Goal: Task Accomplishment & Management: Use online tool/utility

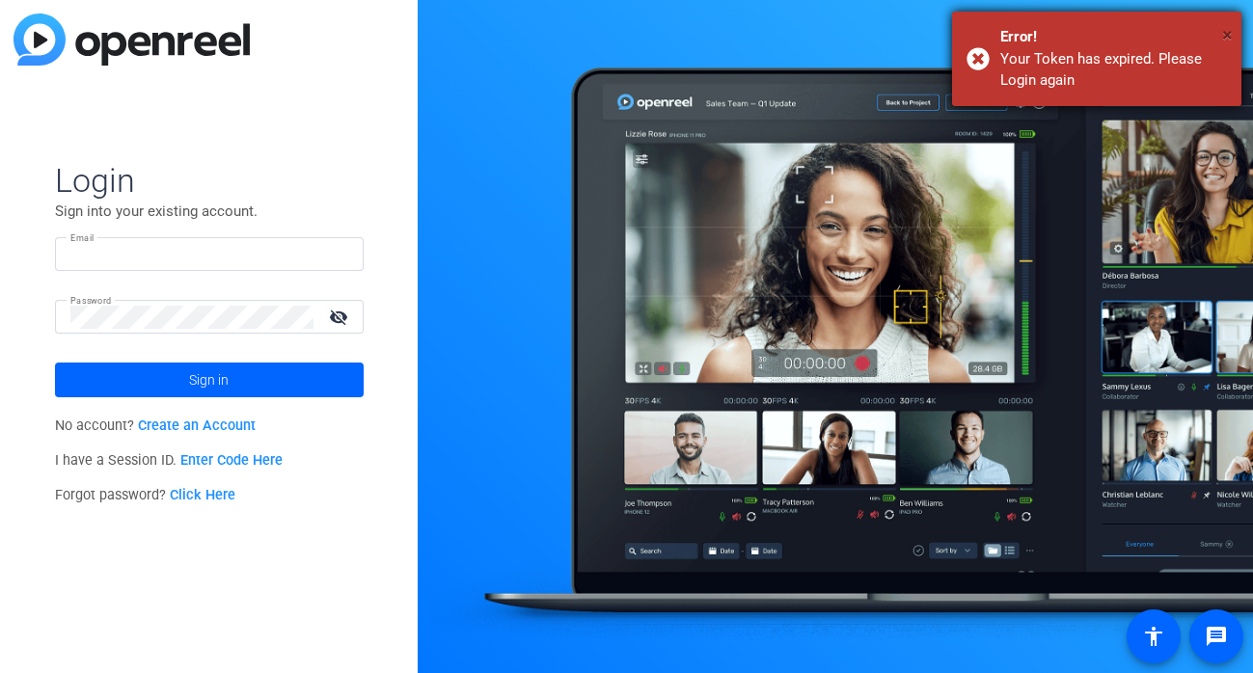
type input "jenna.renaud@theaba.org"
click at [1225, 28] on span "×" at bounding box center [1227, 34] width 11 height 23
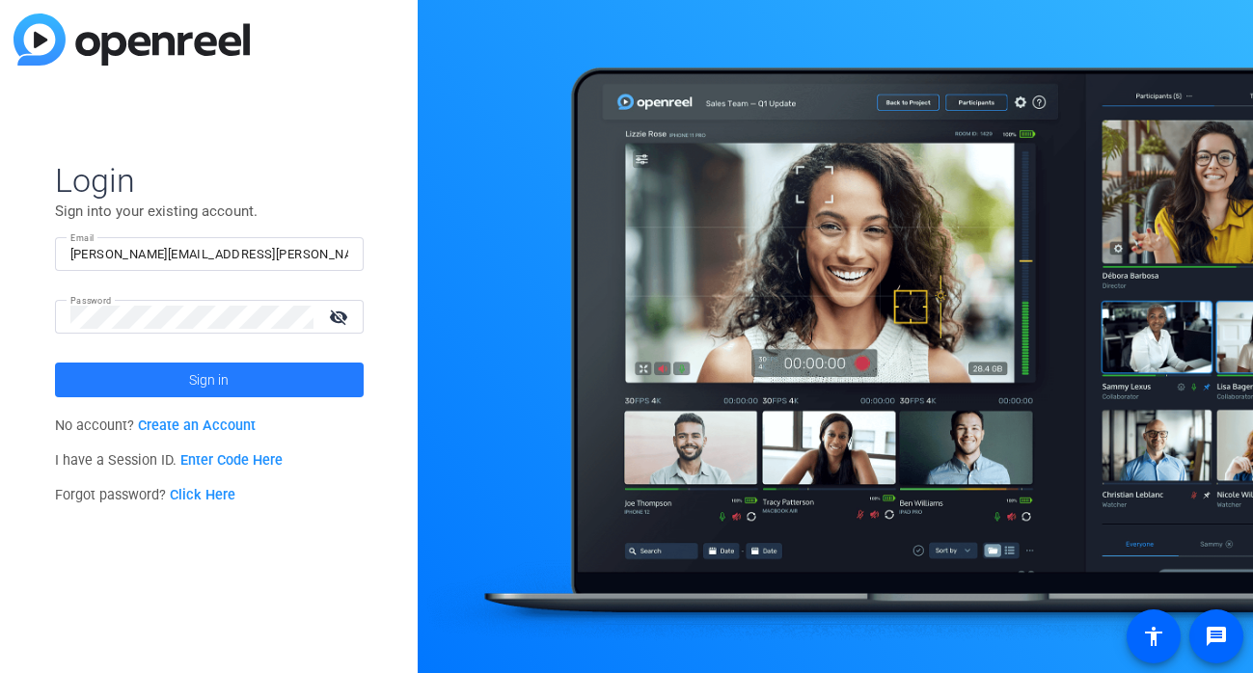
click at [313, 376] on span at bounding box center [209, 380] width 309 height 46
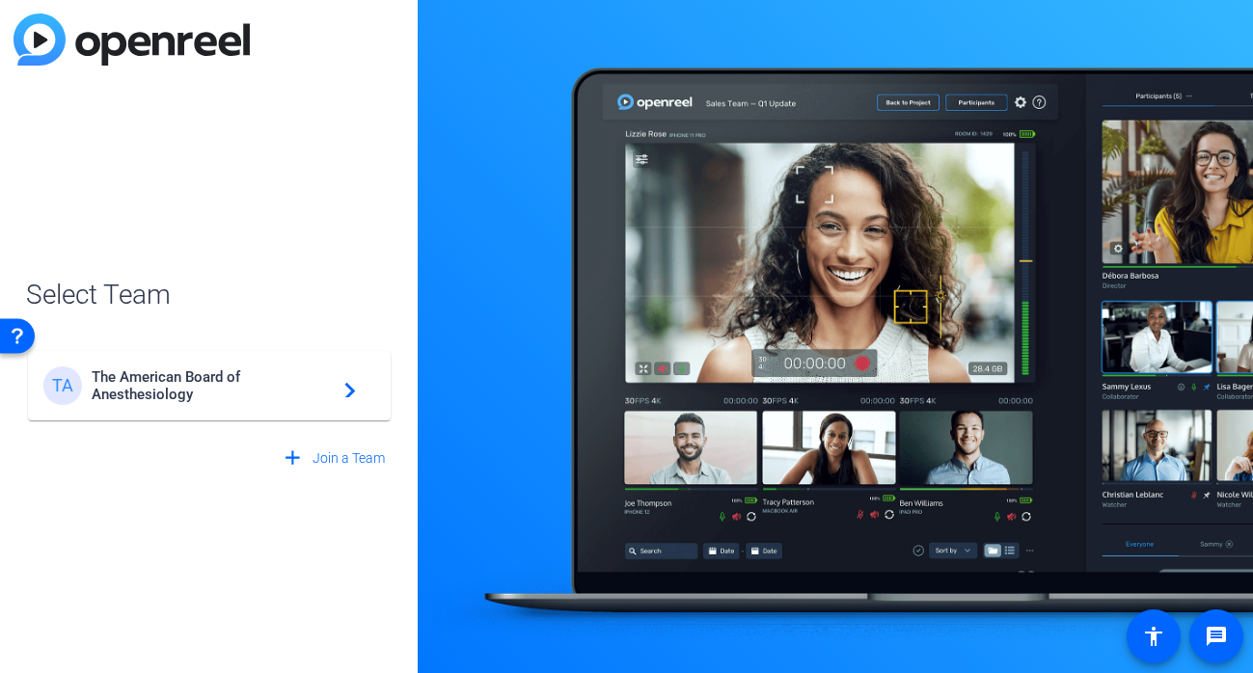
click at [279, 387] on span "The American Board of Anesthesiology" at bounding box center [212, 385] width 241 height 35
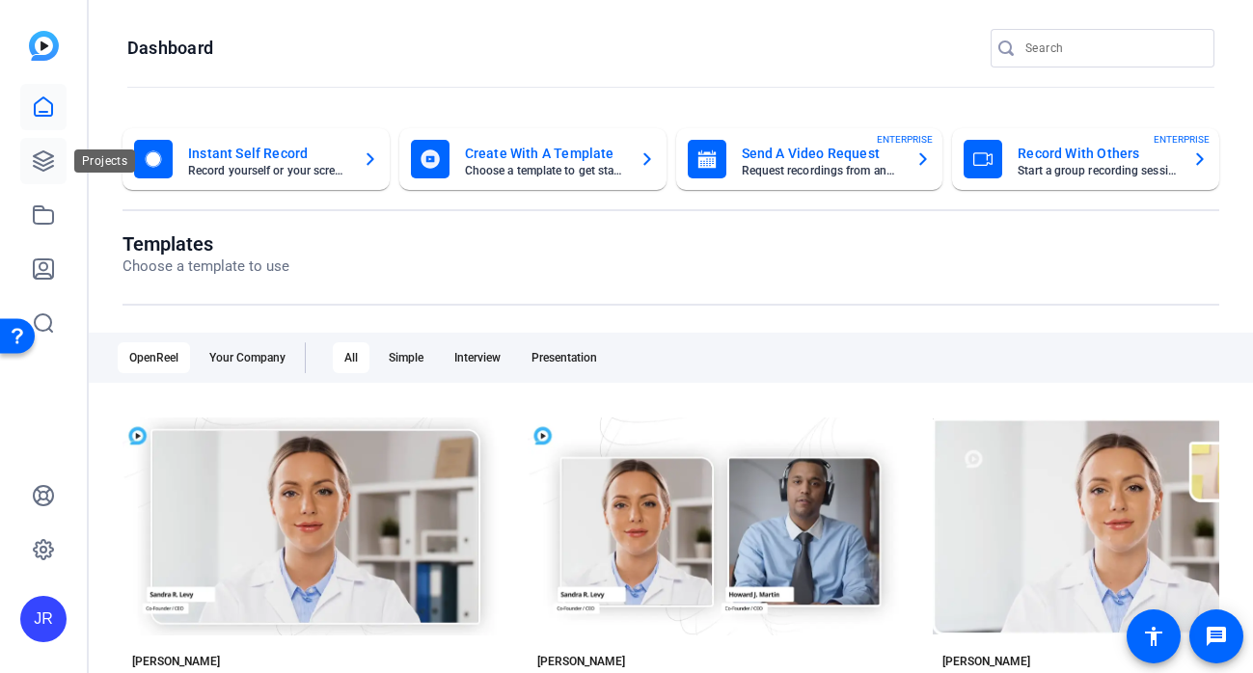
click at [43, 174] on link at bounding box center [43, 161] width 46 height 46
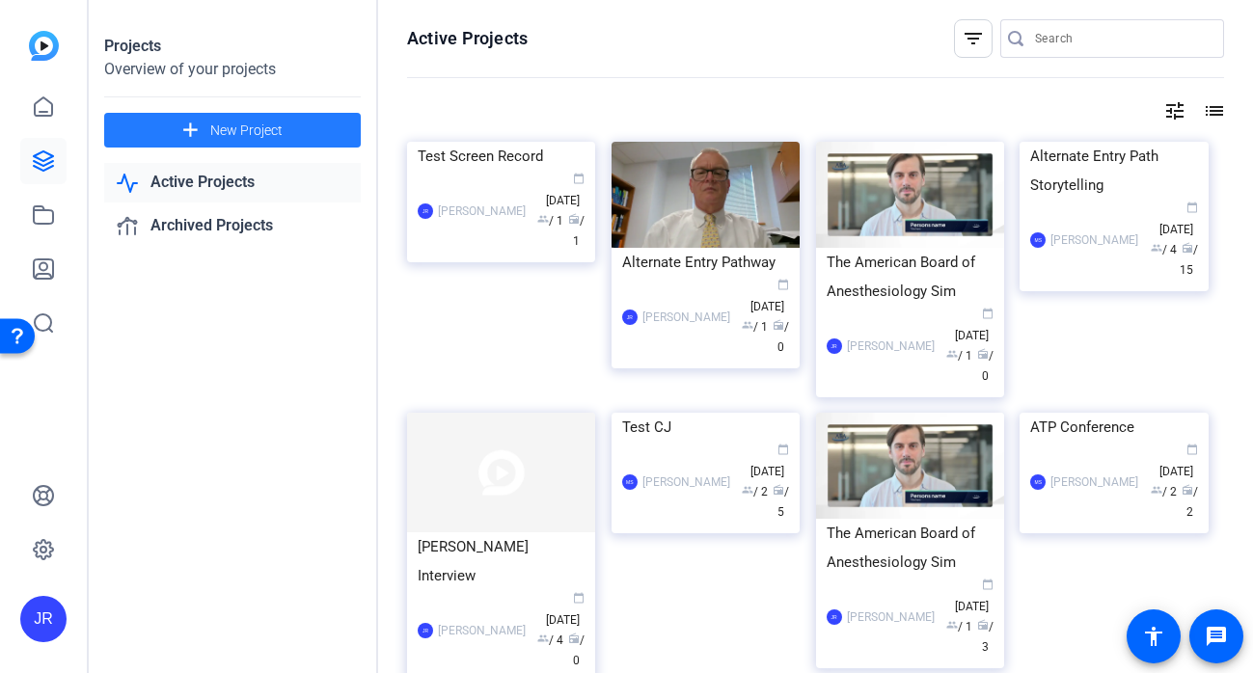
click at [220, 122] on span "New Project" at bounding box center [246, 131] width 72 height 20
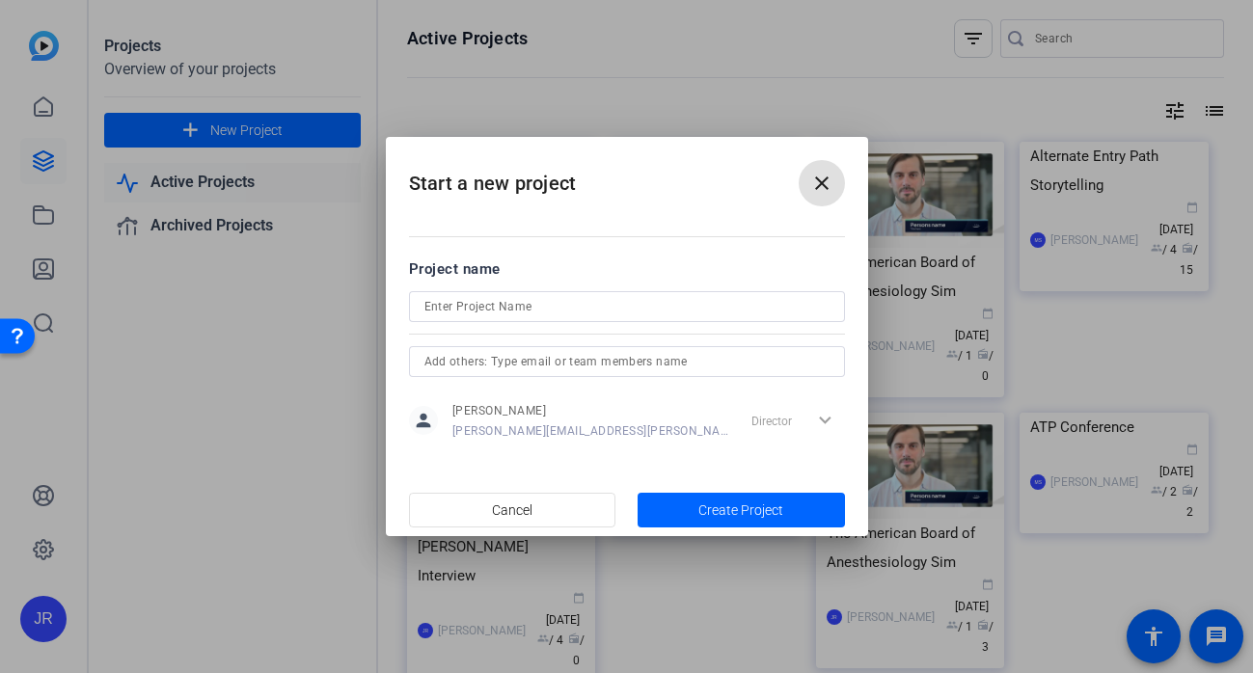
click at [812, 181] on mat-icon "close" at bounding box center [821, 183] width 23 height 23
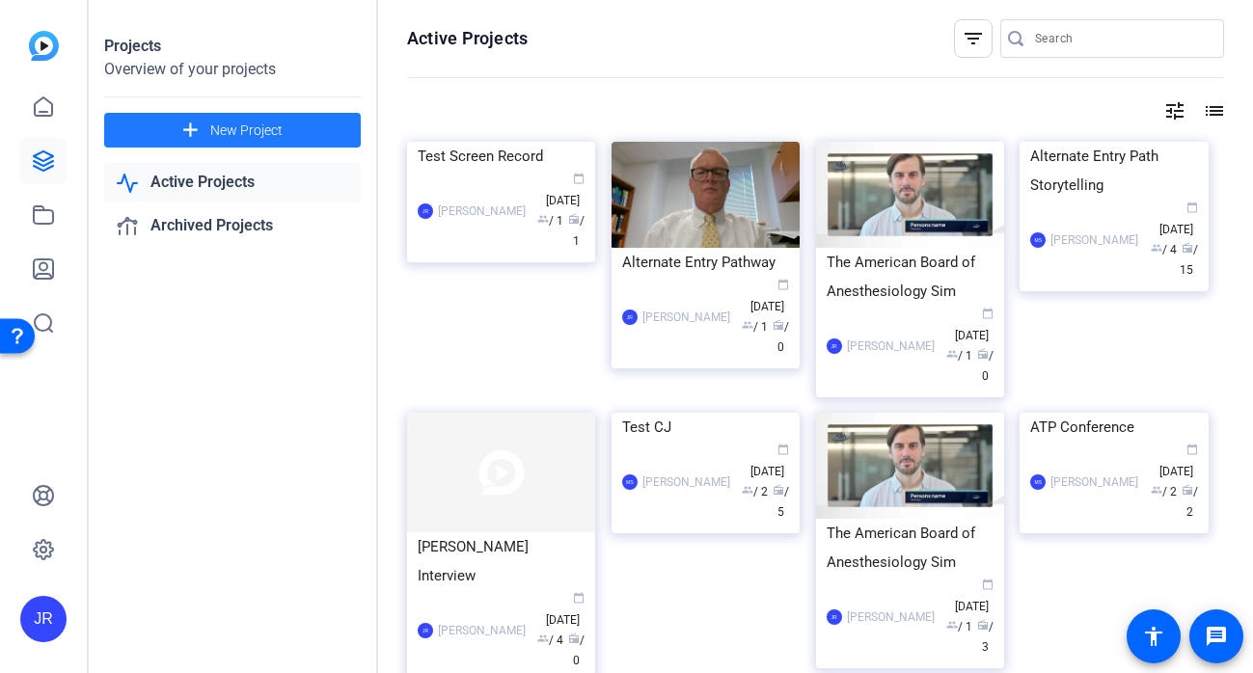
click at [236, 127] on span "New Project" at bounding box center [246, 131] width 72 height 20
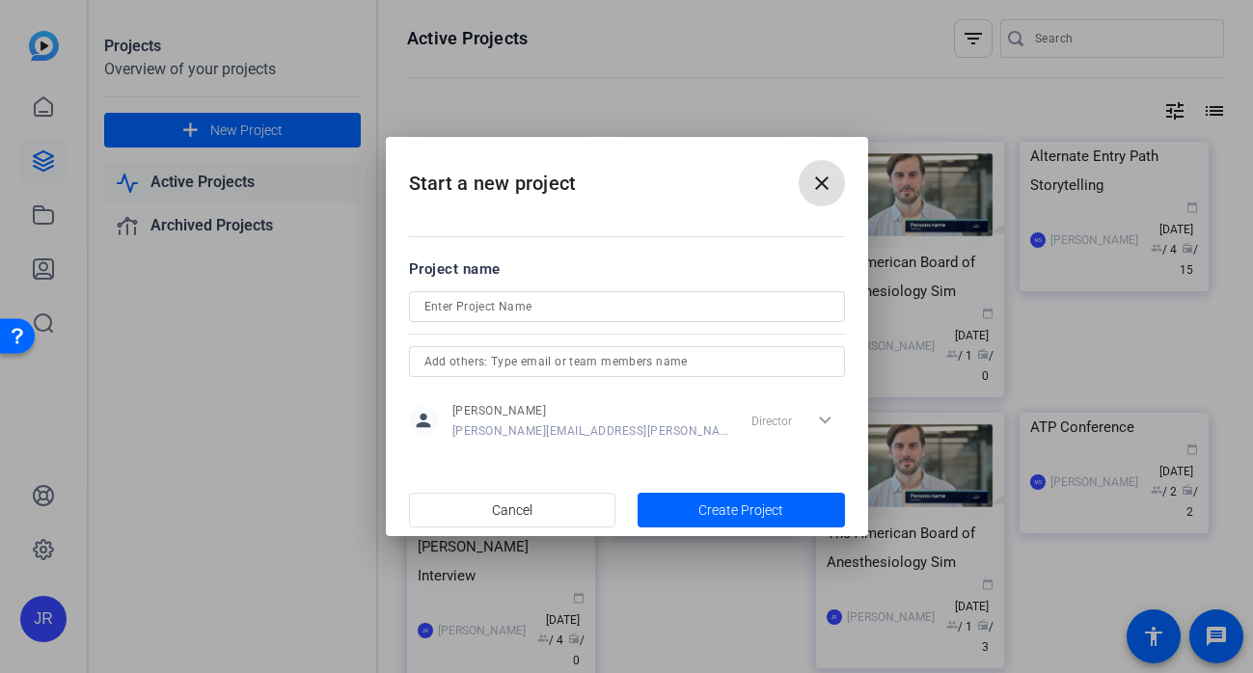
click at [588, 318] on div at bounding box center [626, 306] width 405 height 31
type input "M"
type input "C"
type input "A"
type input "MOCA Demo Video"
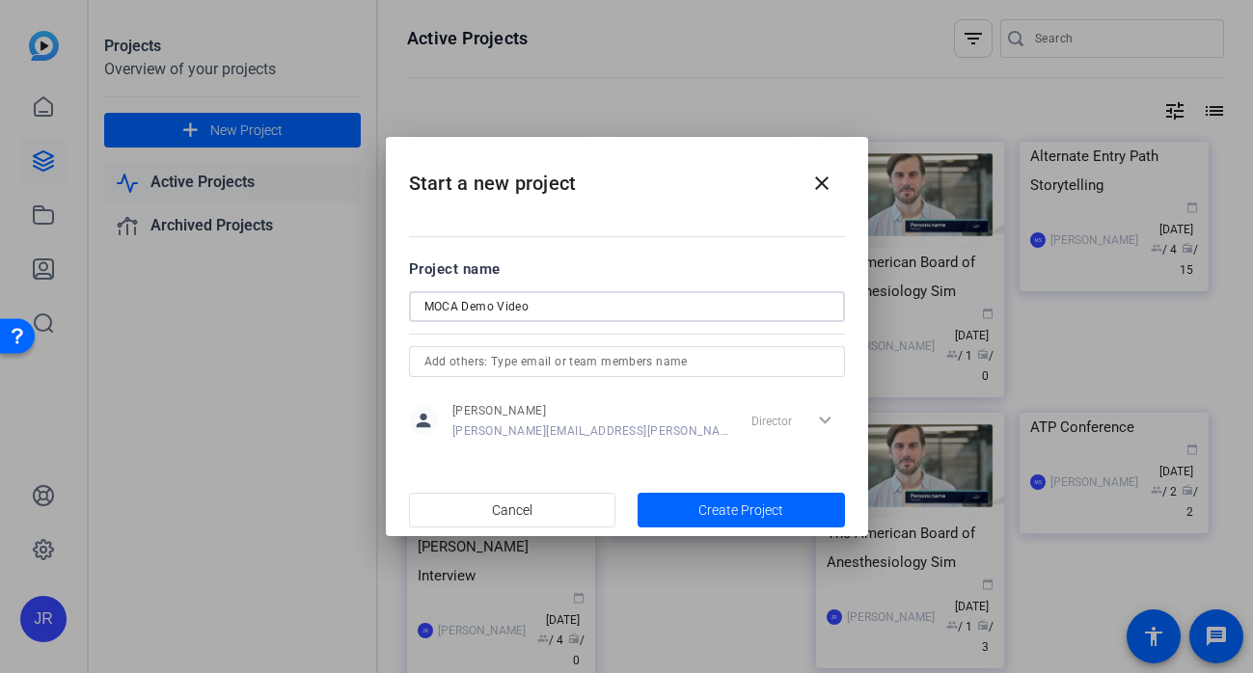
click at [551, 366] on input "text" at bounding box center [626, 361] width 405 height 23
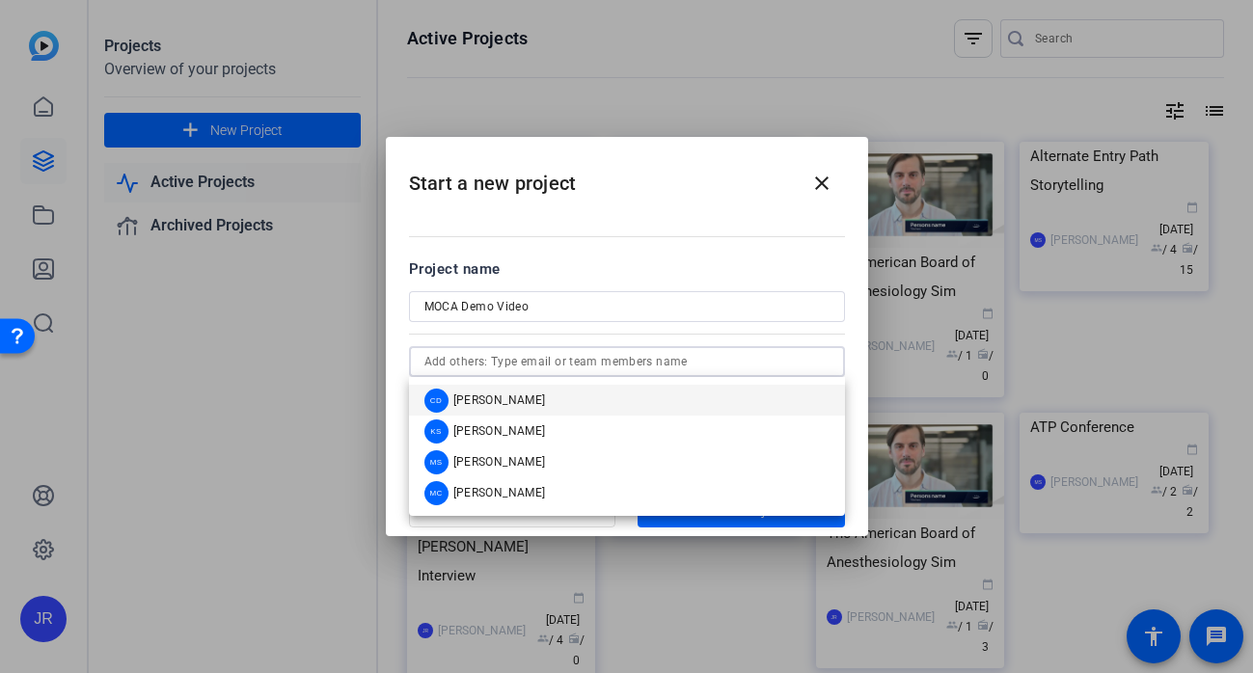
click at [551, 366] on input "text" at bounding box center [626, 361] width 405 height 23
click at [604, 340] on div at bounding box center [627, 332] width 436 height 21
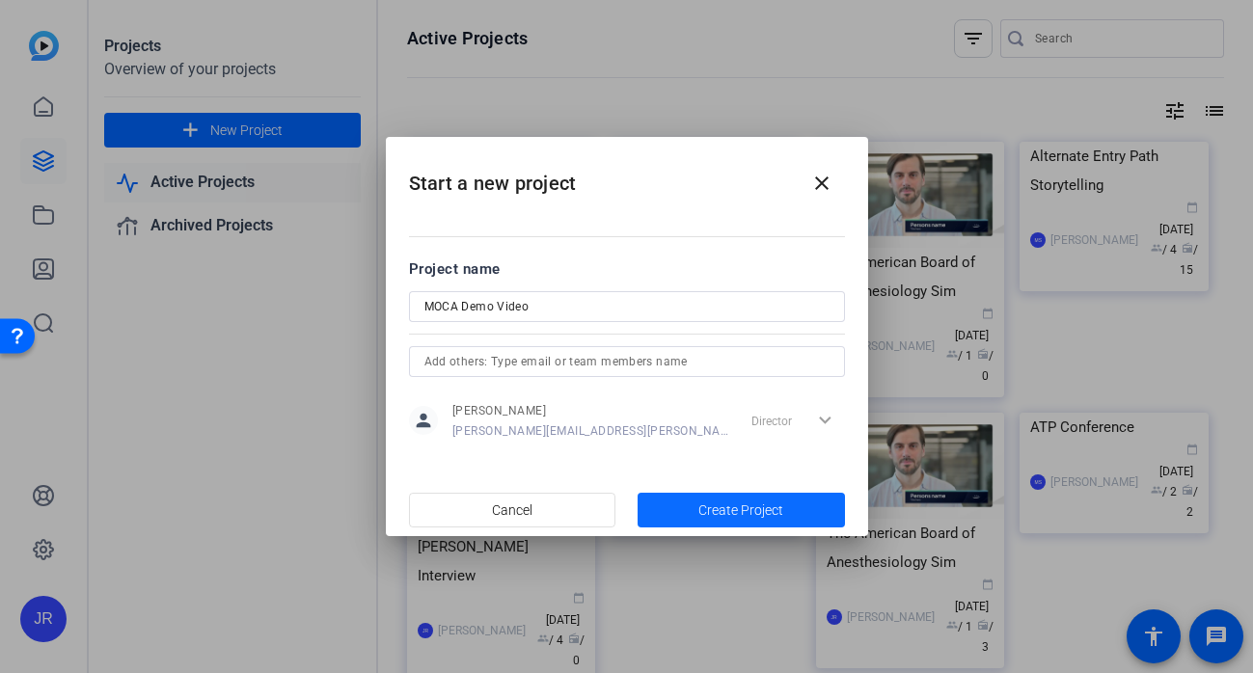
click at [769, 501] on span "Create Project" at bounding box center [740, 511] width 85 height 20
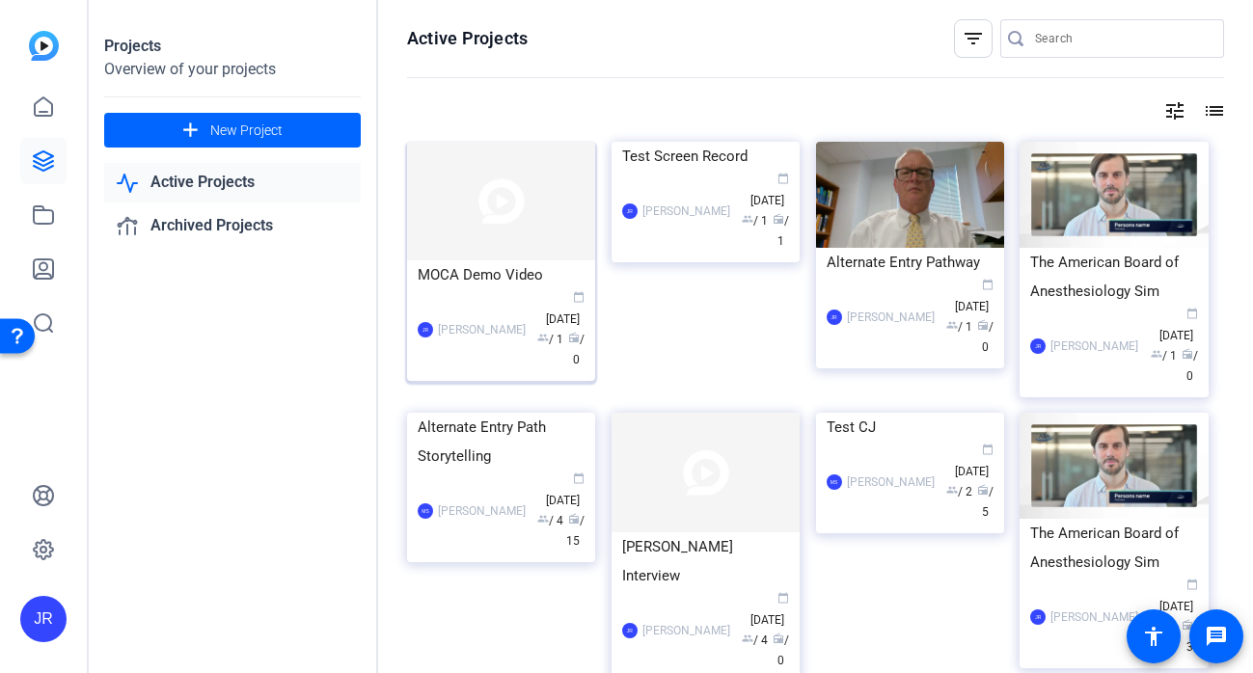
click at [476, 271] on div "MOCA Demo Video" at bounding box center [501, 274] width 167 height 29
click at [560, 281] on div "MOCA Demo Video" at bounding box center [501, 274] width 167 height 29
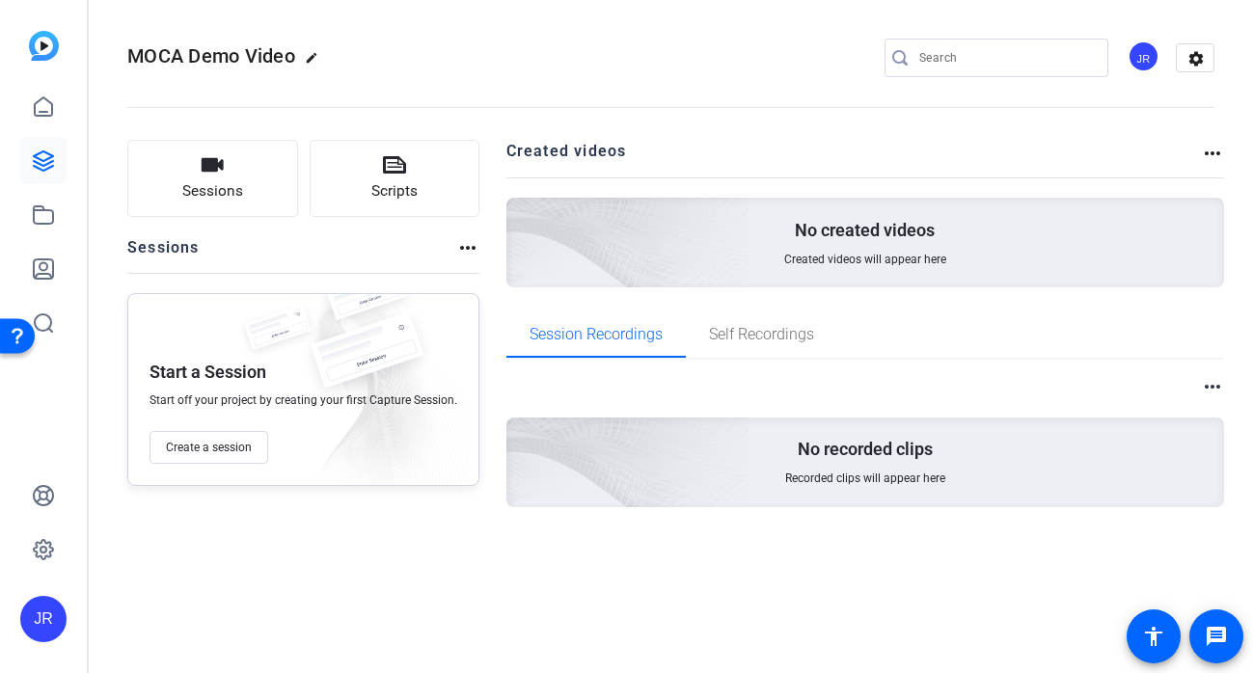
click at [1220, 159] on mat-icon "more_horiz" at bounding box center [1212, 153] width 23 height 23
click at [319, 241] on div at bounding box center [626, 336] width 1253 height 673
click at [1193, 63] on mat-icon "settings" at bounding box center [1196, 58] width 39 height 29
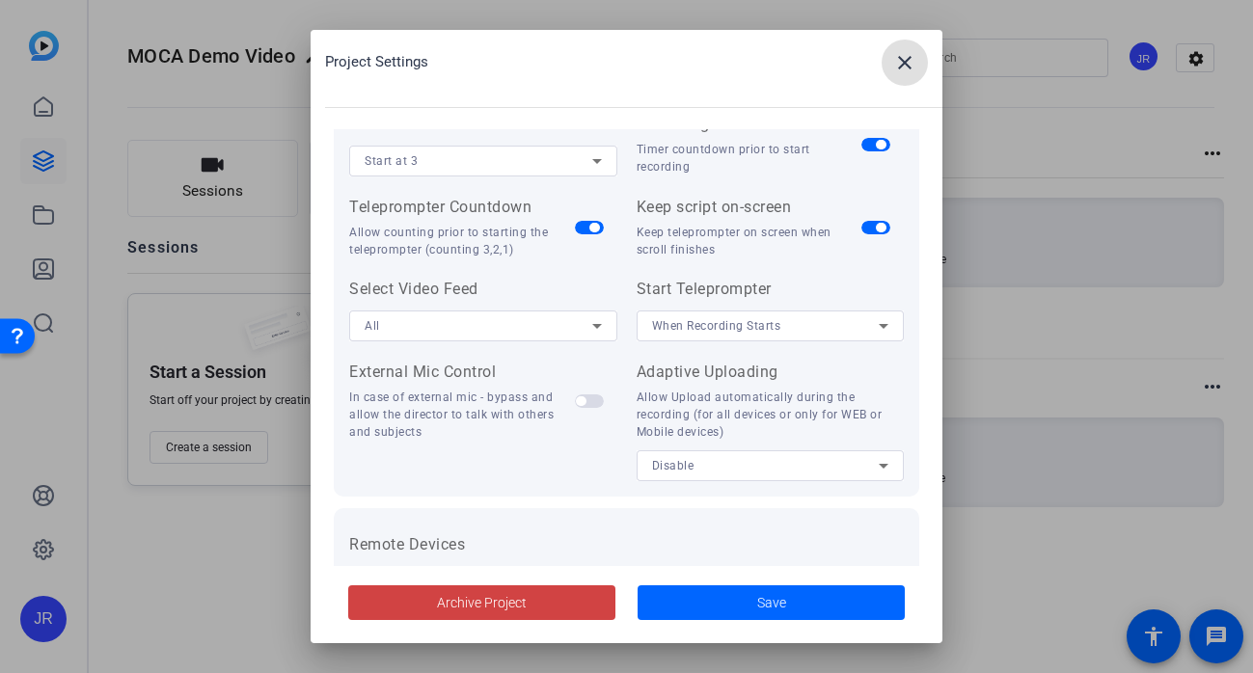
scroll to position [443, 0]
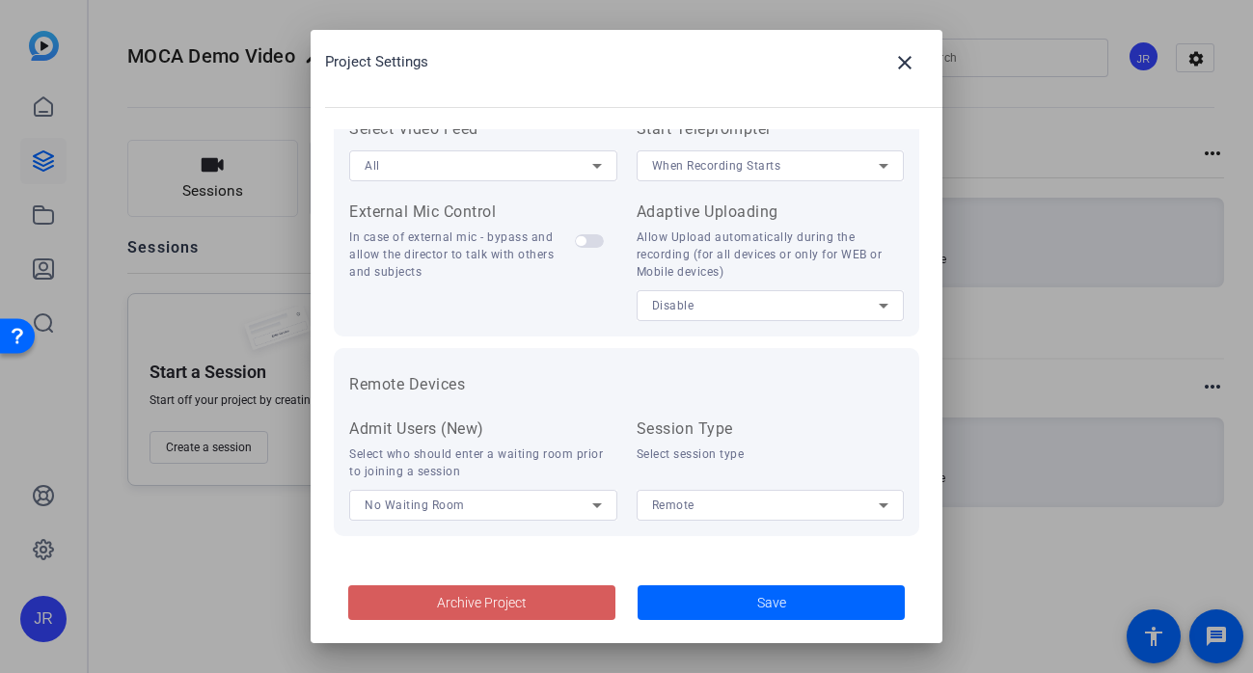
click at [505, 608] on span "Archive Project" at bounding box center [482, 603] width 90 height 20
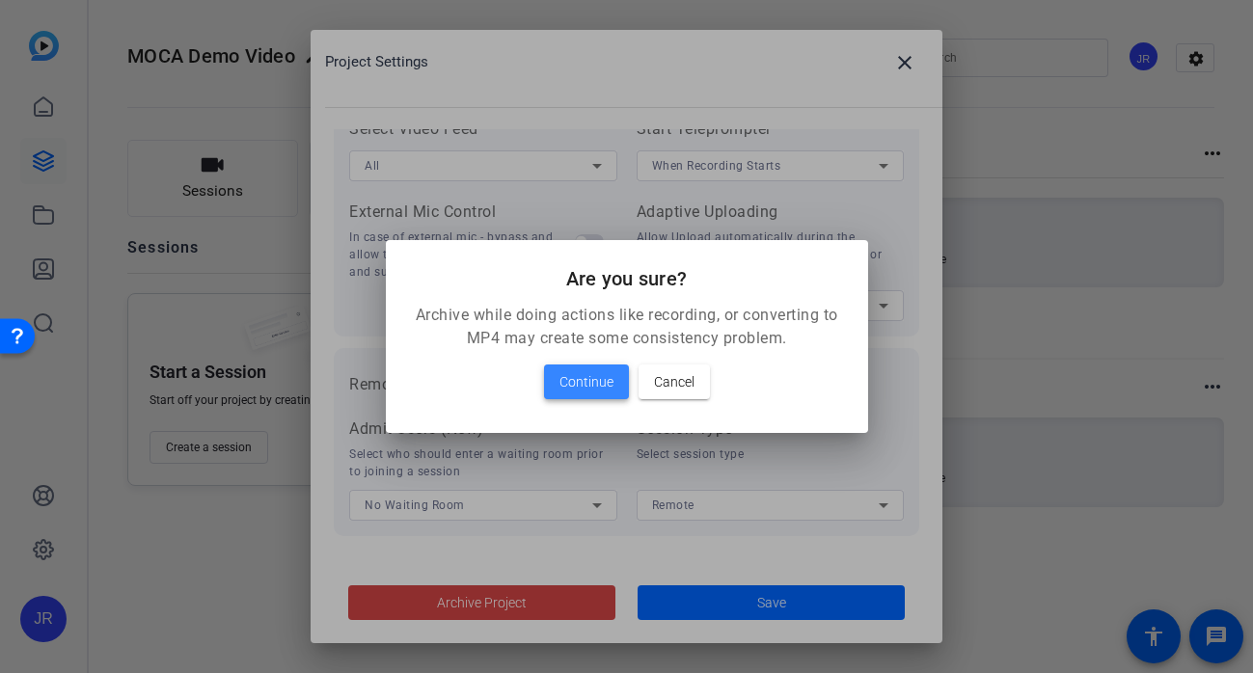
click at [600, 386] on span "Continue" at bounding box center [586, 381] width 54 height 23
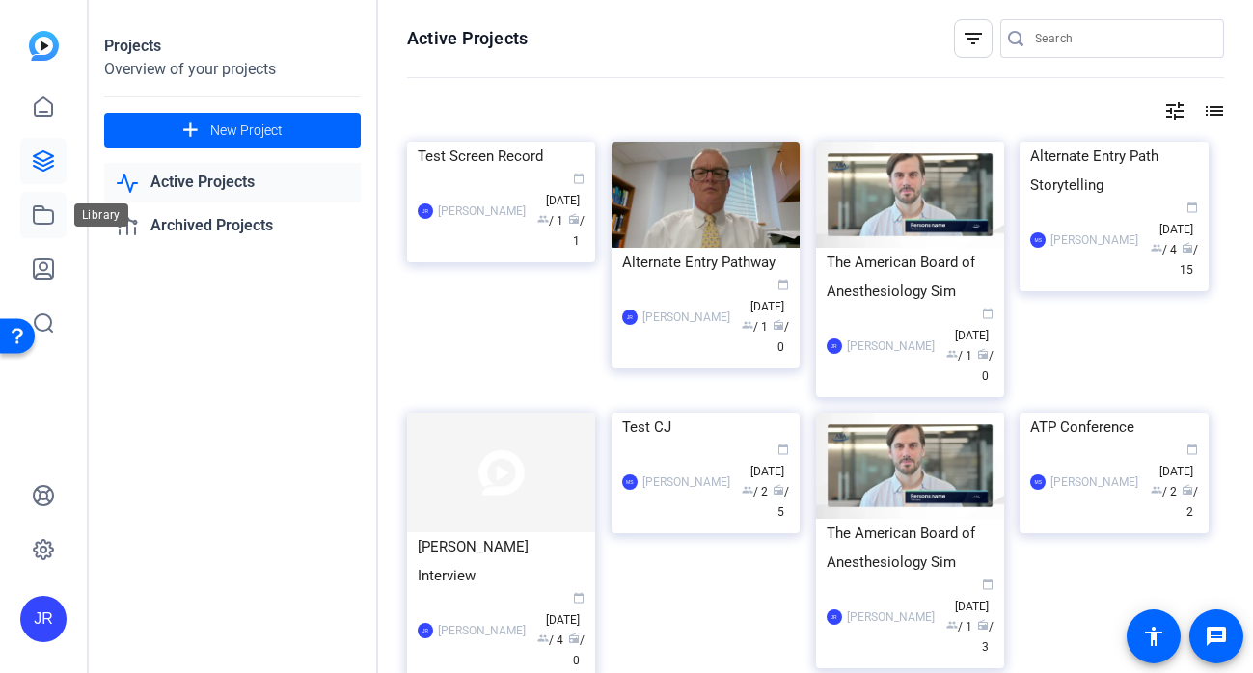
click at [43, 208] on icon at bounding box center [43, 214] width 19 height 17
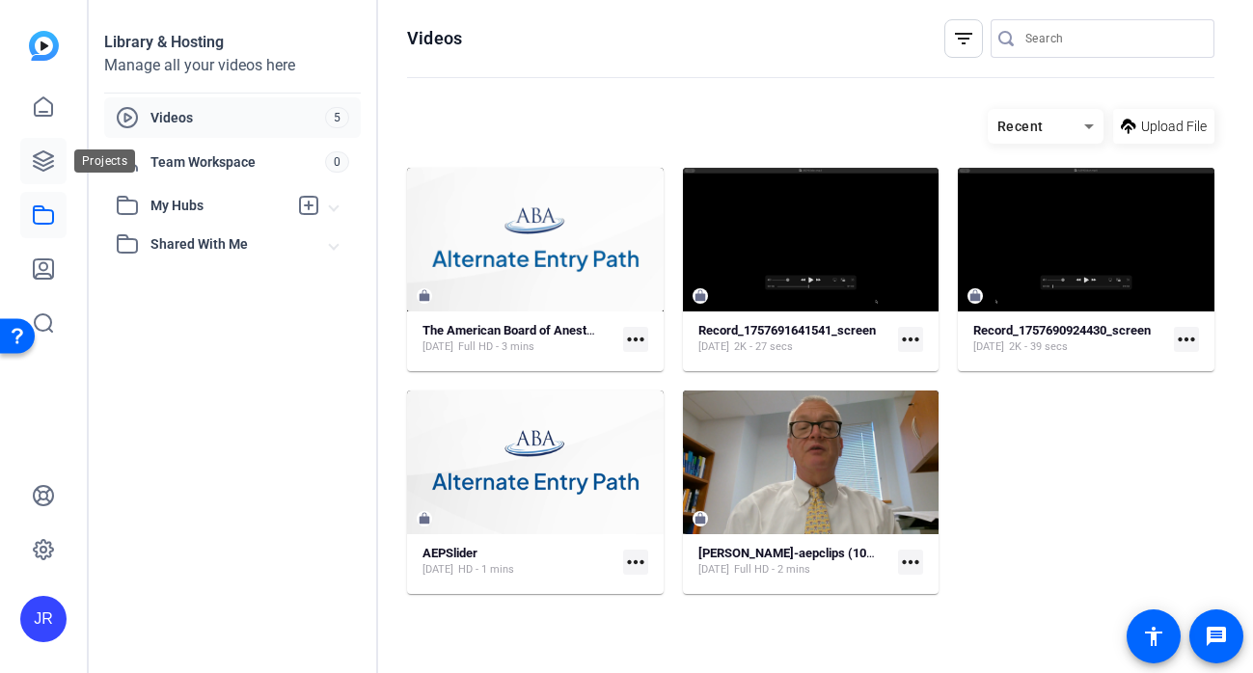
click at [52, 159] on icon at bounding box center [43, 161] width 23 height 23
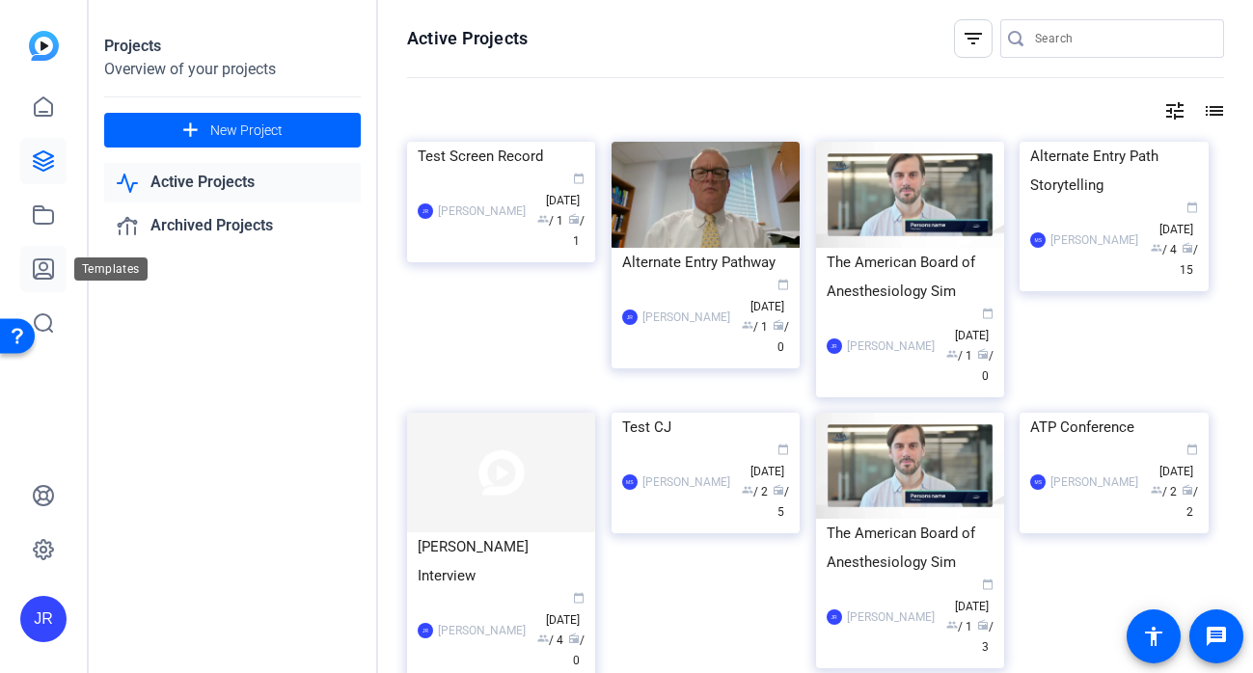
click at [41, 277] on icon at bounding box center [43, 269] width 23 height 23
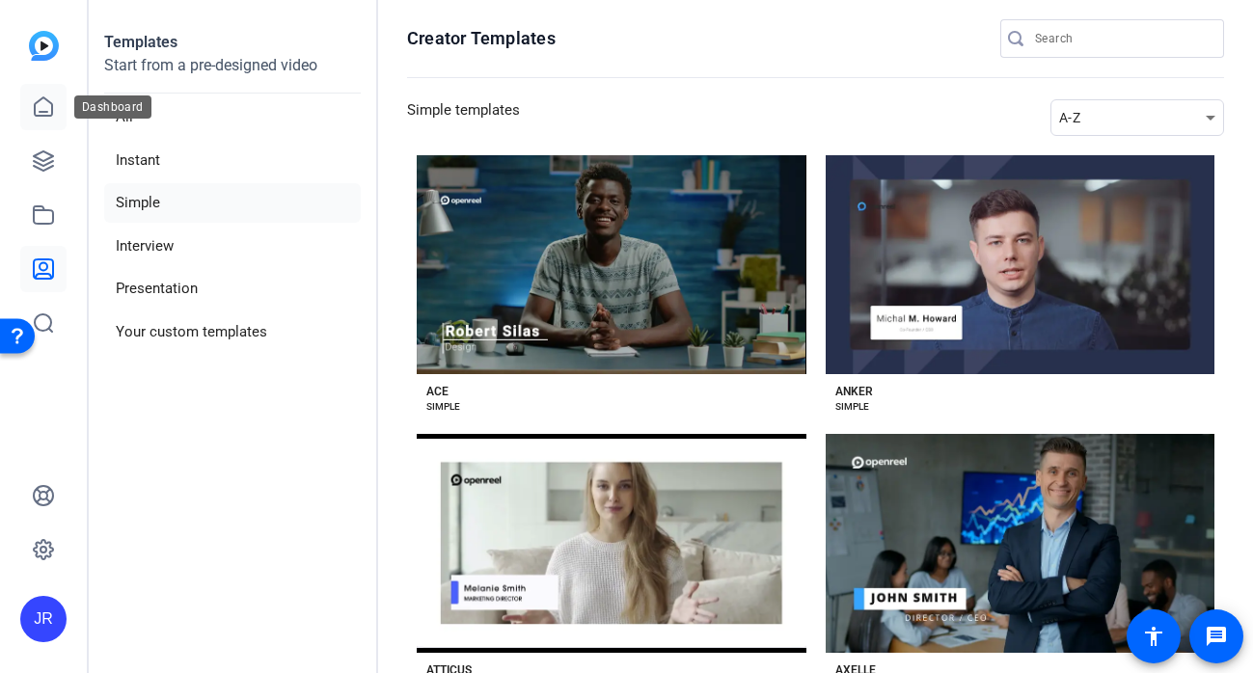
click at [43, 118] on icon at bounding box center [43, 106] width 23 height 23
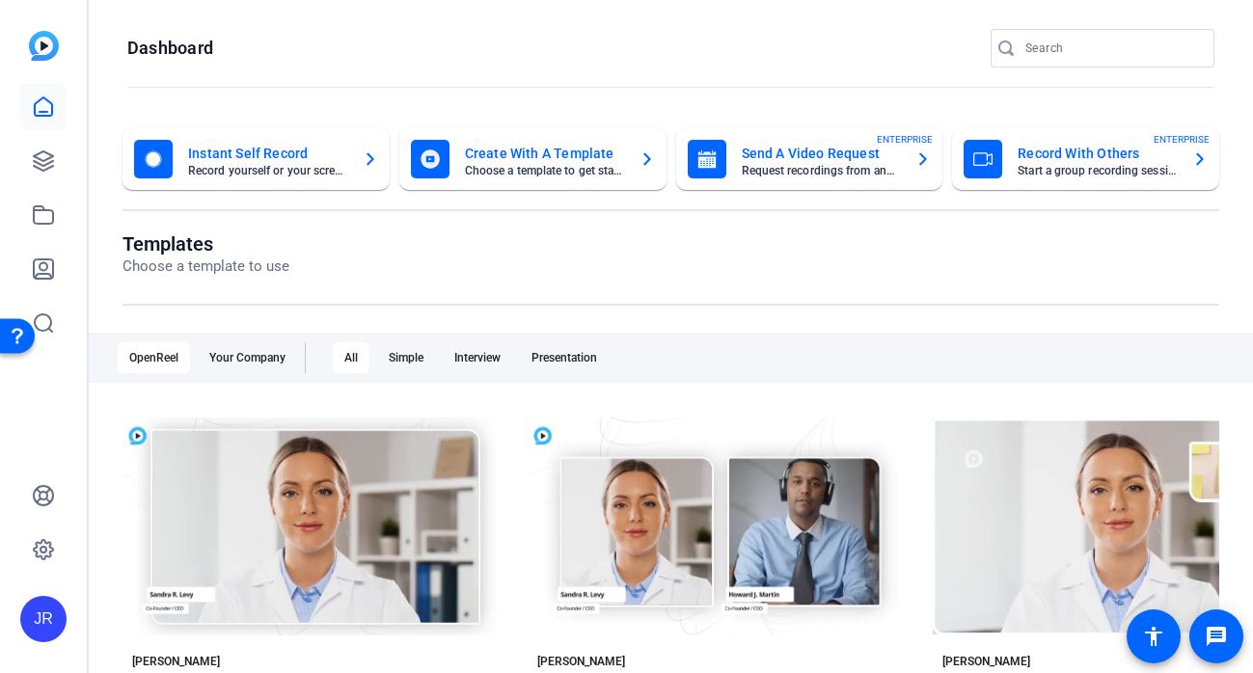
click at [824, 182] on mat-card "Send A Video Request Request recordings from anyone, anywhere ENTERPRISE" at bounding box center [809, 159] width 267 height 62
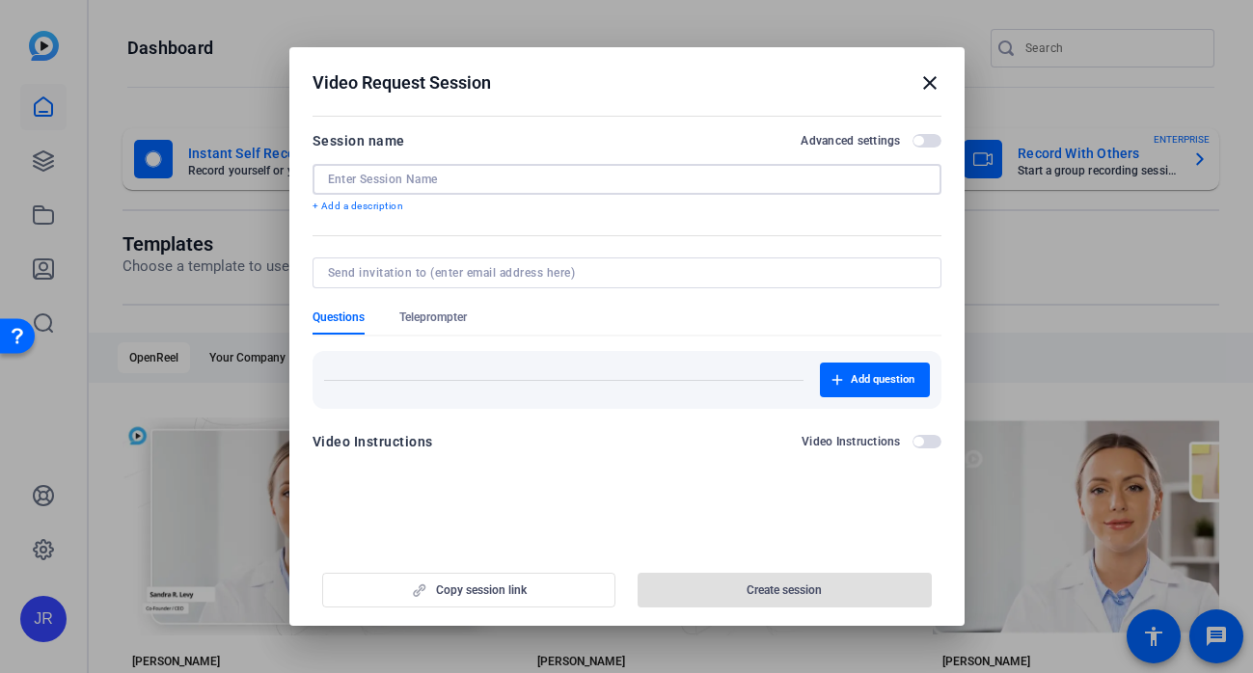
click at [698, 182] on input at bounding box center [627, 179] width 598 height 15
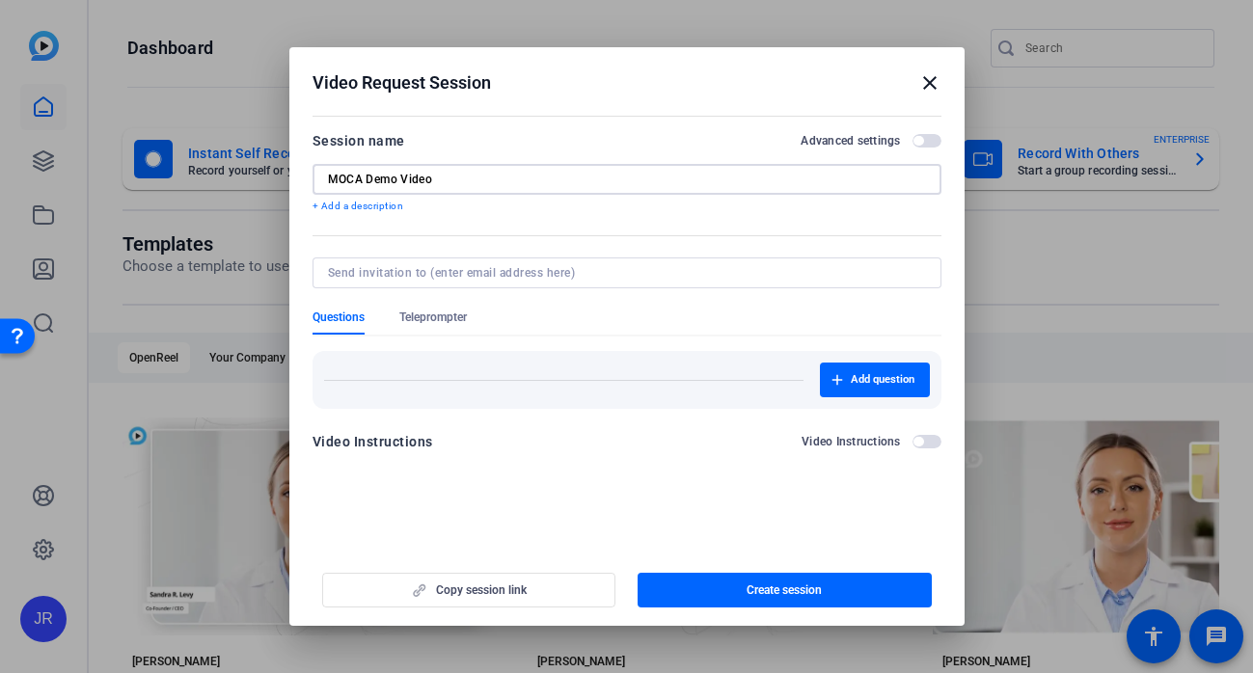
type input "MOCA Demo Video"
click at [480, 278] on input at bounding box center [623, 272] width 590 height 15
click at [748, 333] on div "Questions Teleprompter" at bounding box center [627, 322] width 629 height 25
click at [911, 139] on label "Advanced settings" at bounding box center [856, 140] width 111 height 15
click at [912, 139] on button "Advanced settings" at bounding box center [926, 141] width 29 height 14
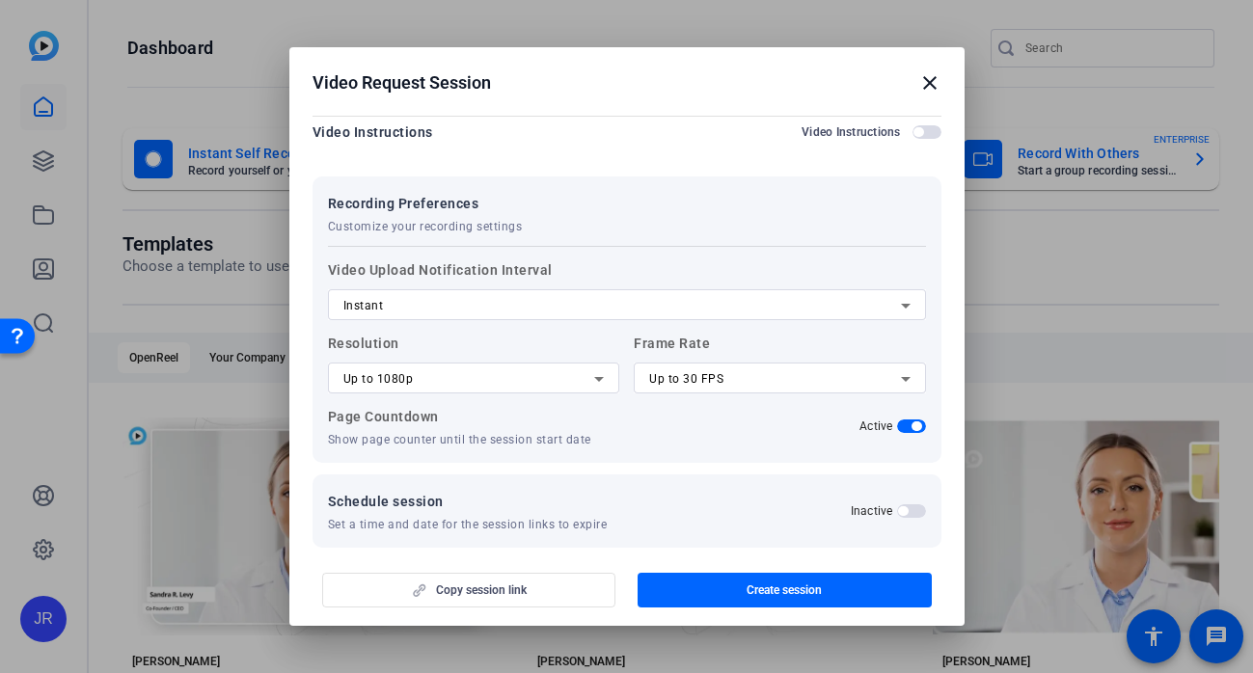
scroll to position [331, 0]
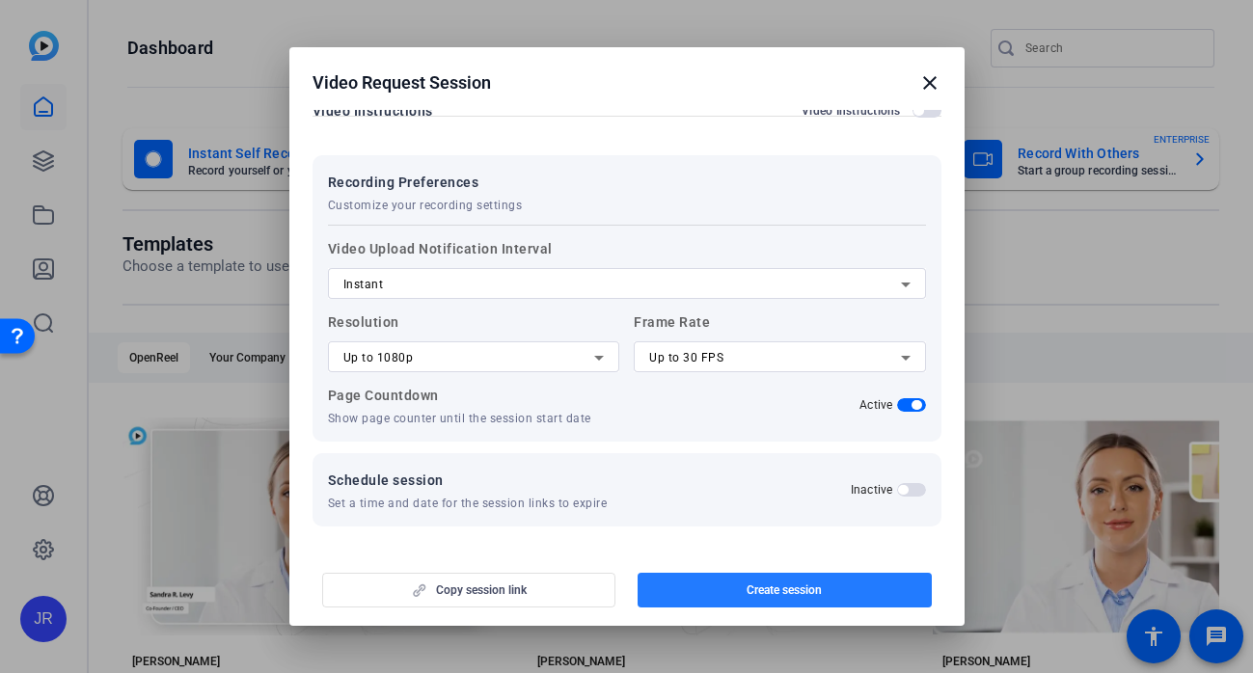
click at [800, 588] on span "Create session" at bounding box center [784, 590] width 75 height 15
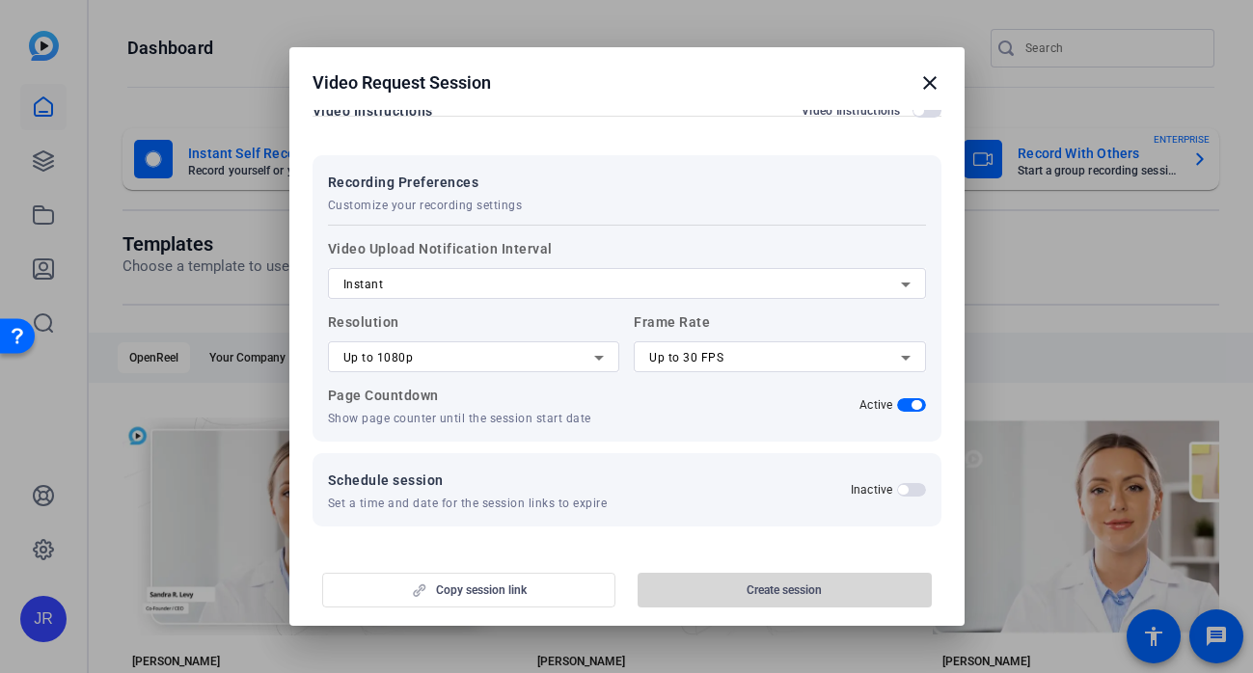
scroll to position [0, 0]
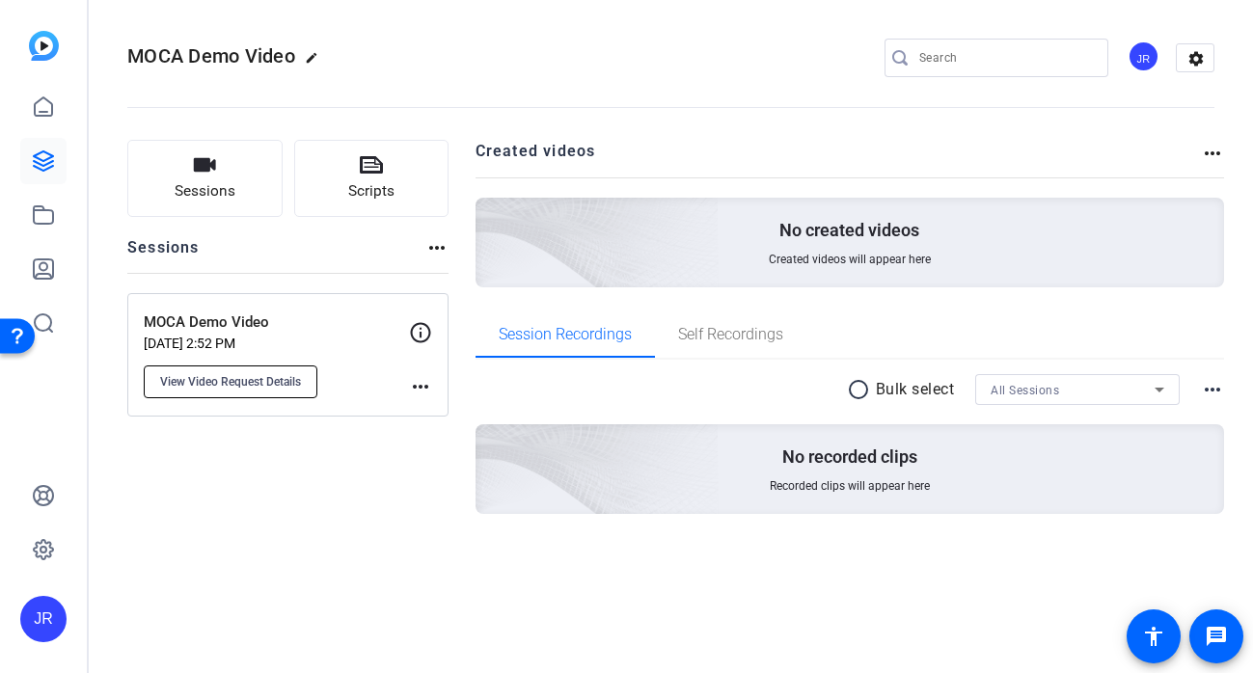
click at [256, 381] on span "View Video Request Details" at bounding box center [230, 381] width 141 height 15
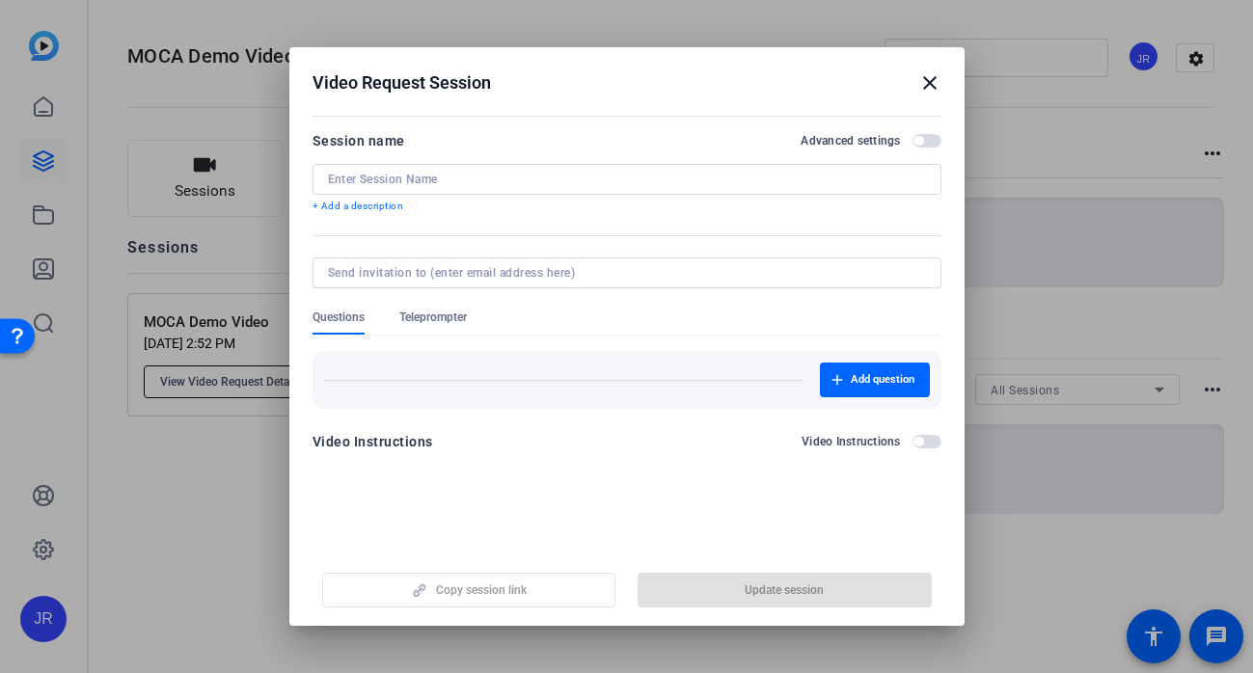
type input "MOCA Demo Video"
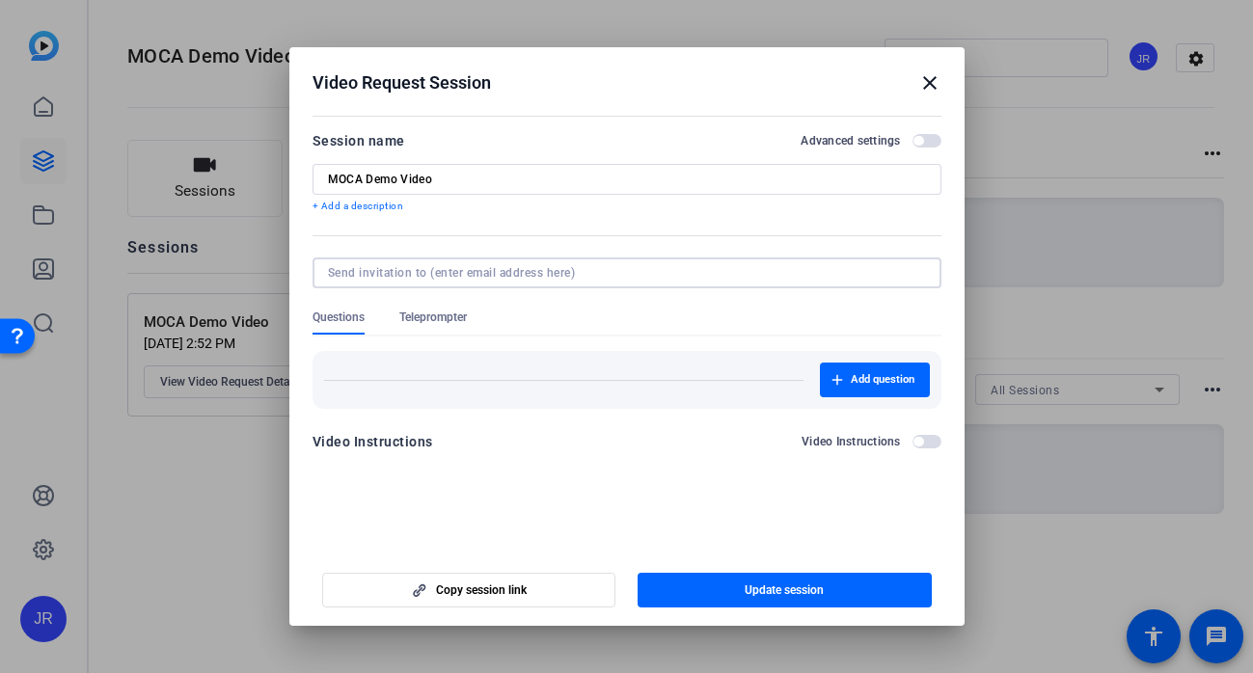
click at [473, 265] on input at bounding box center [623, 272] width 590 height 15
type input "jennarenaudpr@gmail.com"
click at [791, 596] on span "Update session" at bounding box center [784, 590] width 79 height 15
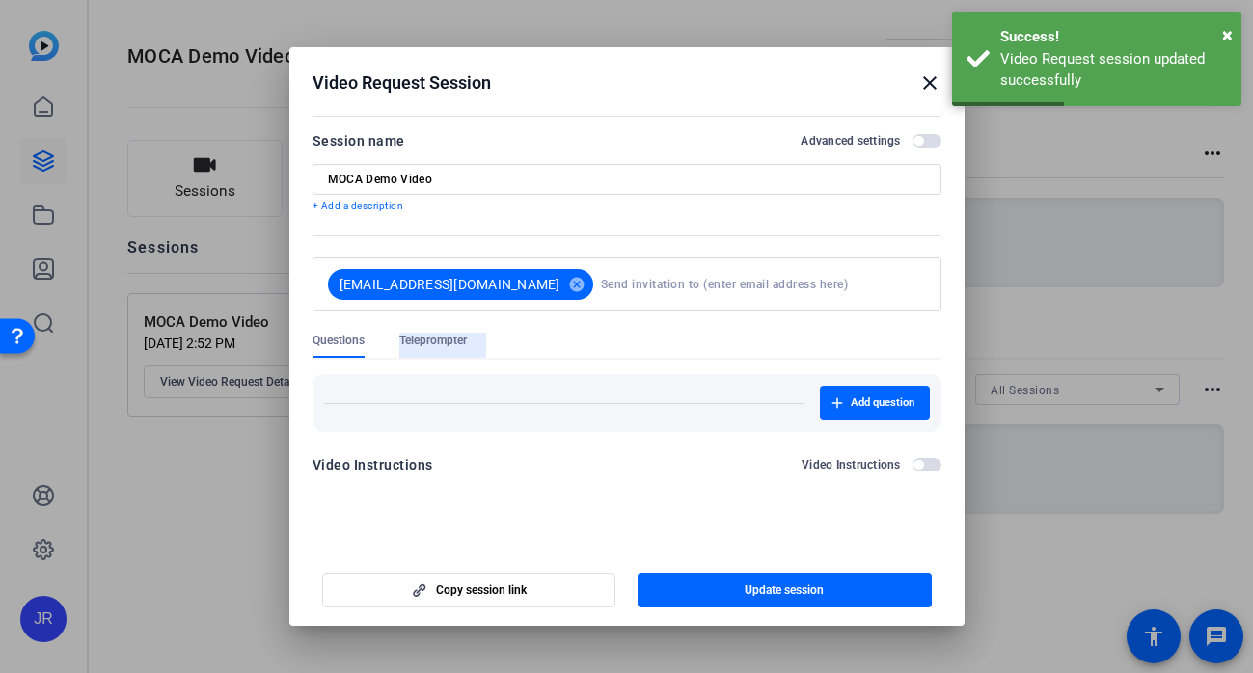
click at [451, 340] on span "Teleprompter" at bounding box center [433, 340] width 68 height 15
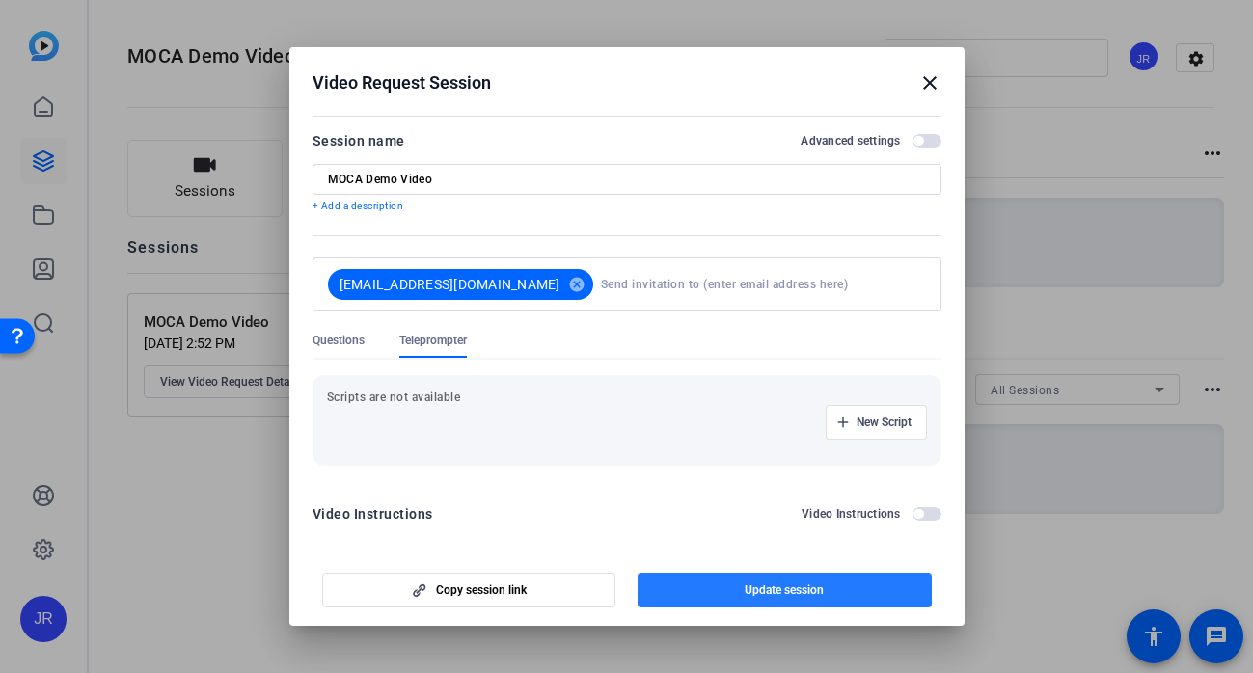
click at [747, 585] on span "Update session" at bounding box center [784, 590] width 79 height 15
click at [930, 84] on mat-icon "close" at bounding box center [929, 82] width 23 height 23
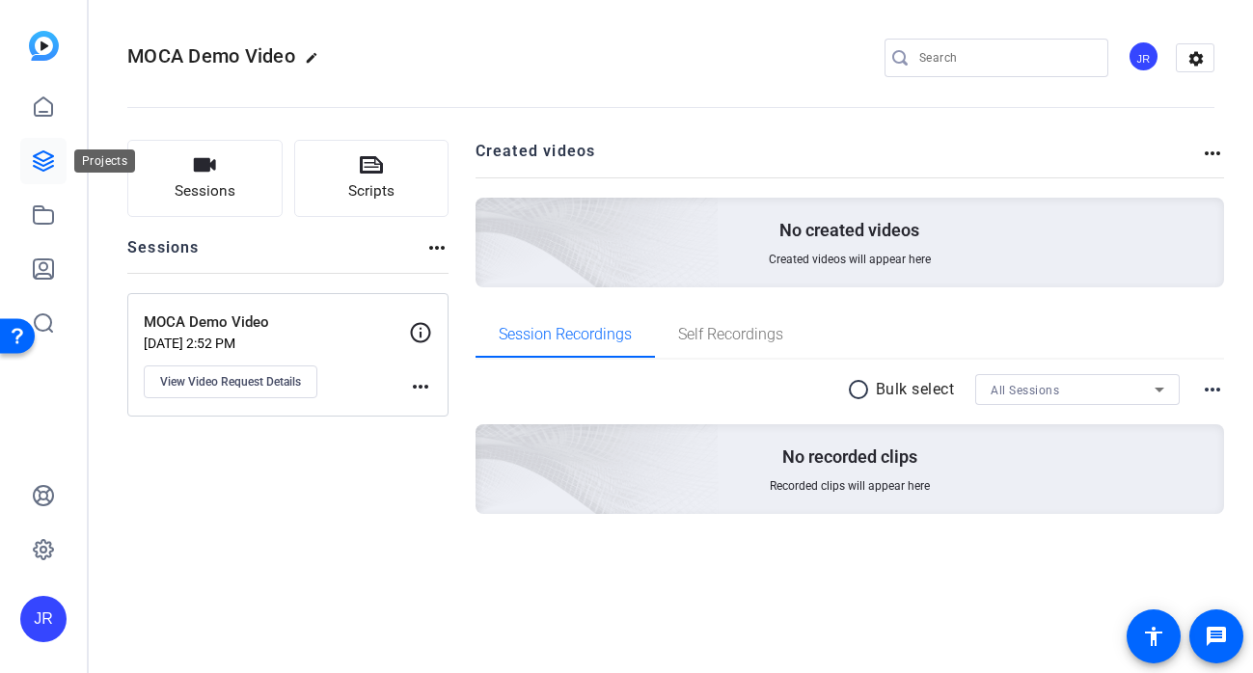
click at [53, 165] on icon at bounding box center [43, 160] width 19 height 19
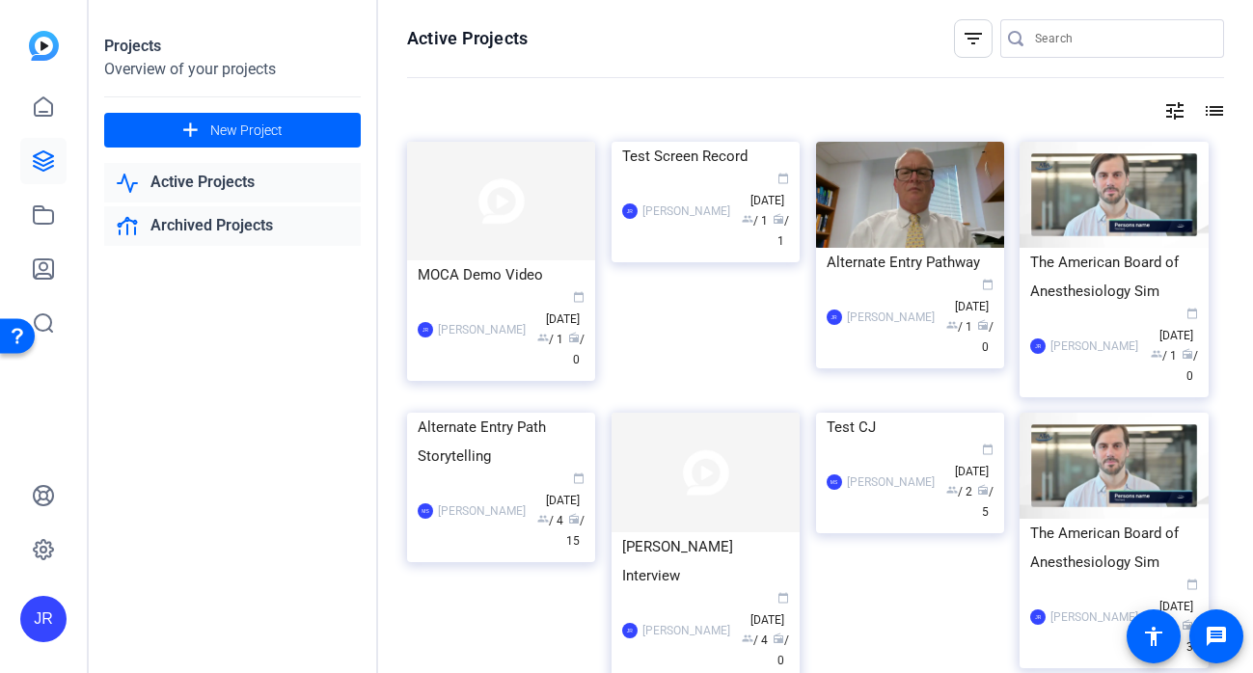
click at [278, 222] on link "Archived Projects" at bounding box center [232, 226] width 257 height 40
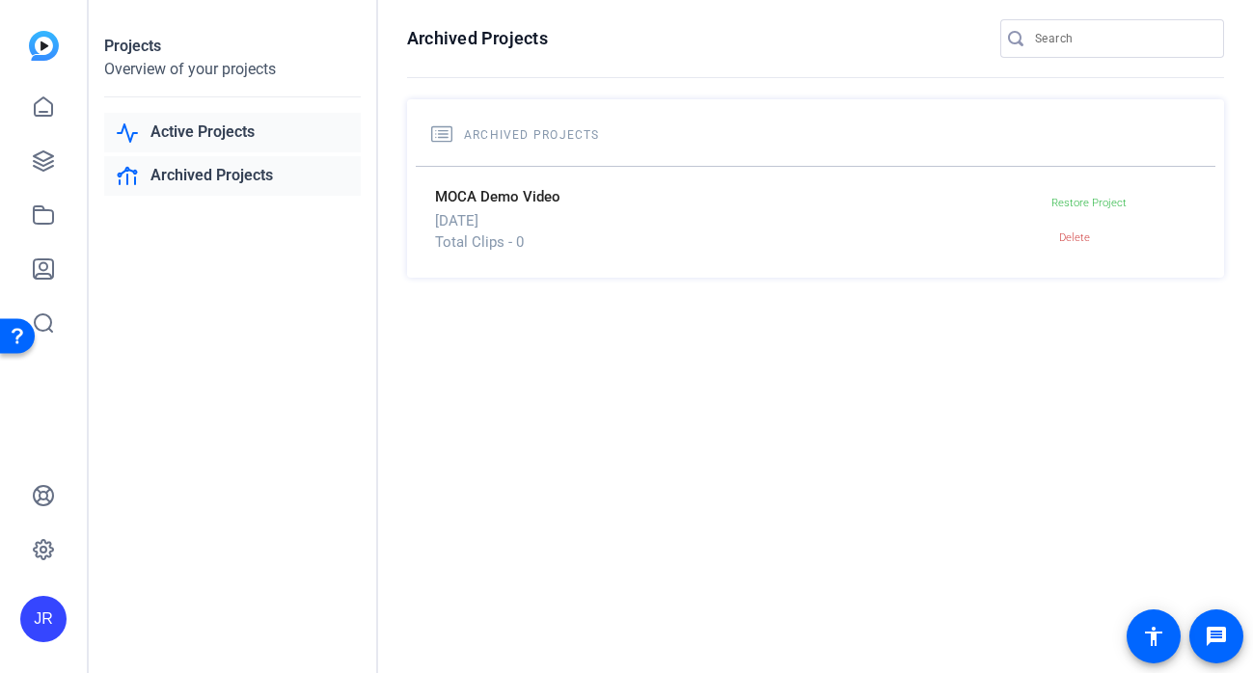
click at [240, 130] on link "Active Projects" at bounding box center [232, 133] width 257 height 40
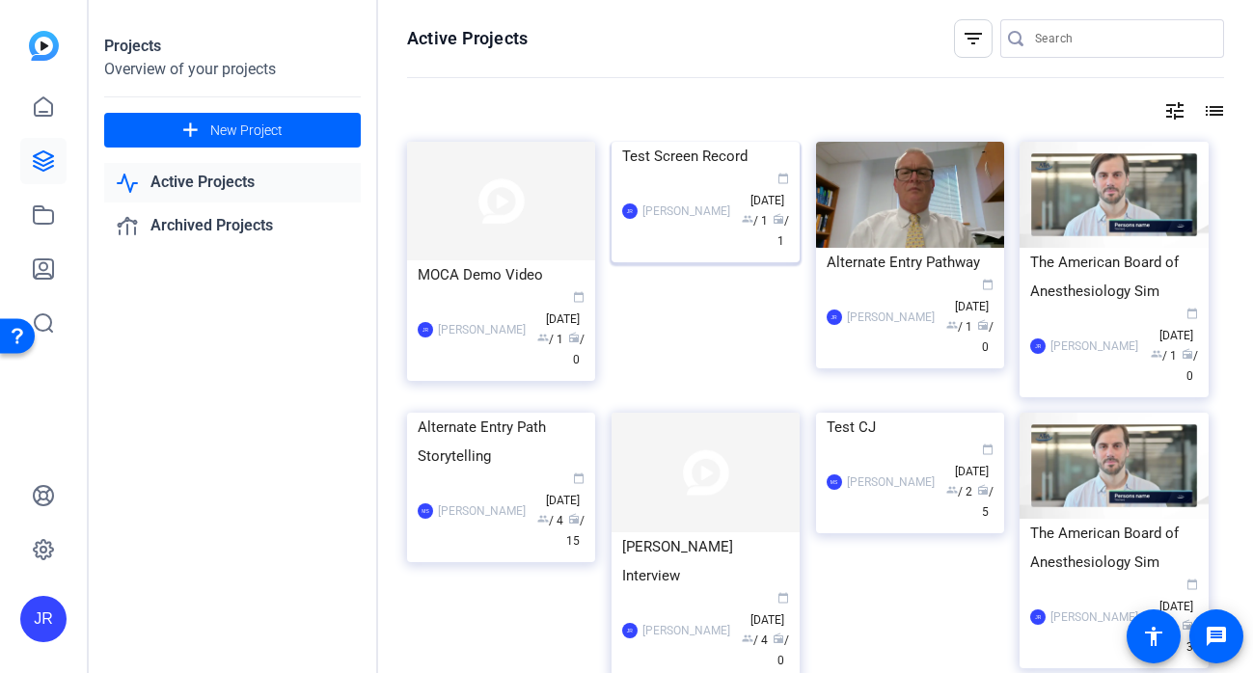
click at [680, 171] on div "Test Screen Record" at bounding box center [705, 156] width 167 height 29
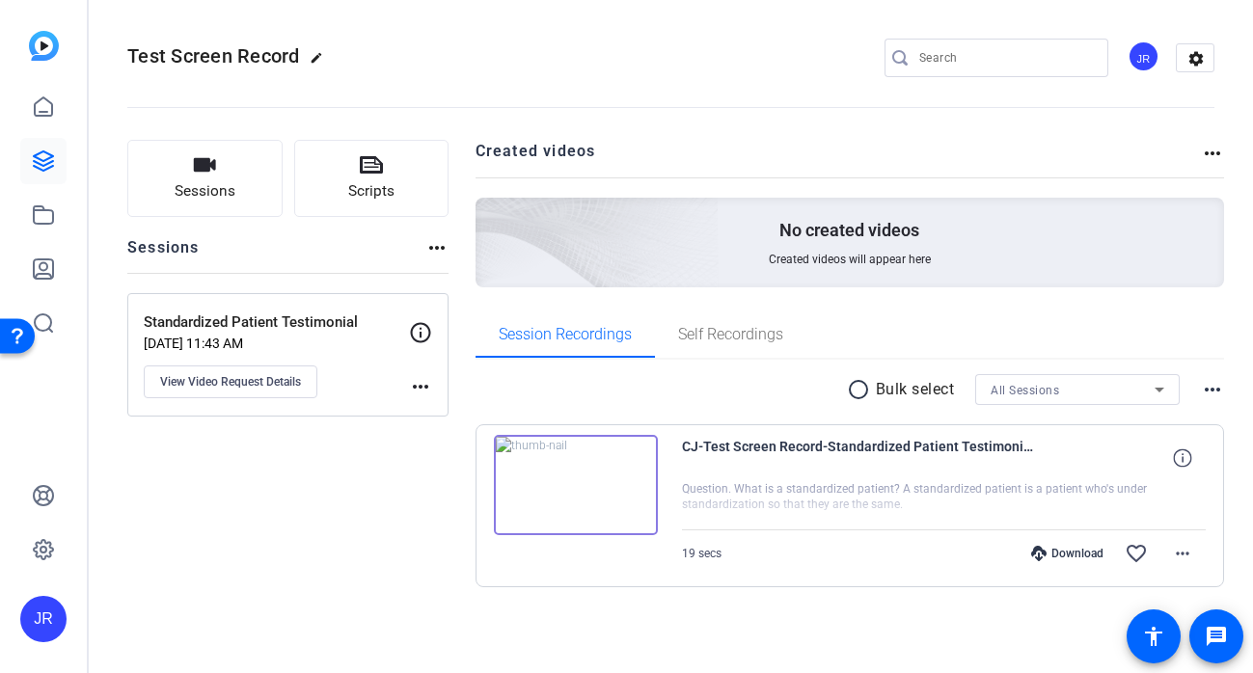
click at [422, 384] on mat-icon "more_horiz" at bounding box center [420, 386] width 23 height 23
click at [422, 384] on div at bounding box center [626, 336] width 1253 height 673
click at [716, 330] on span "Self Recordings" at bounding box center [730, 334] width 105 height 15
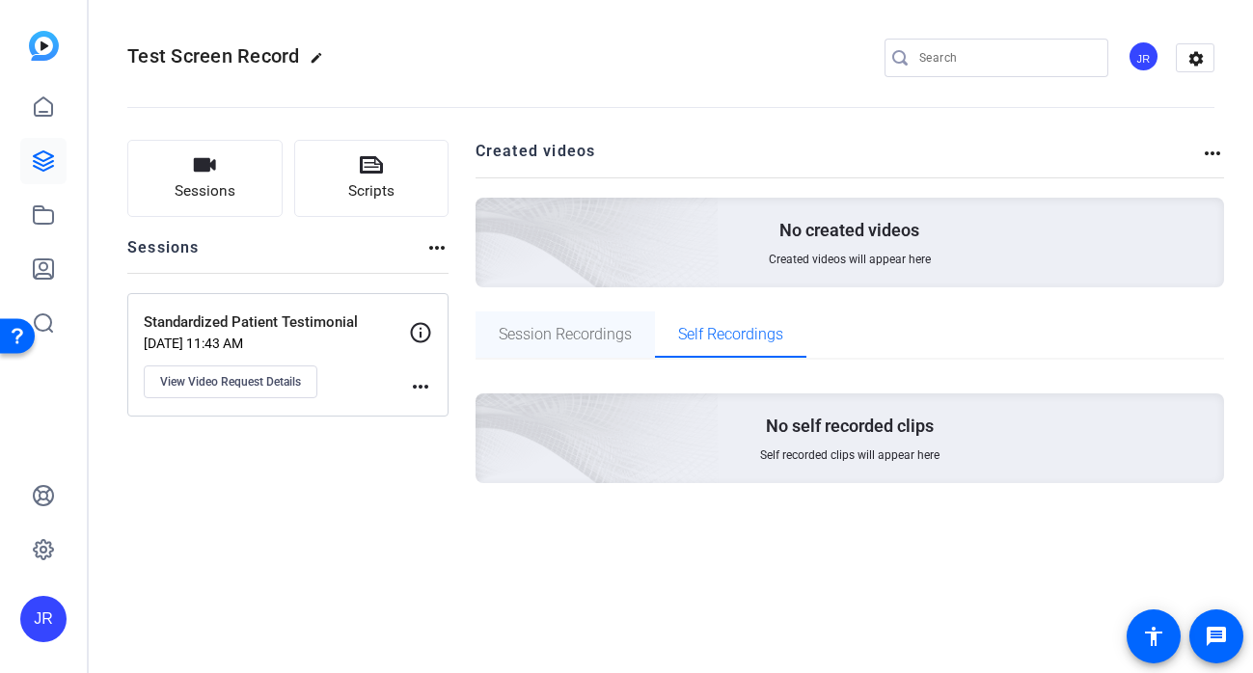
click at [562, 335] on span "Session Recordings" at bounding box center [565, 334] width 133 height 15
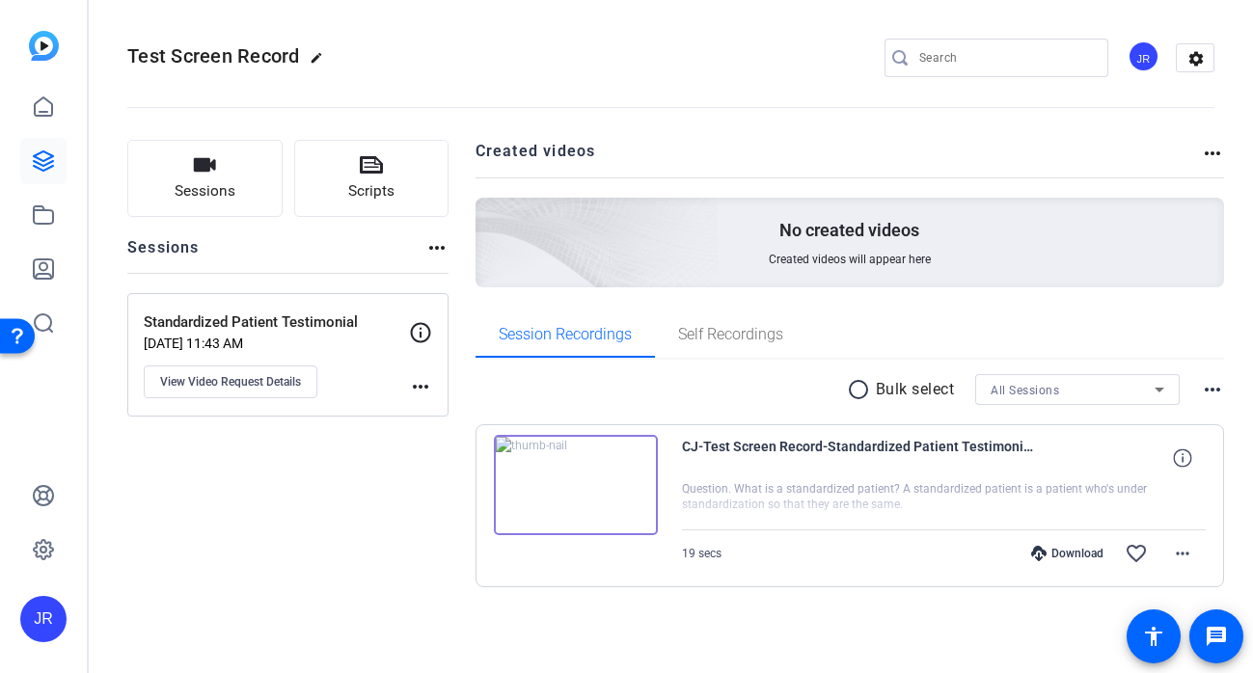
click at [1008, 390] on span "All Sessions" at bounding box center [1025, 391] width 68 height 14
click at [1019, 391] on div at bounding box center [626, 336] width 1253 height 673
click at [1019, 394] on span "All Sessions" at bounding box center [1025, 391] width 68 height 14
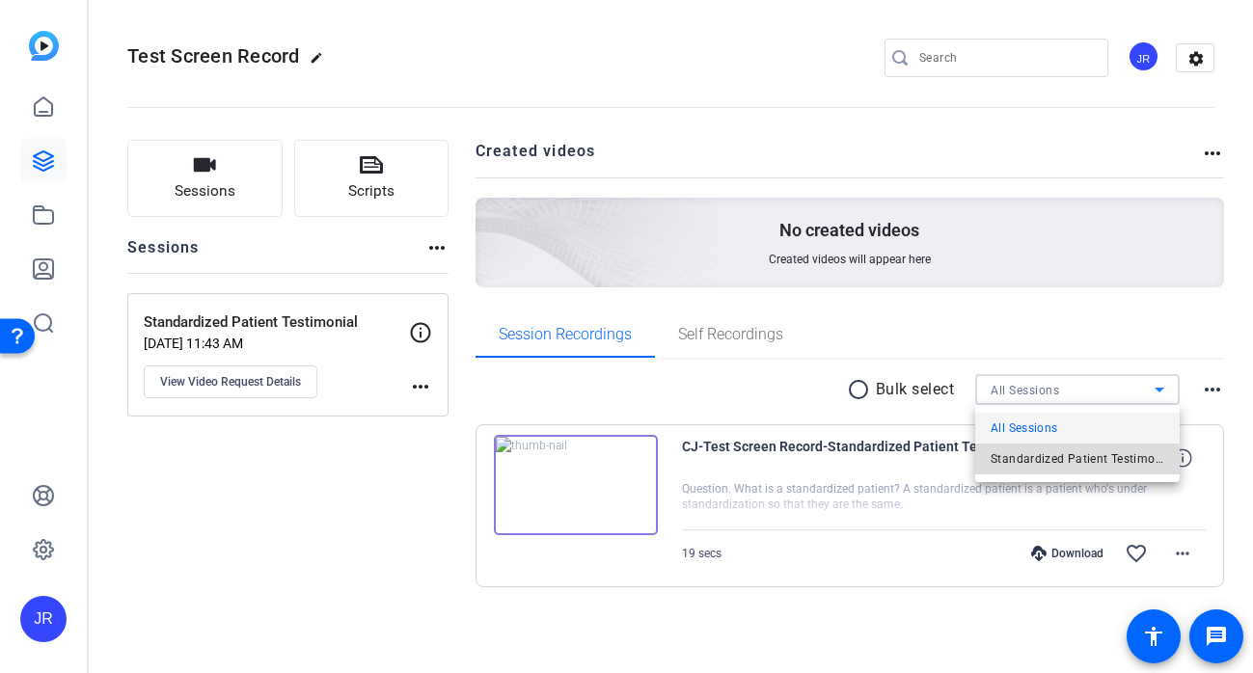
click at [1019, 465] on span "Standardized Patient Testimonial" at bounding box center [1078, 459] width 174 height 23
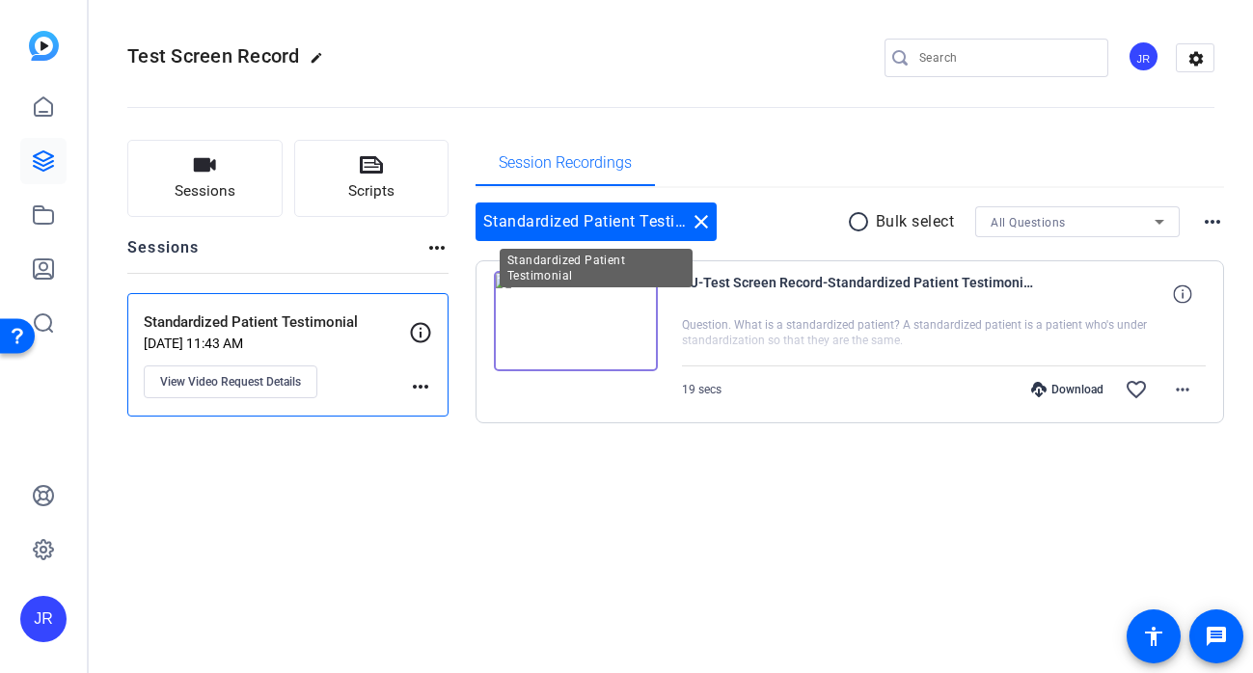
click at [702, 220] on mat-icon "close" at bounding box center [701, 221] width 23 height 23
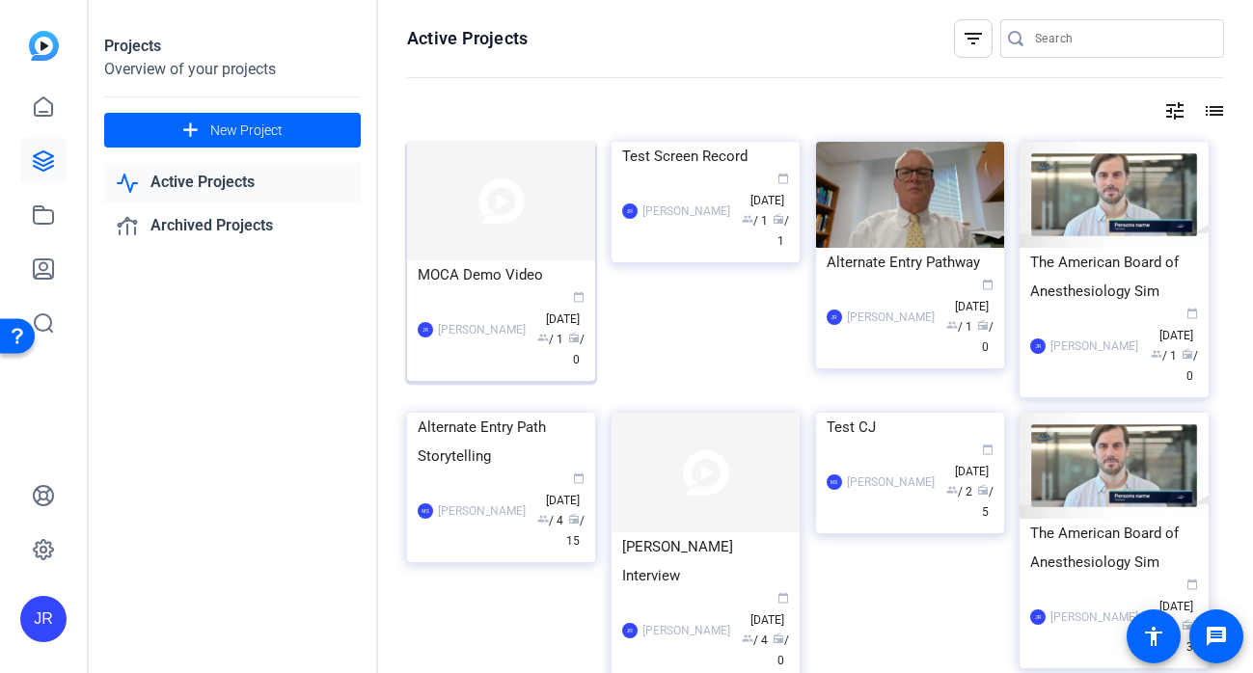
click at [522, 234] on img at bounding box center [501, 201] width 188 height 119
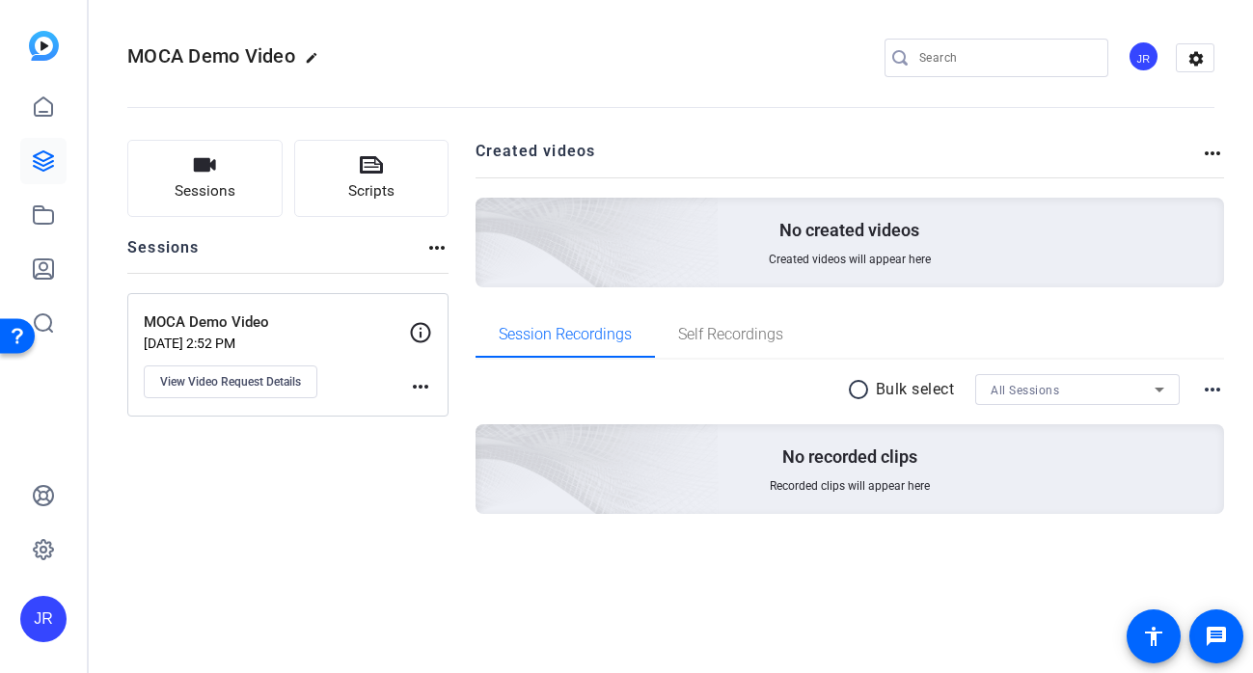
click at [414, 388] on mat-icon "more_horiz" at bounding box center [420, 386] width 23 height 23
click at [228, 375] on div at bounding box center [626, 336] width 1253 height 673
click at [280, 377] on span "View Video Request Details" at bounding box center [230, 381] width 141 height 15
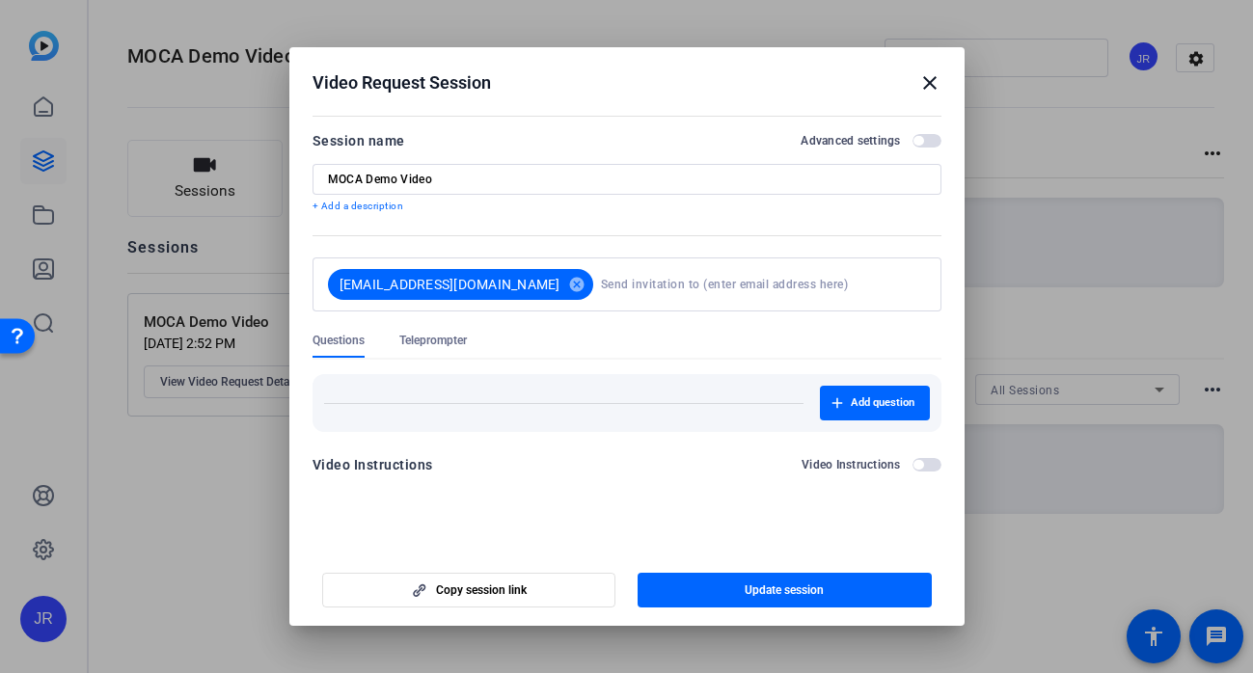
click at [601, 289] on input at bounding box center [759, 284] width 317 height 39
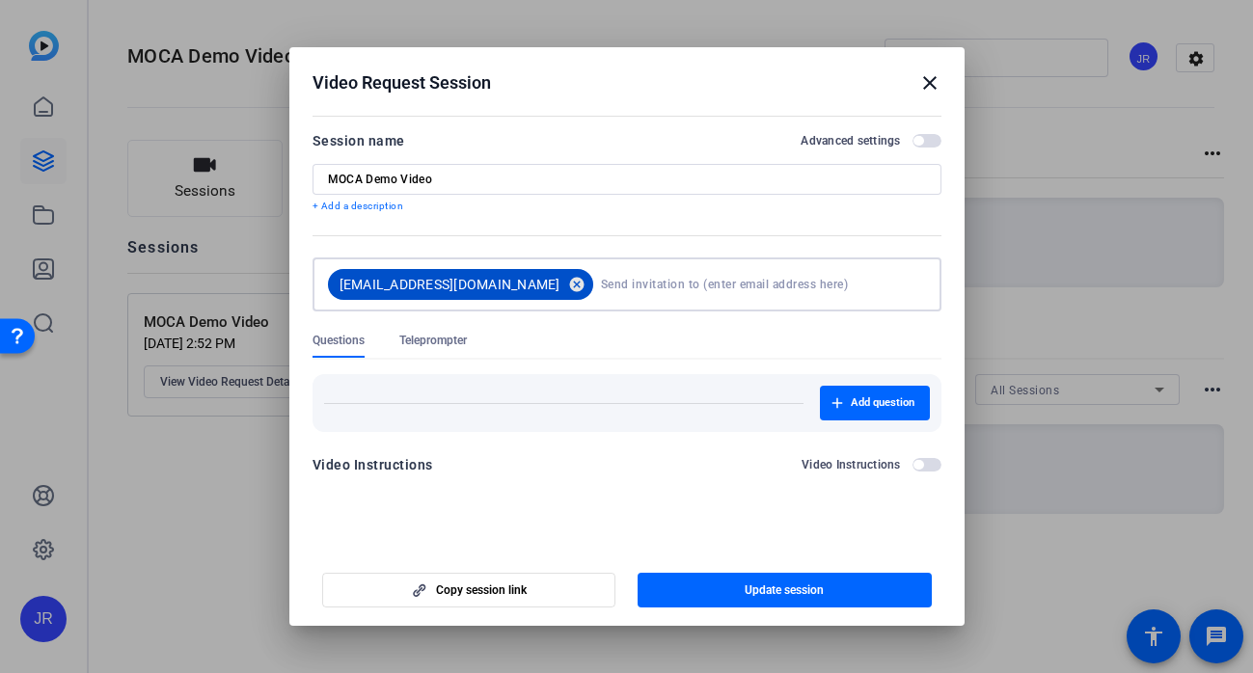
click at [560, 284] on mat-icon "cancel" at bounding box center [576, 284] width 33 height 17
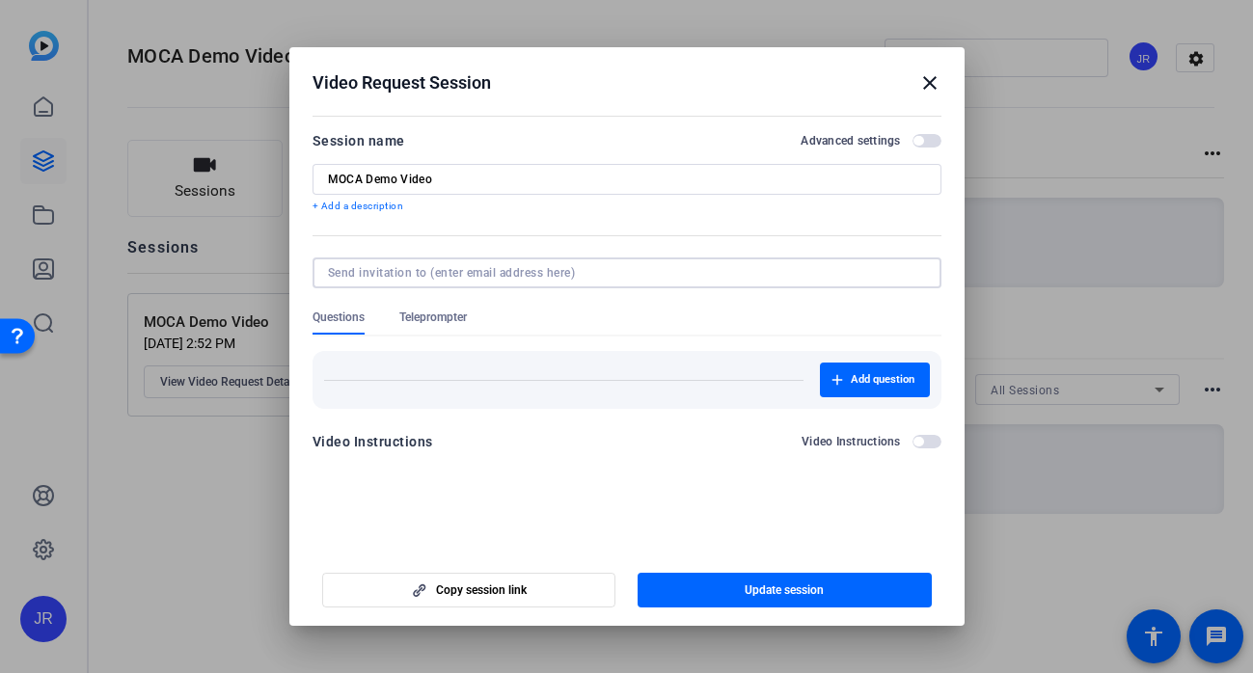
click at [467, 276] on input at bounding box center [623, 272] width 590 height 15
type input "jmnewman98@gmail.com"
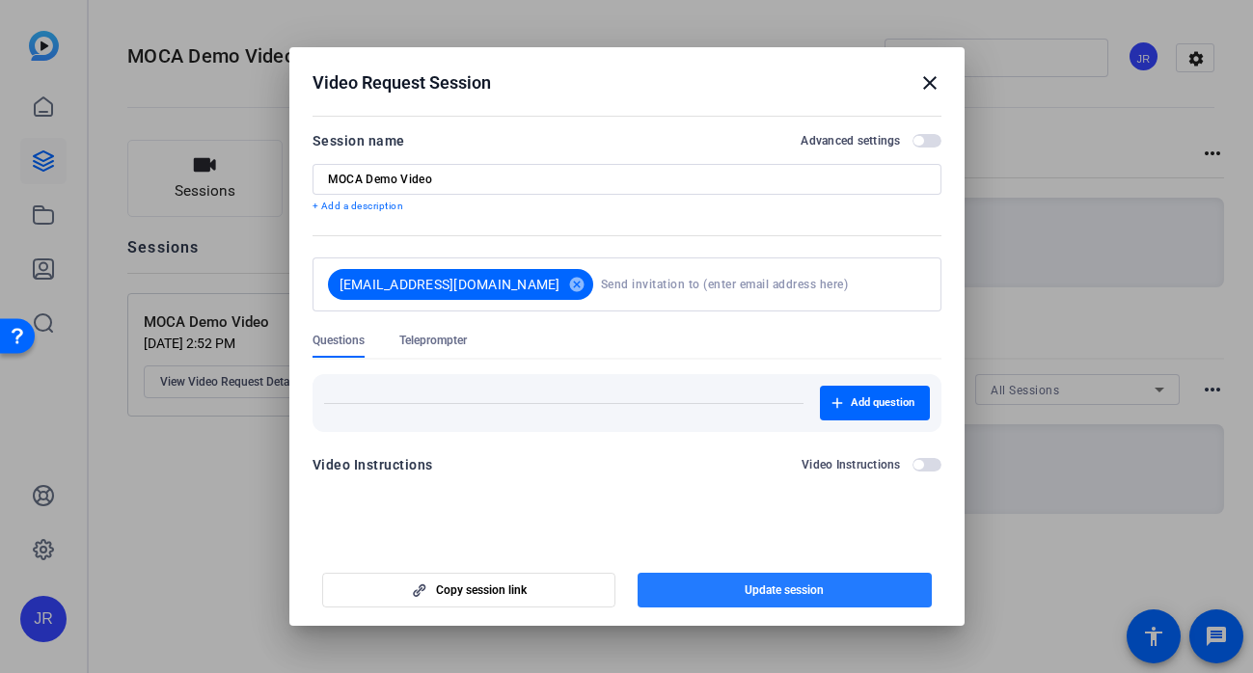
click at [827, 579] on span "button" at bounding box center [785, 590] width 294 height 46
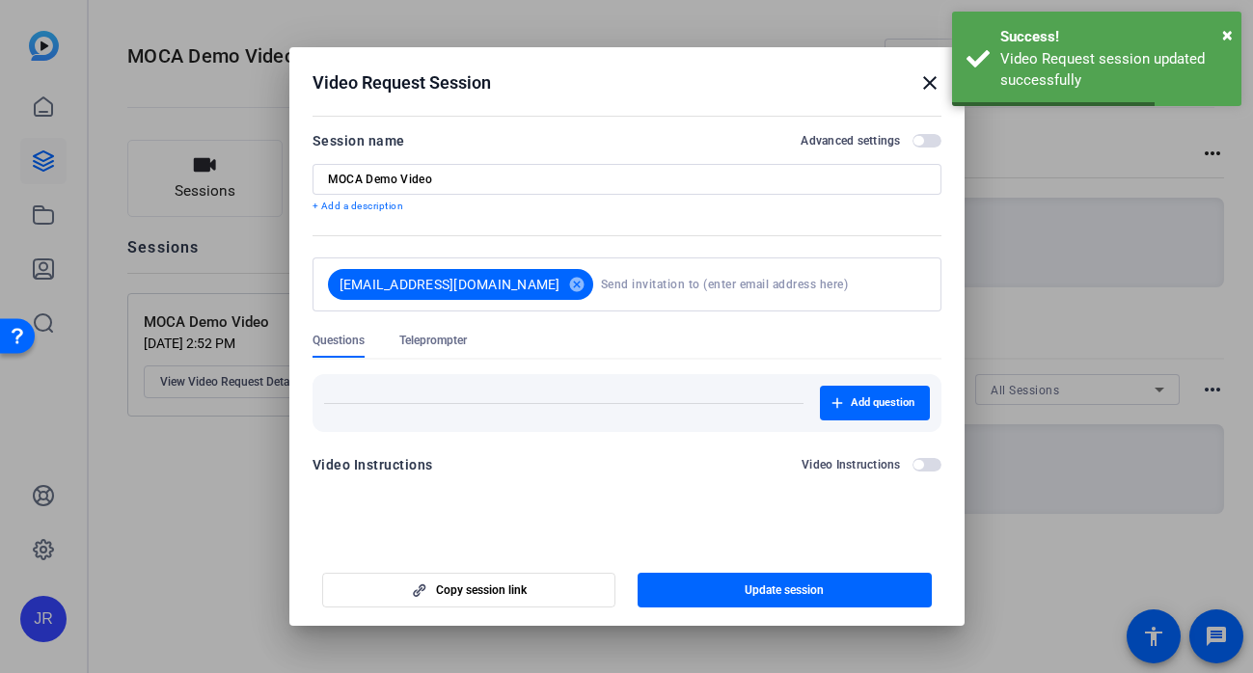
click at [922, 79] on mat-icon "close" at bounding box center [929, 82] width 23 height 23
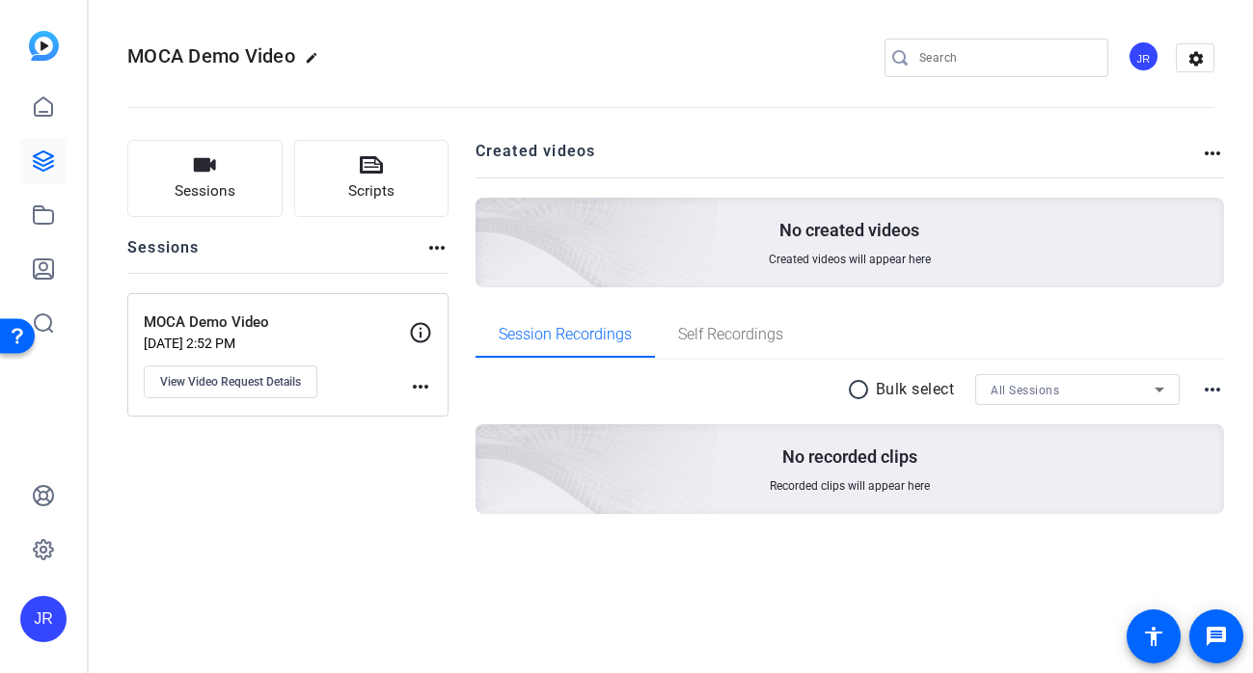
click at [242, 323] on p "MOCA Demo Video" at bounding box center [276, 323] width 265 height 22
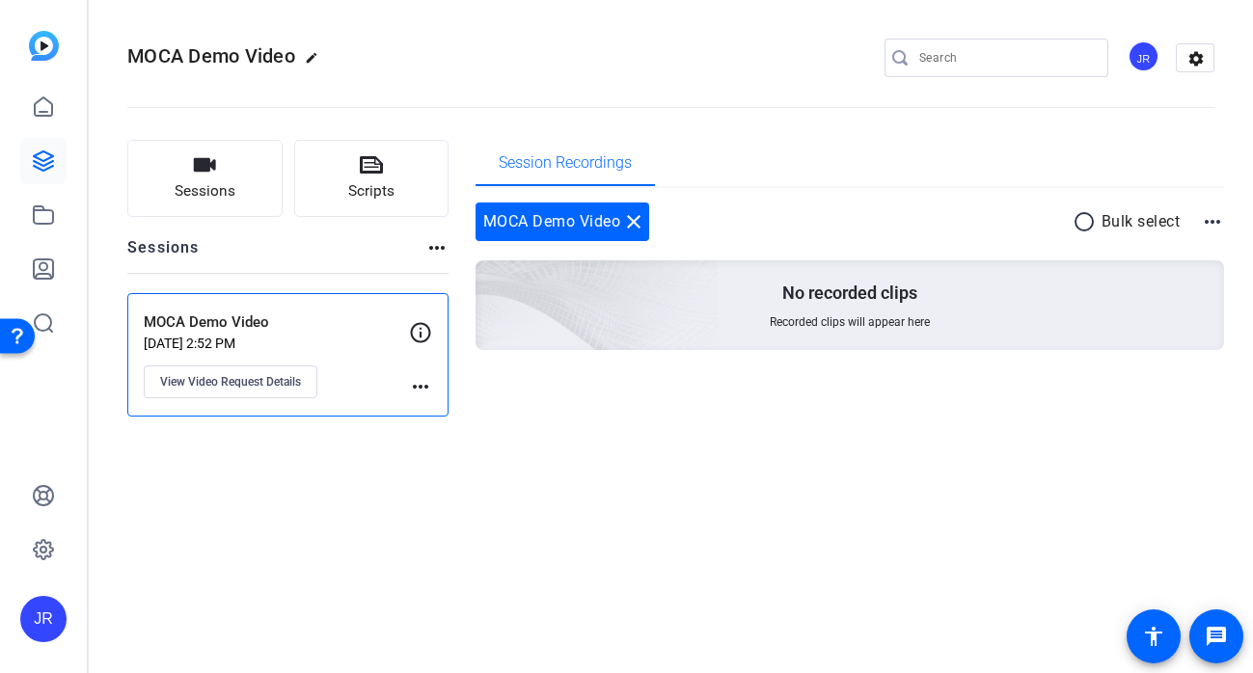
click at [419, 391] on mat-icon "more_horiz" at bounding box center [420, 386] width 23 height 23
click at [290, 348] on div at bounding box center [626, 336] width 1253 height 673
click at [430, 339] on icon at bounding box center [420, 332] width 23 height 23
click at [279, 375] on span "View Video Request Details" at bounding box center [230, 381] width 141 height 15
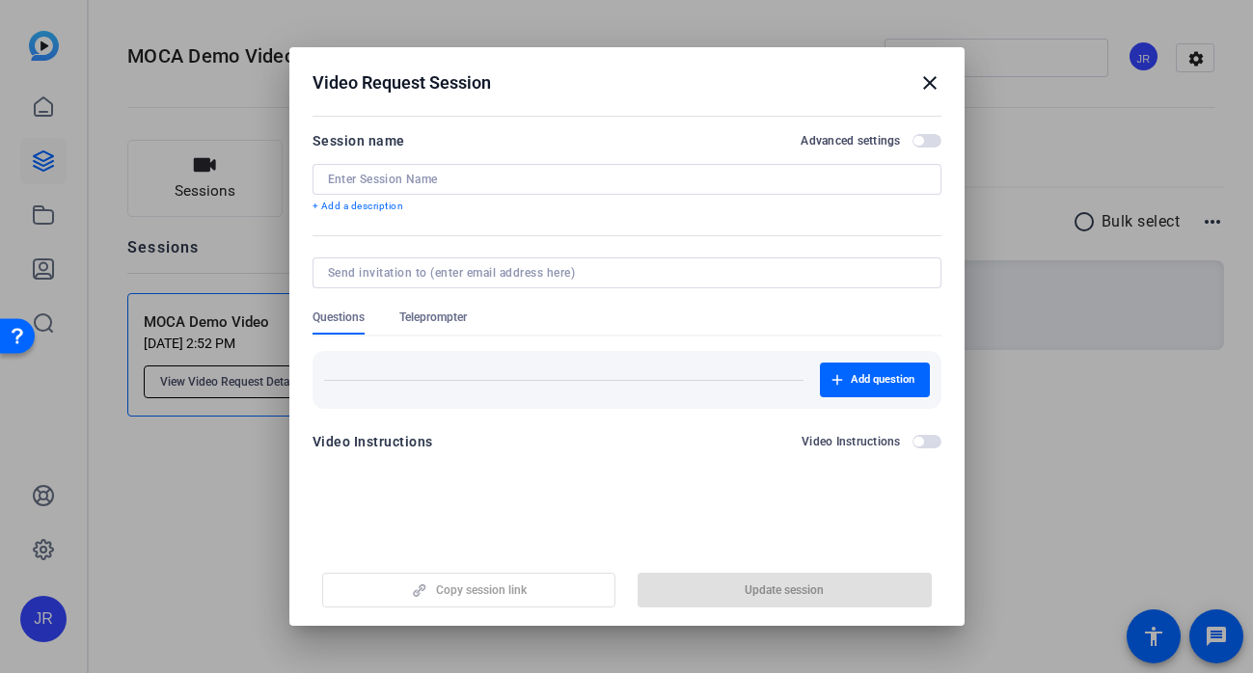
type input "MOCA Demo Video"
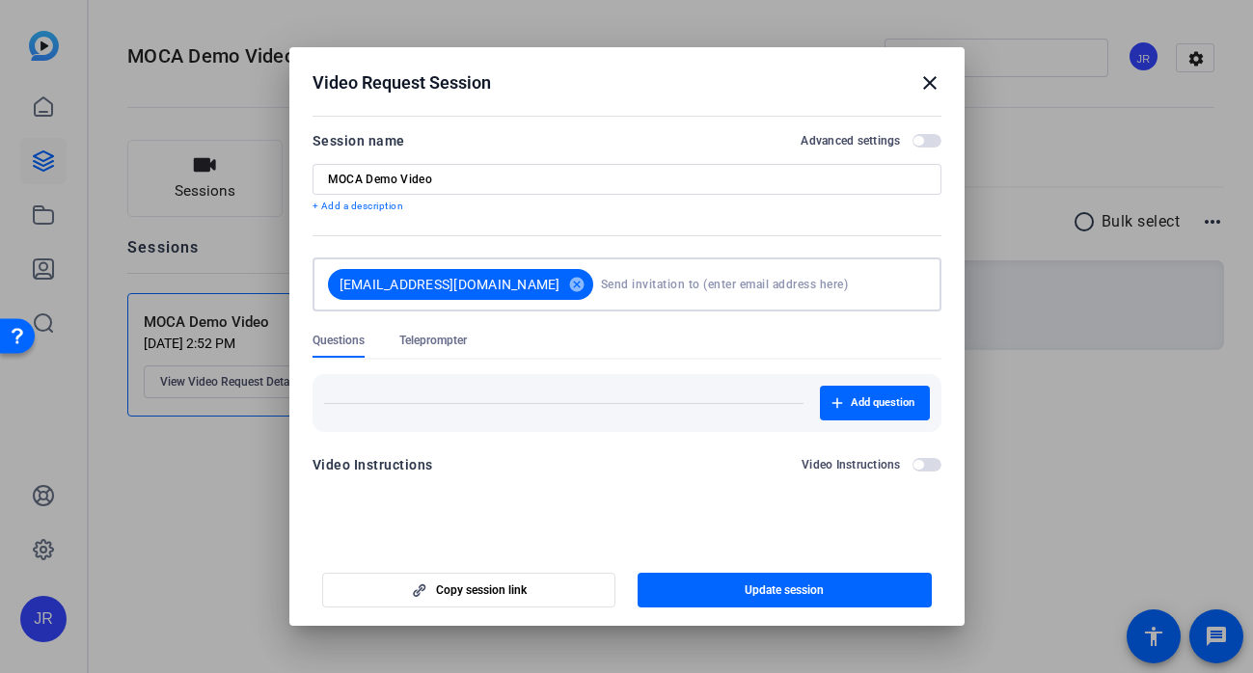
click at [623, 288] on input at bounding box center [759, 284] width 317 height 39
click at [601, 280] on input "jen" at bounding box center [759, 284] width 317 height 39
type input "j"
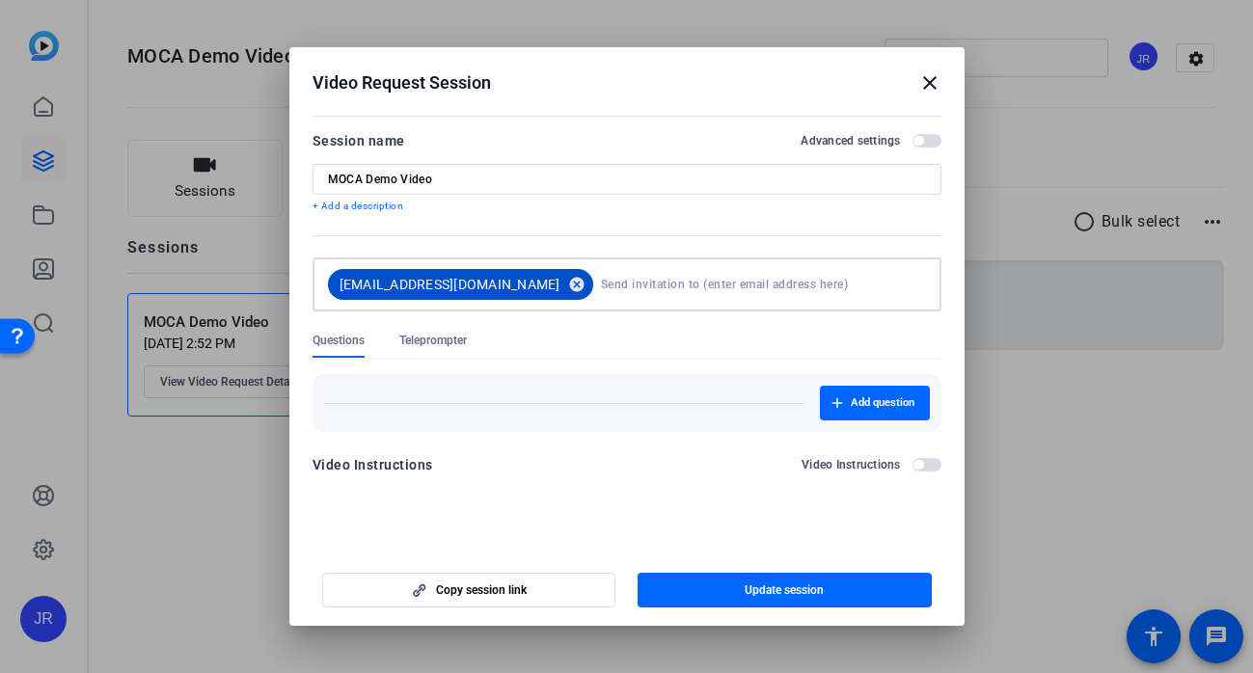
click at [560, 285] on mat-icon "cancel" at bounding box center [576, 284] width 33 height 17
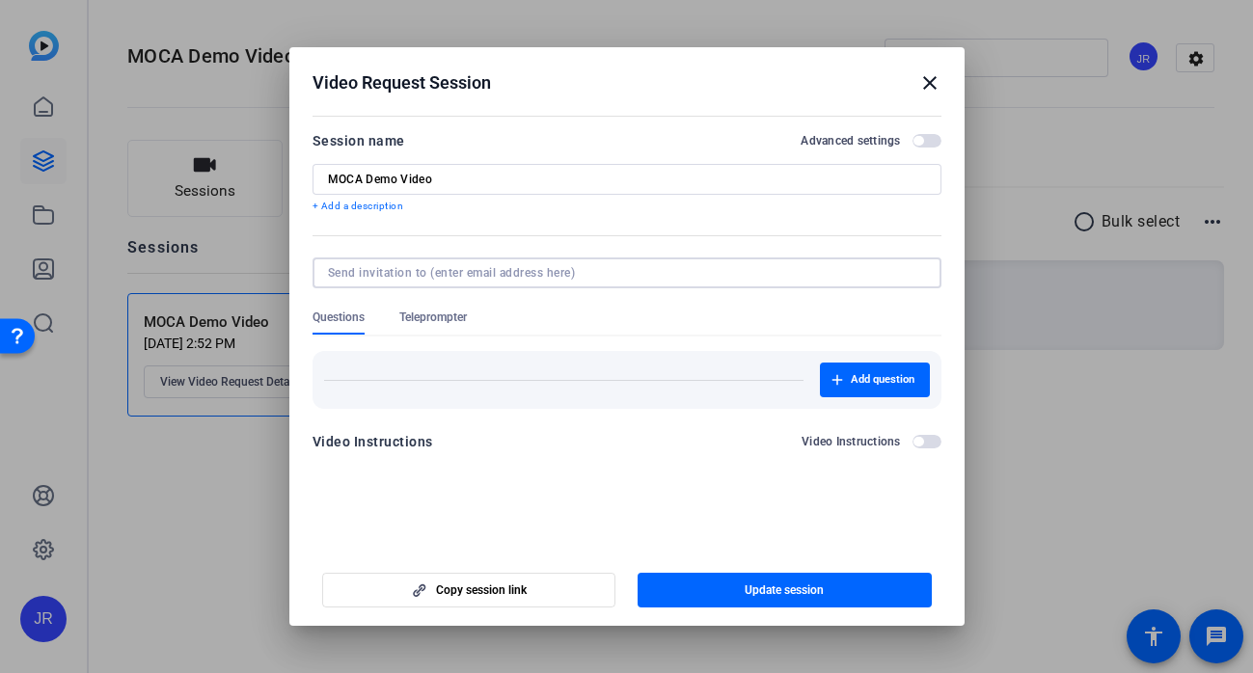
click at [528, 275] on input at bounding box center [623, 272] width 590 height 15
type input "jennarenaudpr@gmail.com"
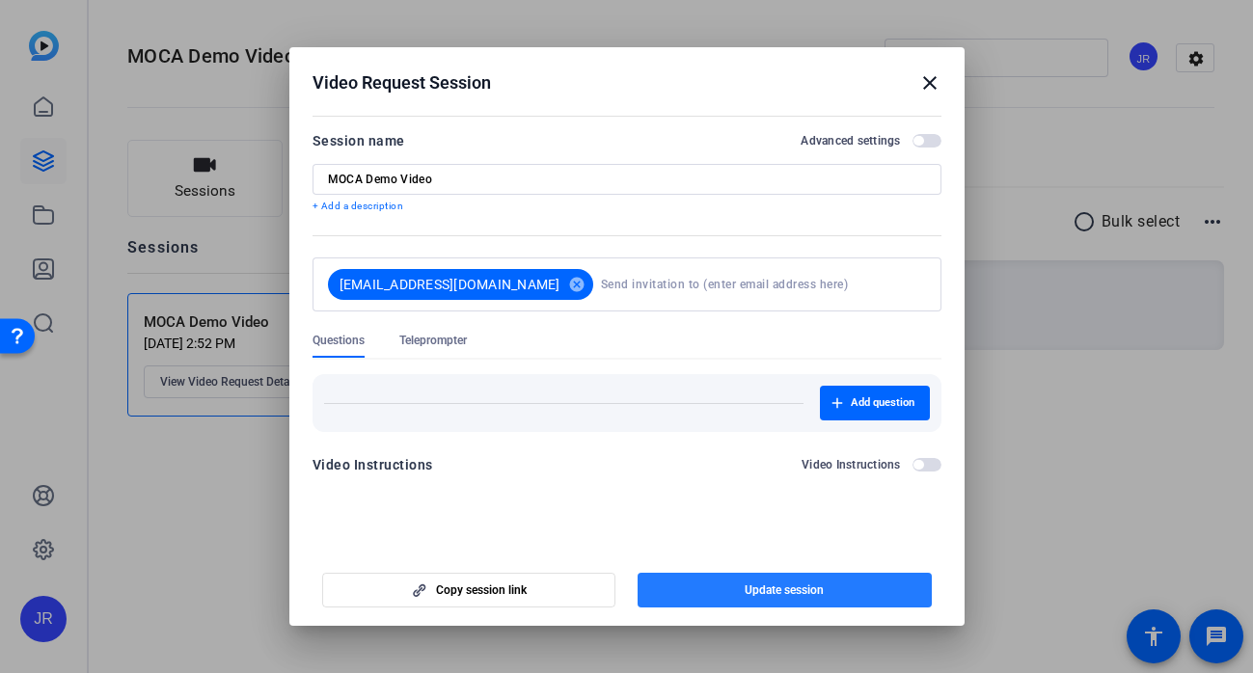
click at [782, 583] on span "Update session" at bounding box center [784, 590] width 79 height 15
click at [927, 86] on mat-icon "close" at bounding box center [929, 82] width 23 height 23
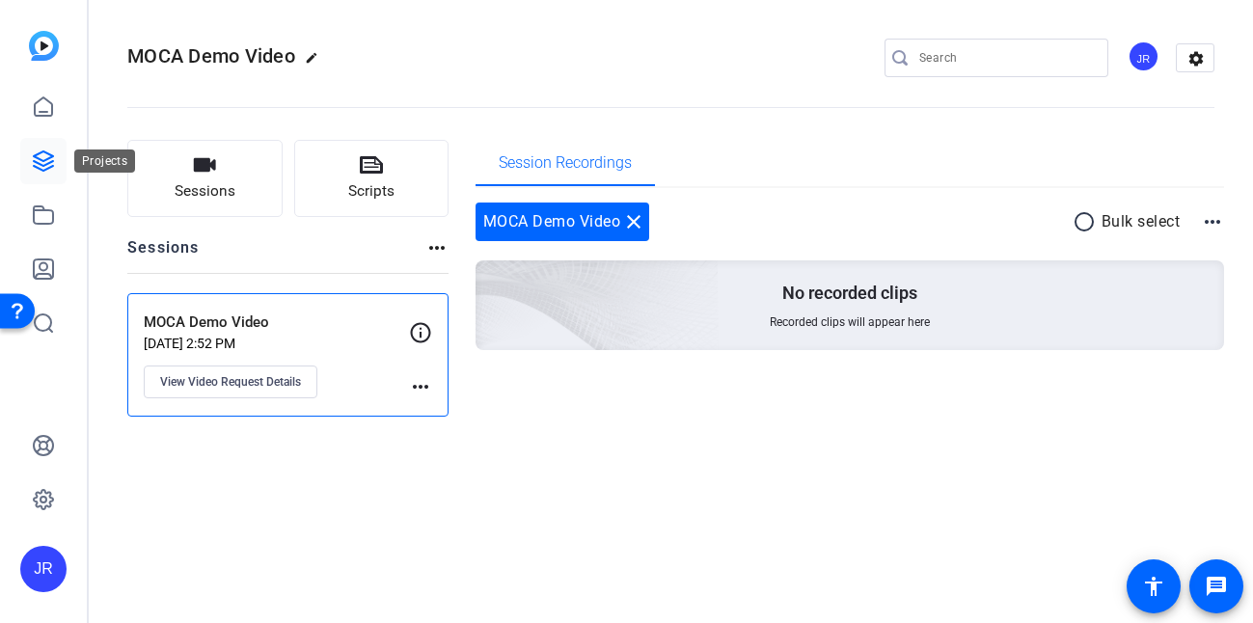
click at [50, 170] on icon at bounding box center [43, 161] width 23 height 23
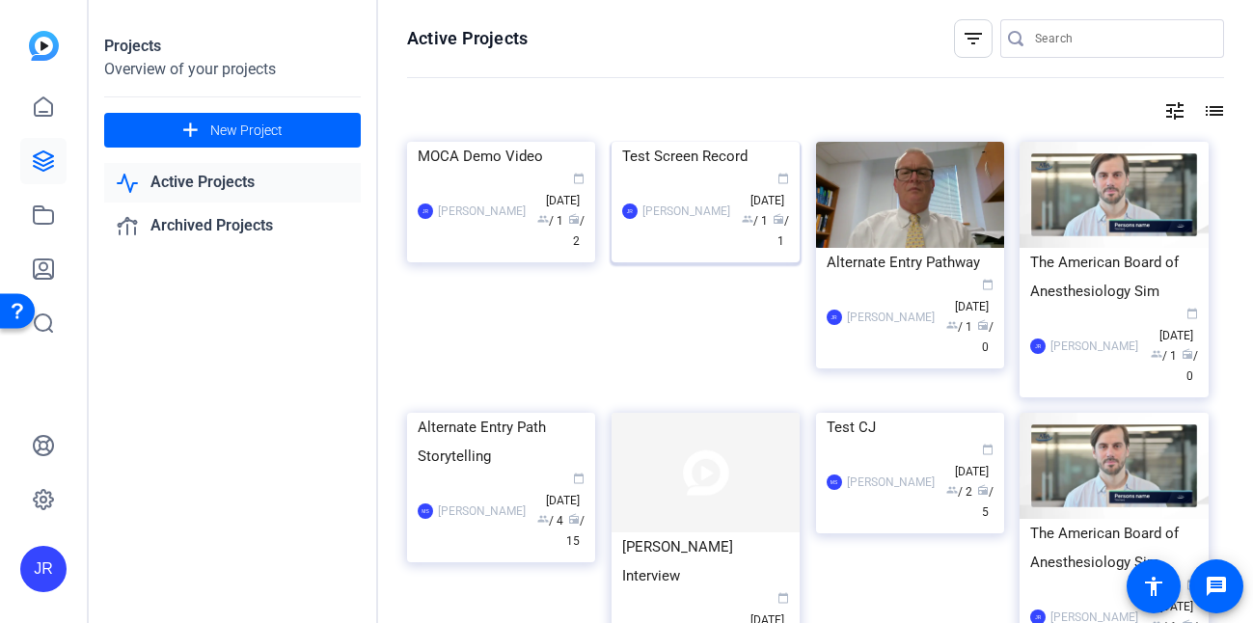
click at [691, 171] on div "Test Screen Record" at bounding box center [705, 156] width 167 height 29
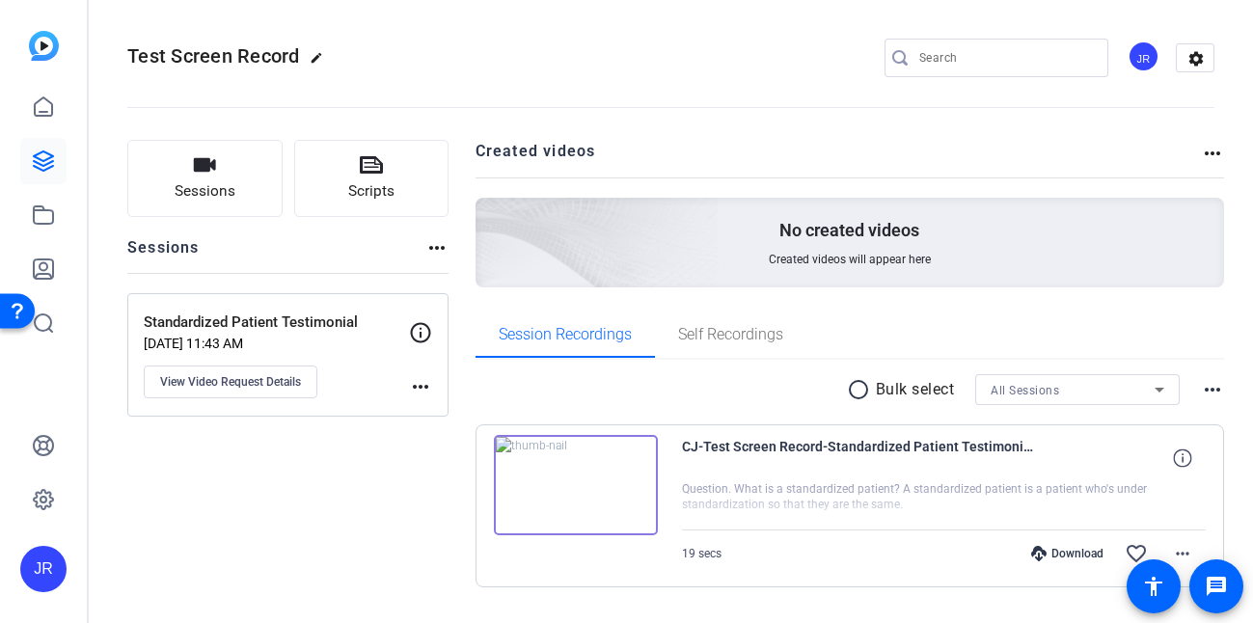
click at [310, 58] on mat-icon "edit" at bounding box center [321, 62] width 23 height 23
drag, startPoint x: 243, startPoint y: 55, endPoint x: 176, endPoint y: 56, distance: 67.5
click at [175, 56] on input "Test Screen Record" at bounding box center [206, 57] width 126 height 23
drag, startPoint x: 258, startPoint y: 55, endPoint x: 34, endPoint y: 73, distance: 225.5
click at [34, 73] on mat-sidenav-container "JR Test Screen Record check_circle clear JR settings Sessions Scripts Sessions …" at bounding box center [626, 311] width 1253 height 623
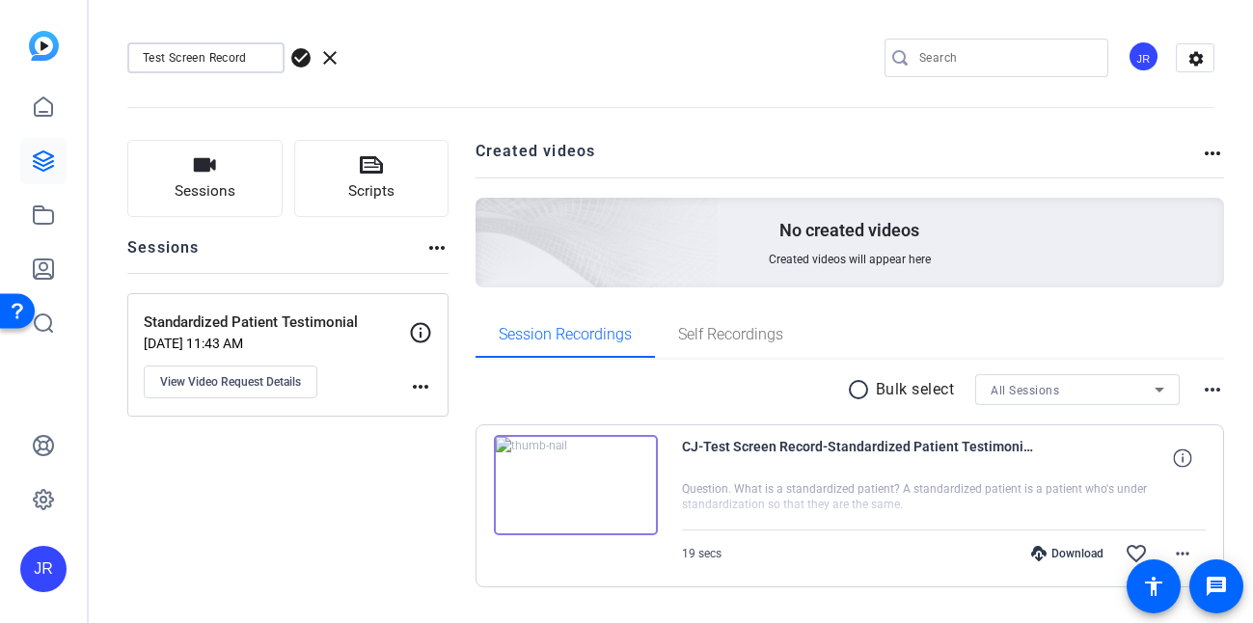
drag, startPoint x: 263, startPoint y: 50, endPoint x: 131, endPoint y: 58, distance: 132.4
click at [131, 58] on div "Test Screen Record" at bounding box center [205, 57] width 157 height 31
type input "SP Testimonials"
click at [303, 59] on span "check_circle" at bounding box center [300, 57] width 23 height 23
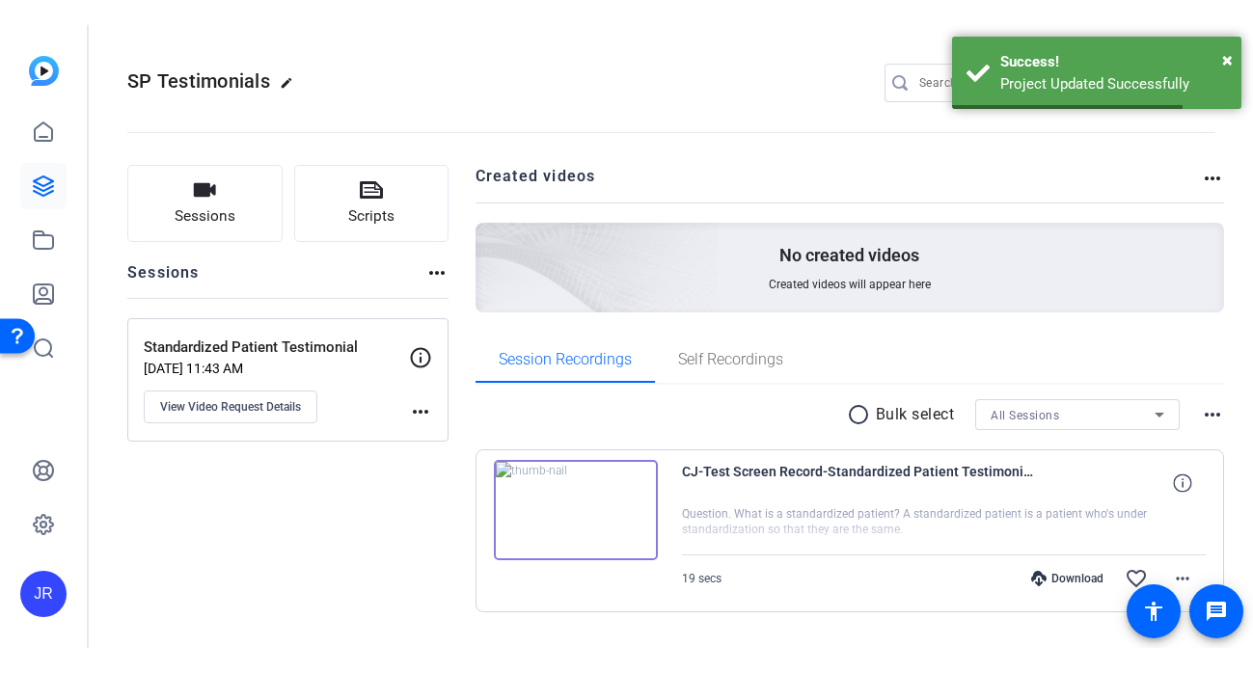
scroll to position [50, 0]
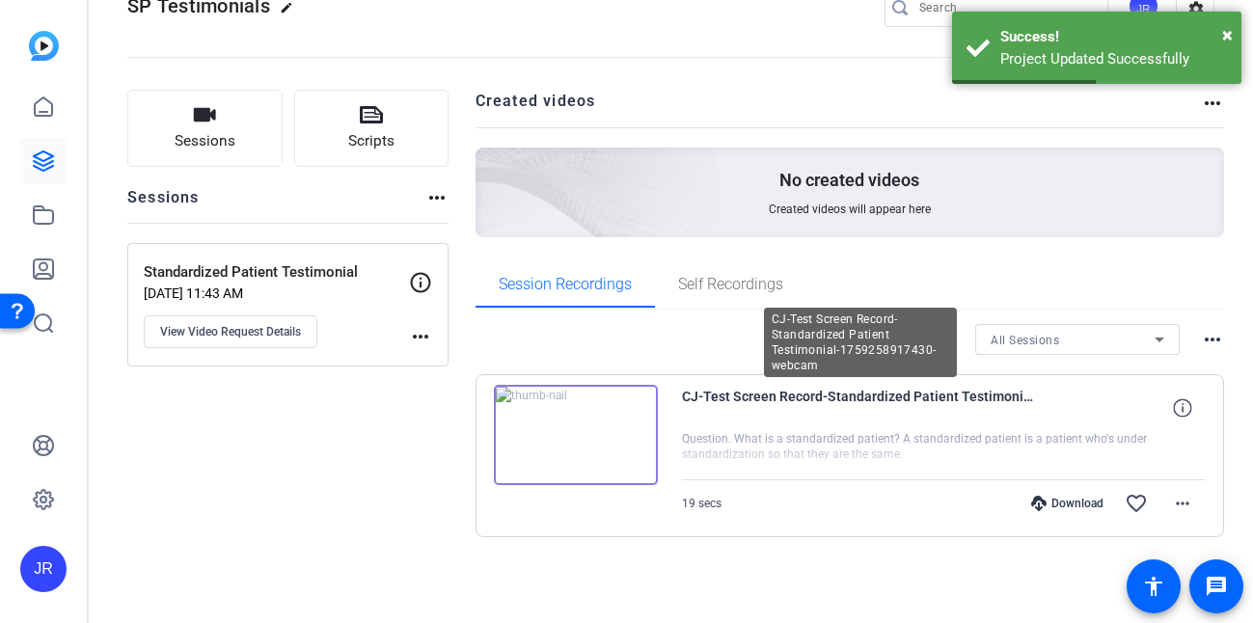
click at [737, 427] on span "CJ-Test Screen Record-Standardized Patient Testimonial-1759258917430-webcam" at bounding box center [860, 408] width 357 height 46
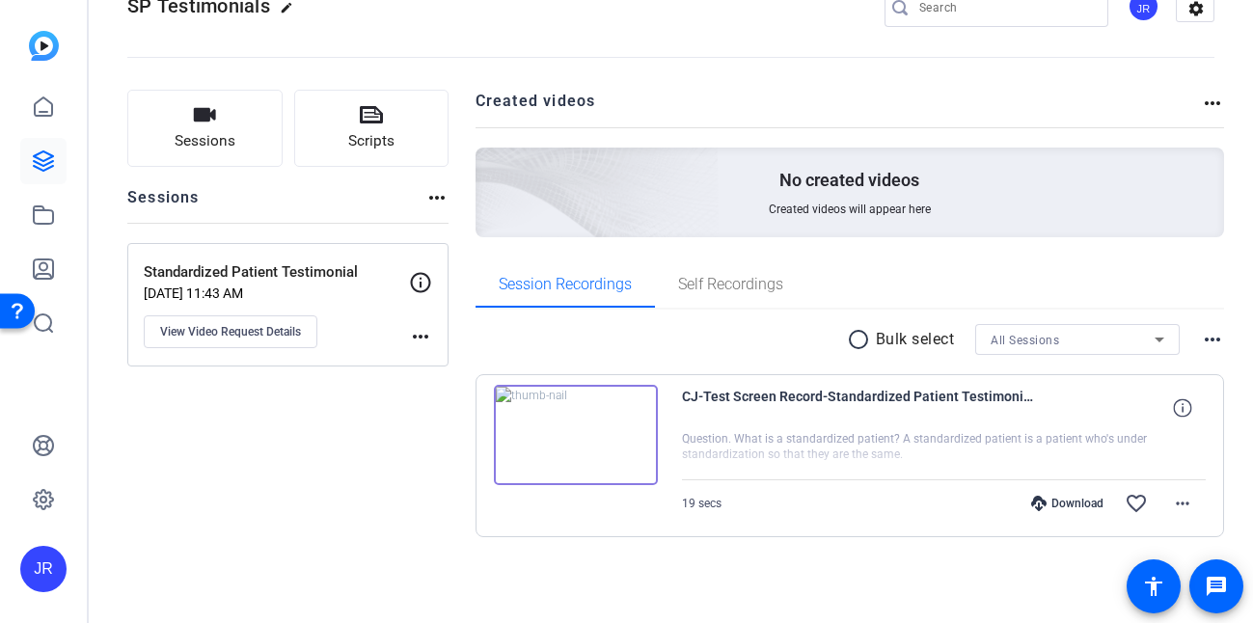
click at [624, 412] on img at bounding box center [576, 435] width 164 height 100
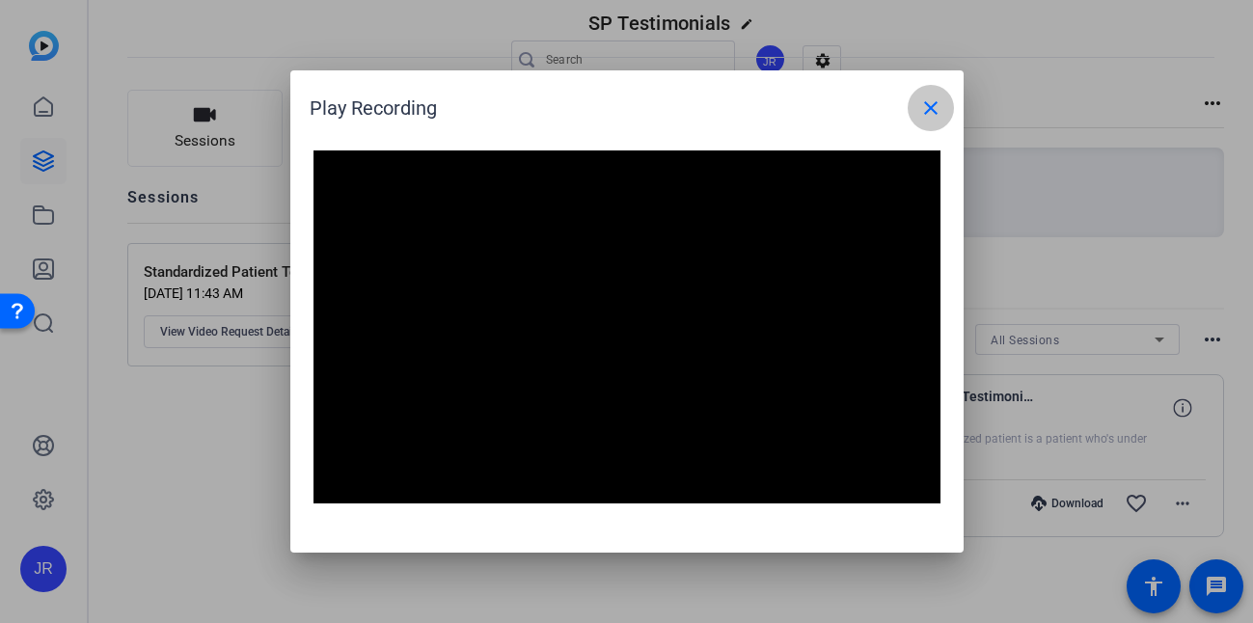
click at [923, 105] on mat-icon "close" at bounding box center [930, 107] width 23 height 23
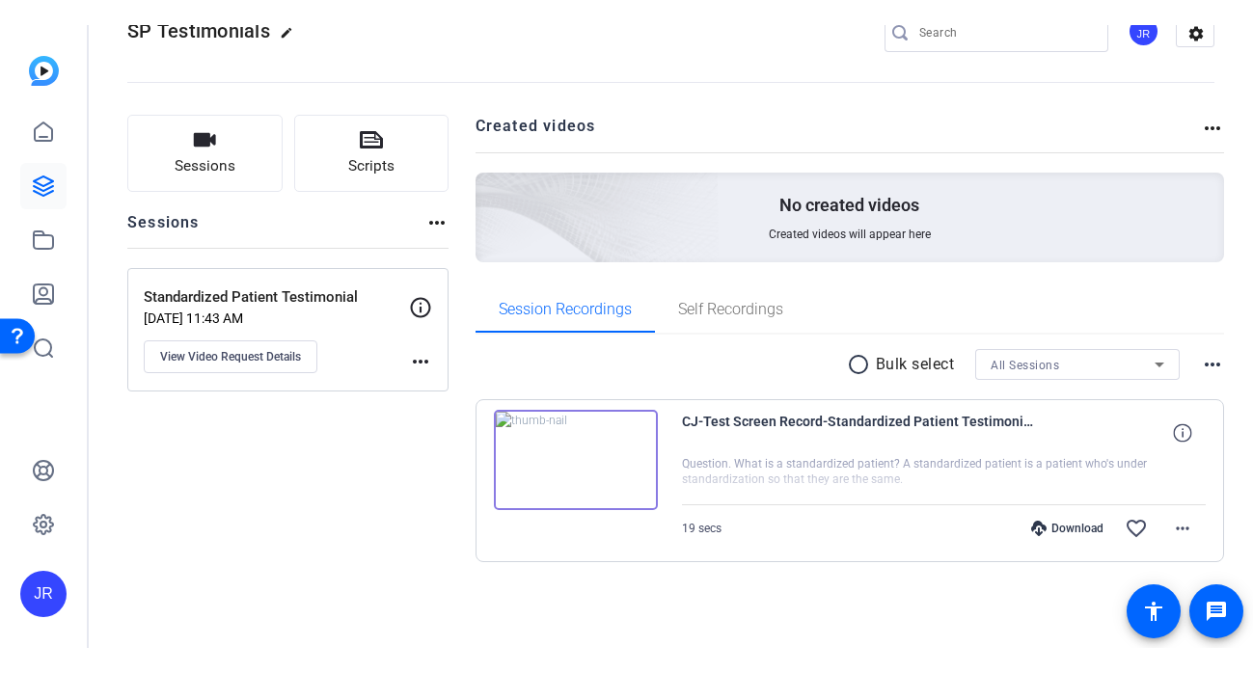
scroll to position [0, 0]
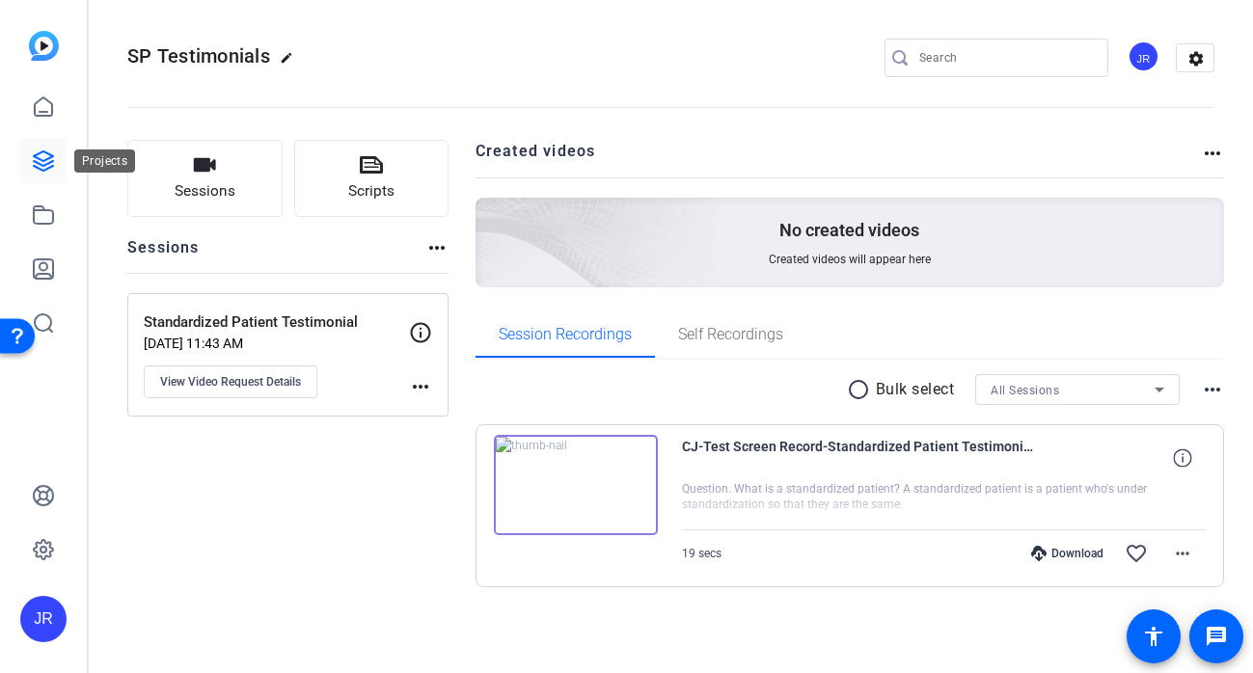
click at [46, 164] on icon at bounding box center [43, 160] width 19 height 19
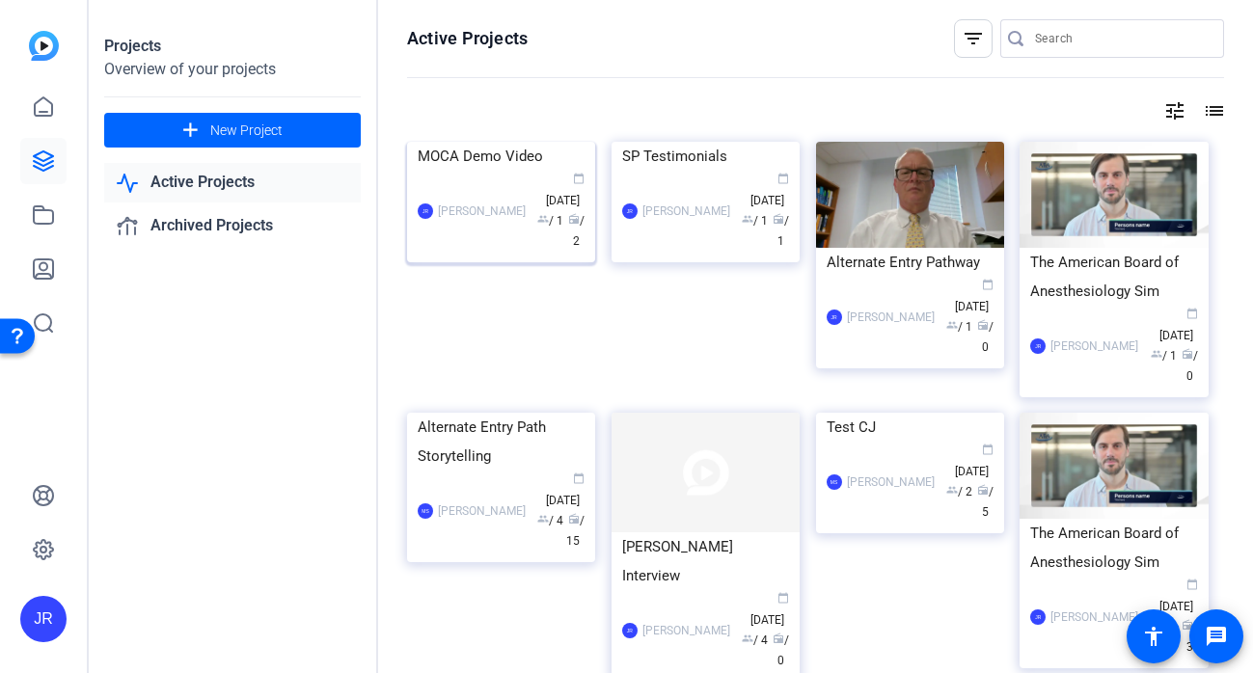
click at [486, 252] on div "JR Jenna Renaud calendar_today Oct 07 group / 1 radio / 2" at bounding box center [501, 211] width 167 height 81
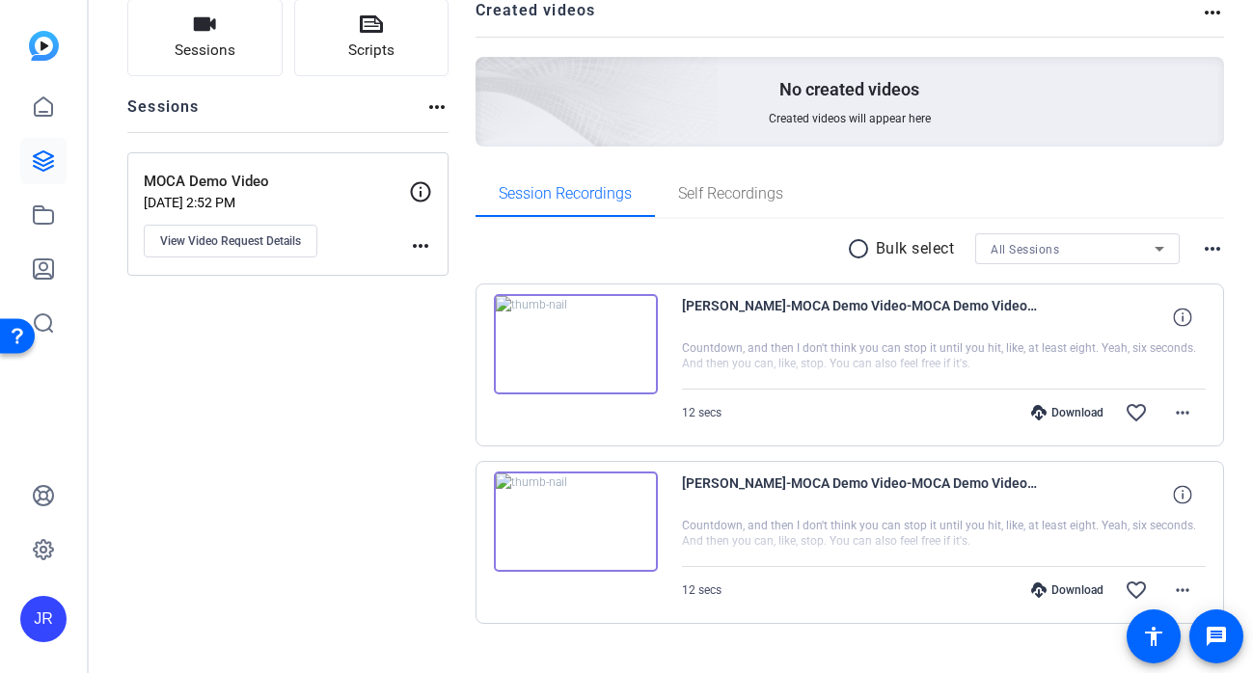
scroll to position [177, 0]
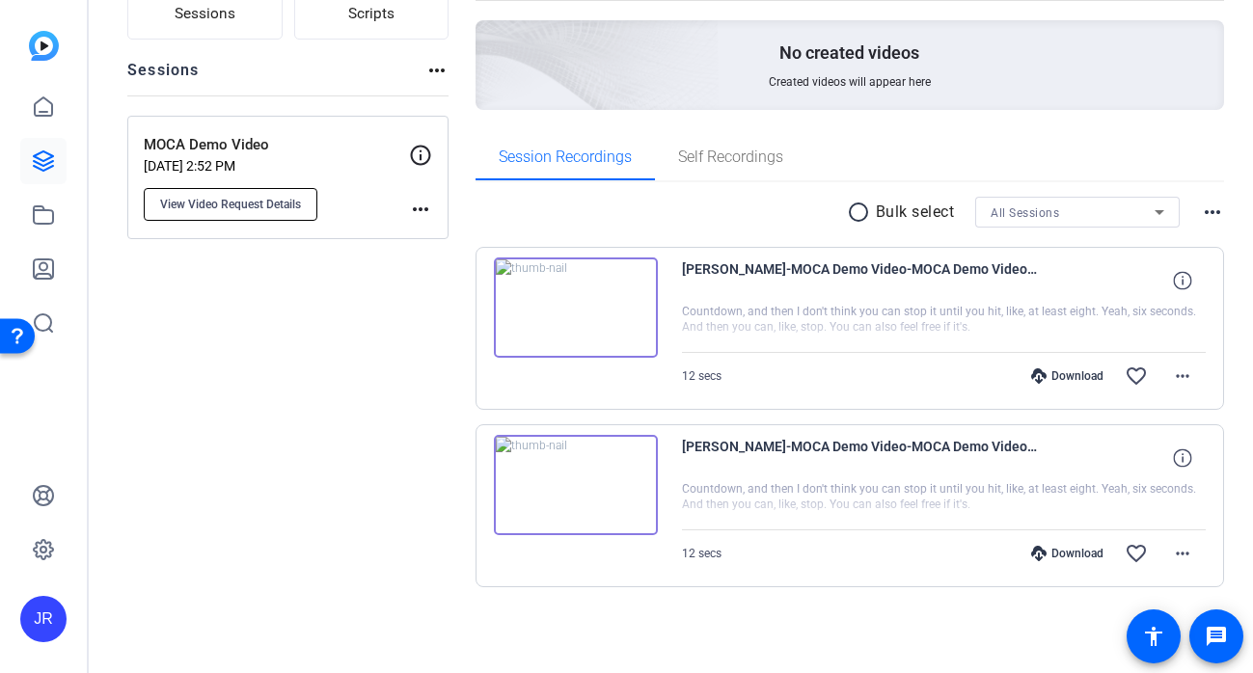
click at [220, 216] on button "View Video Request Details" at bounding box center [231, 204] width 174 height 33
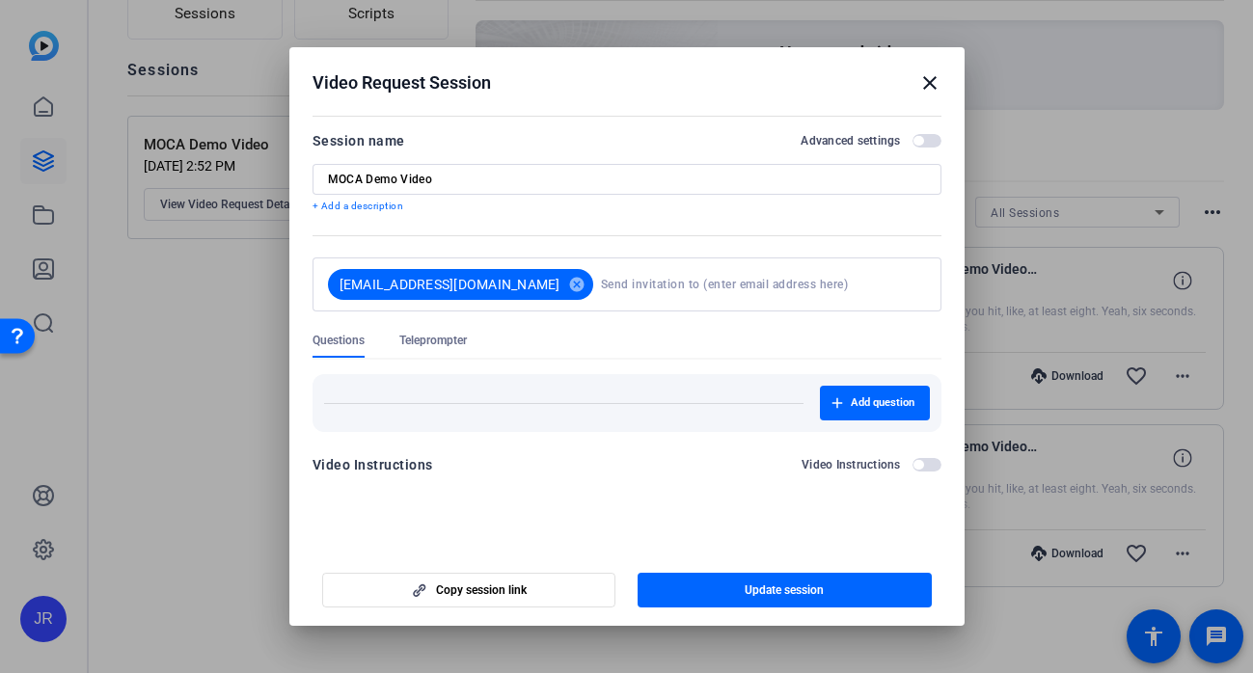
click at [453, 347] on span "Teleprompter" at bounding box center [433, 340] width 68 height 15
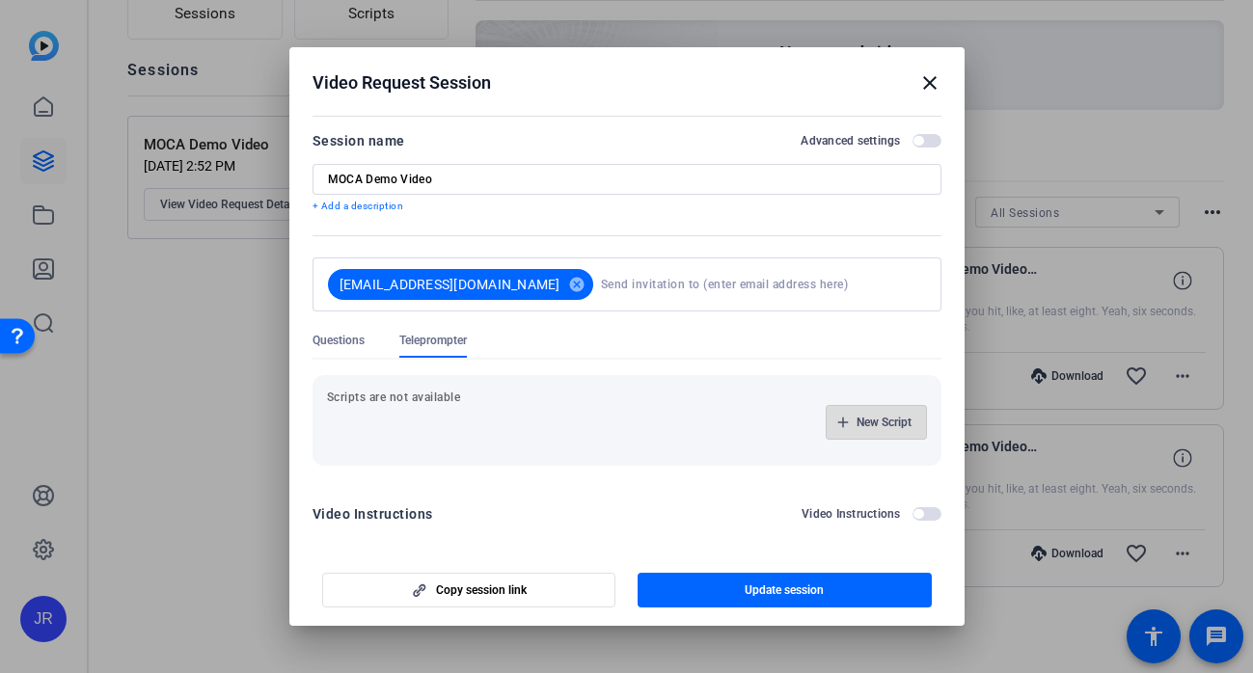
click at [875, 423] on span "New Script" at bounding box center [883, 422] width 55 height 15
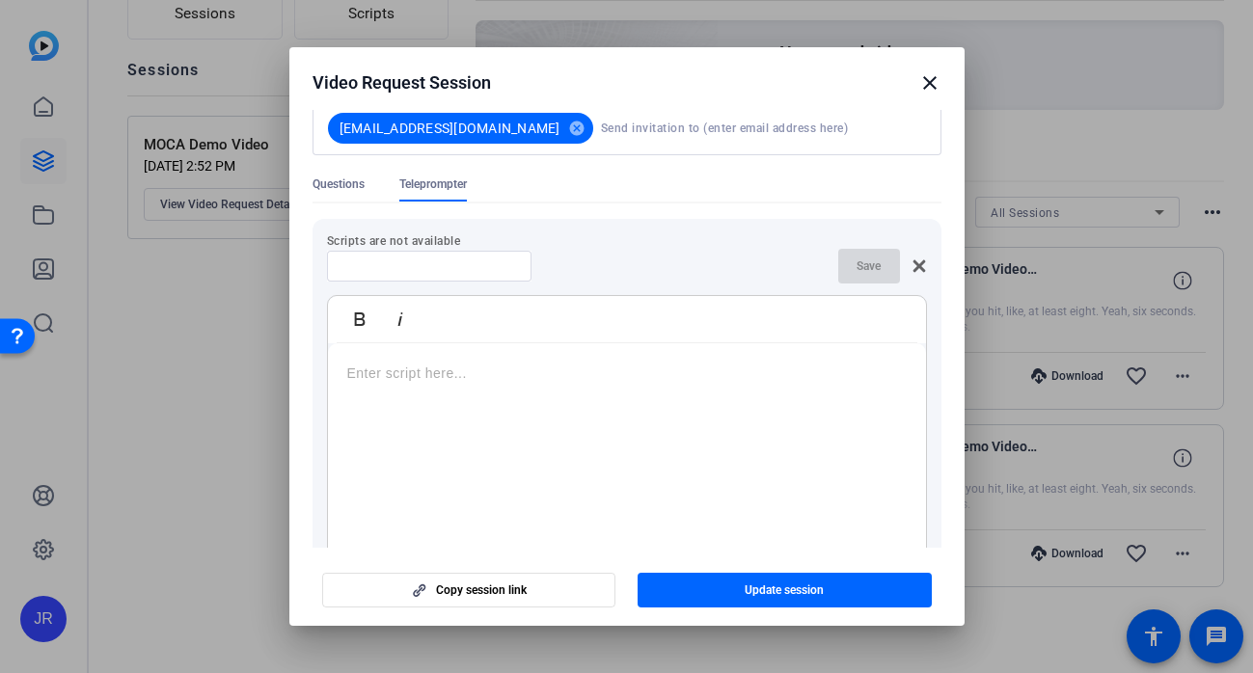
scroll to position [193, 0]
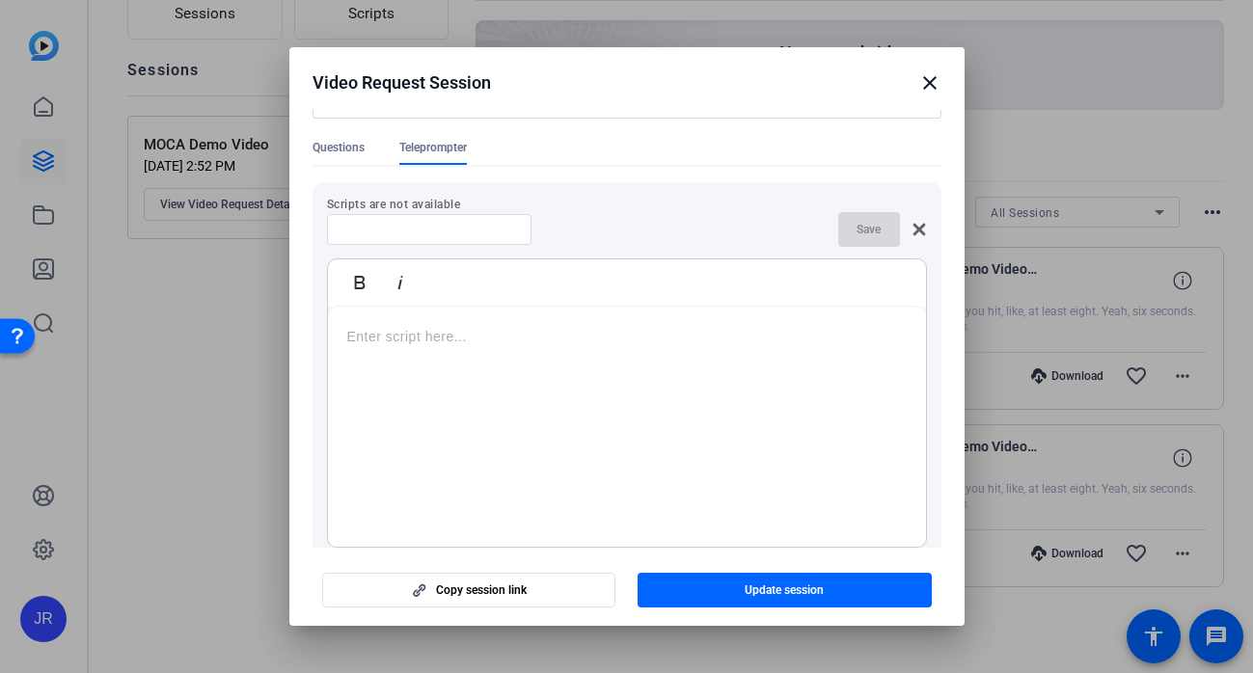
click at [464, 392] on div at bounding box center [627, 427] width 598 height 241
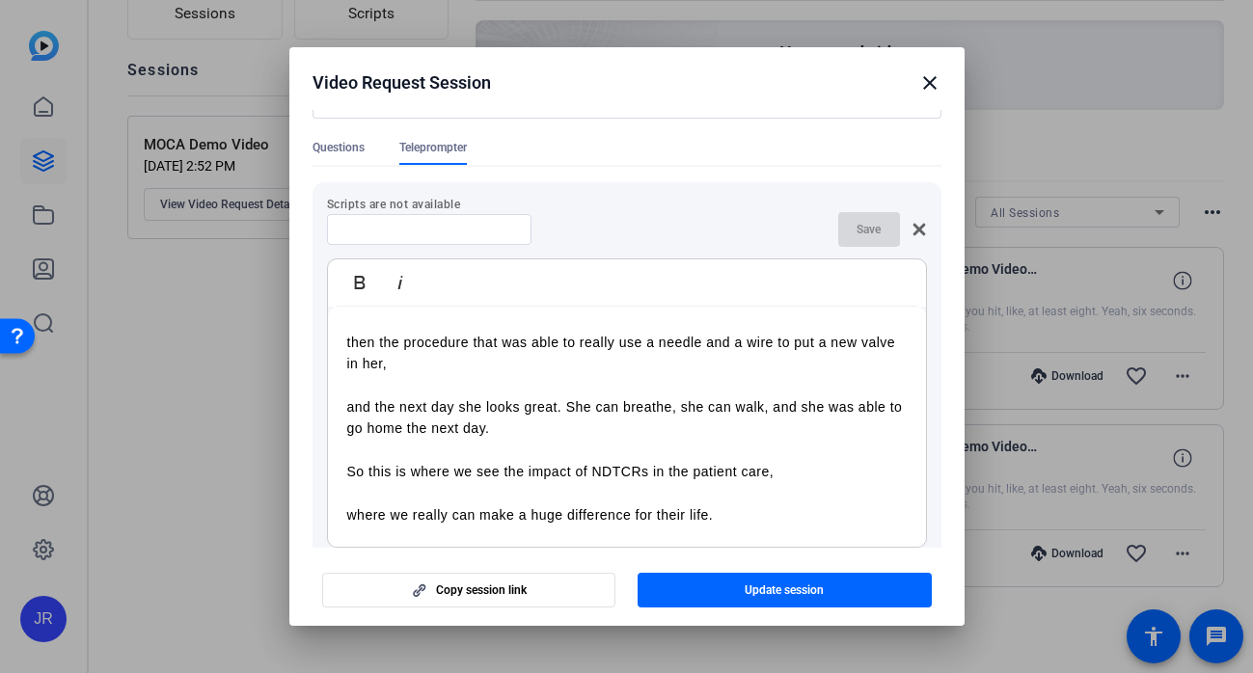
scroll to position [0, 0]
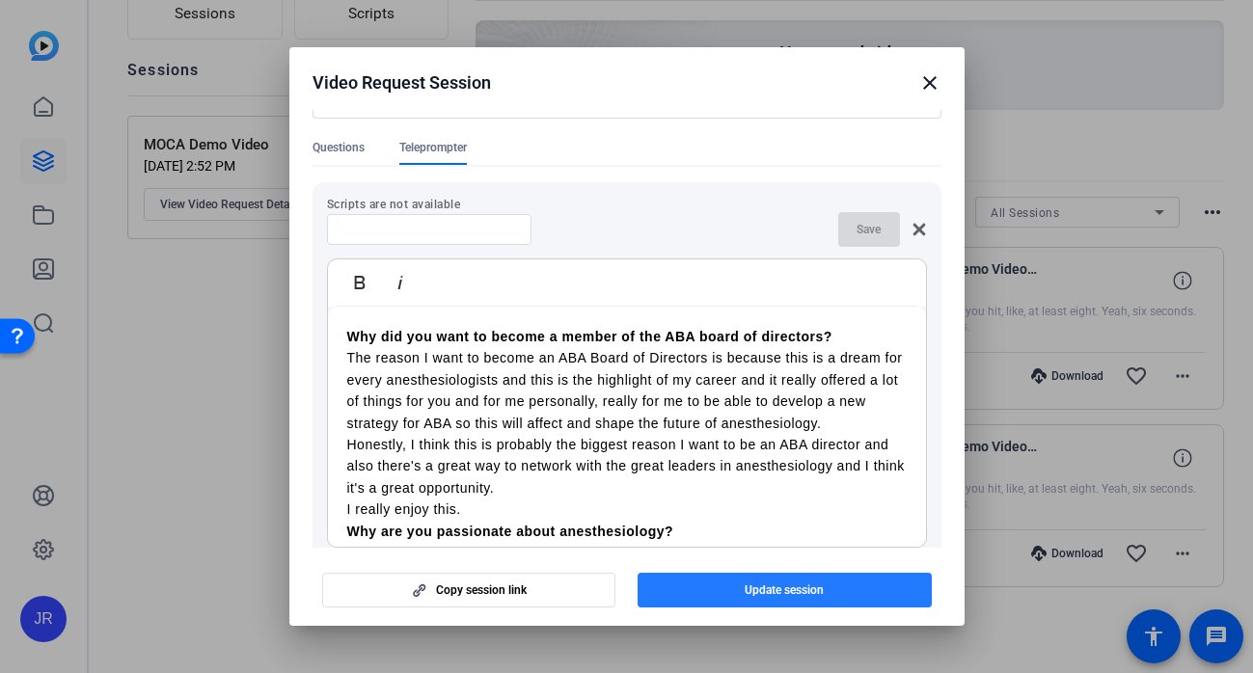
click at [743, 592] on span "button" at bounding box center [785, 590] width 294 height 46
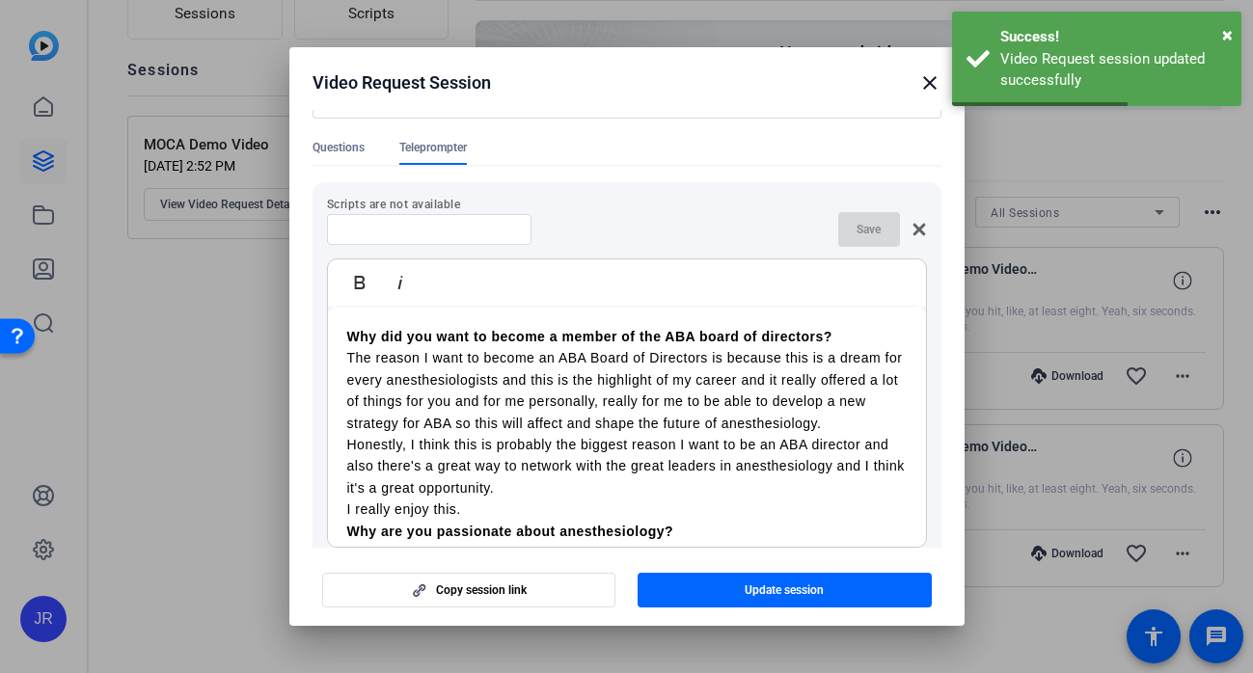
click at [924, 81] on mat-icon "close" at bounding box center [929, 82] width 23 height 23
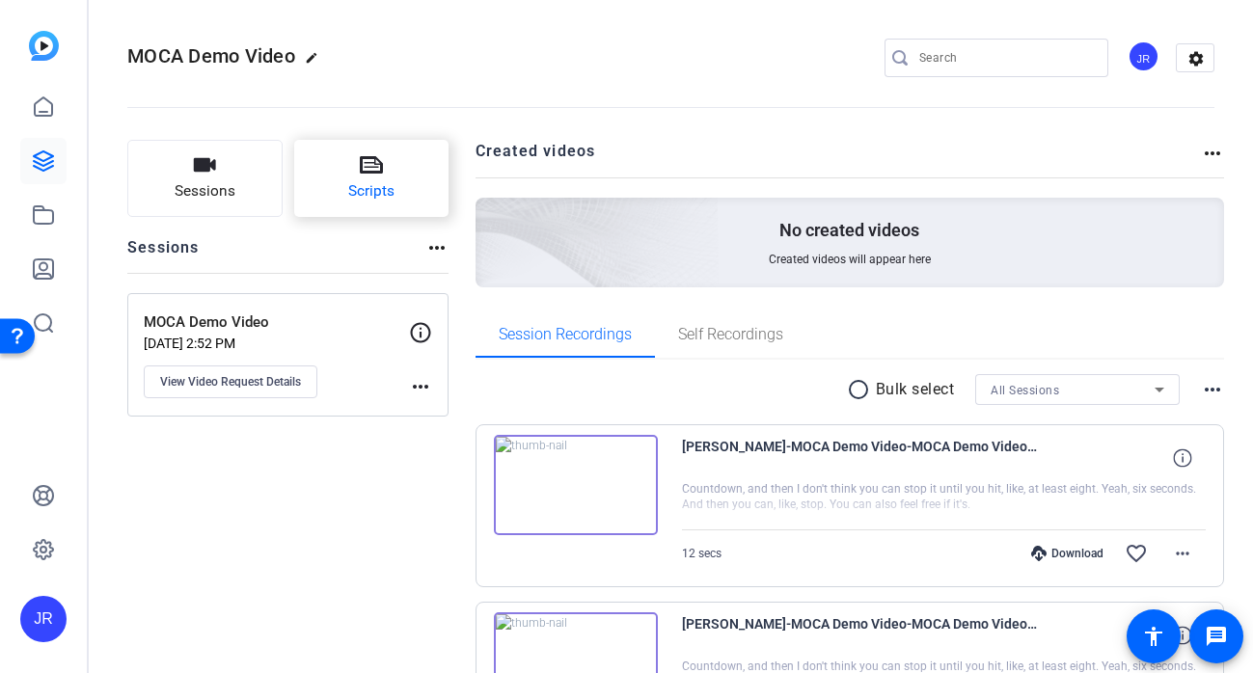
click at [387, 197] on span "Scripts" at bounding box center [371, 191] width 46 height 22
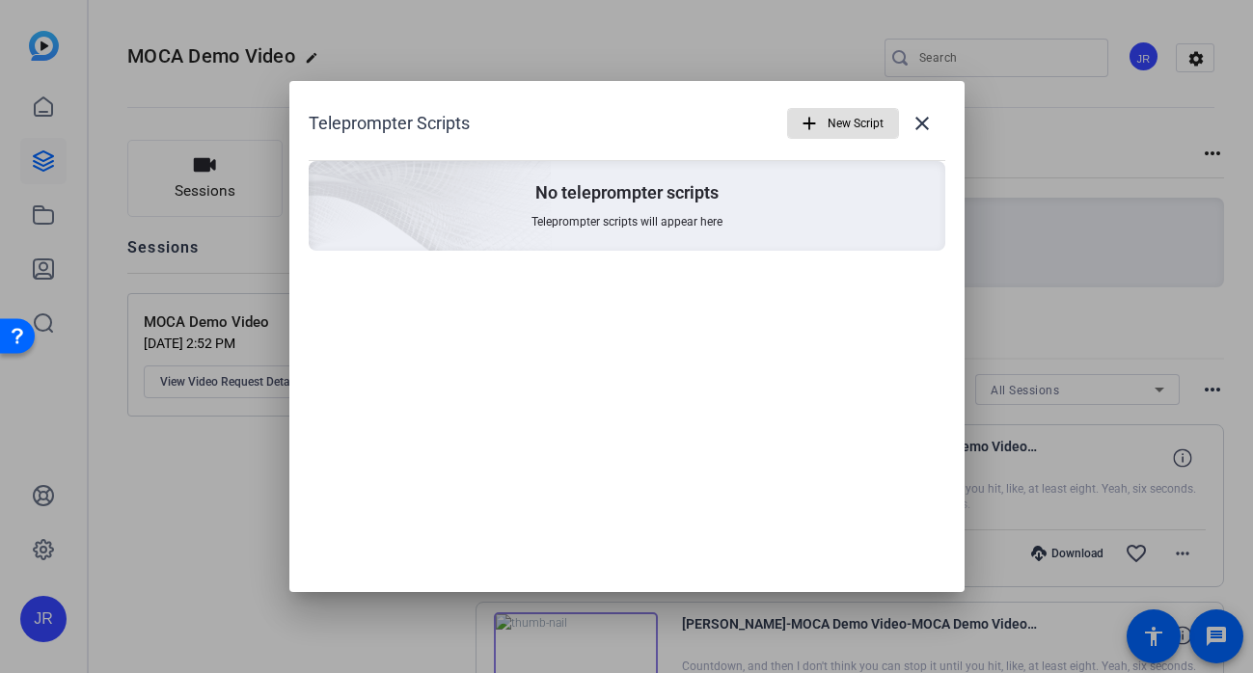
click at [824, 111] on span "button" at bounding box center [843, 123] width 110 height 46
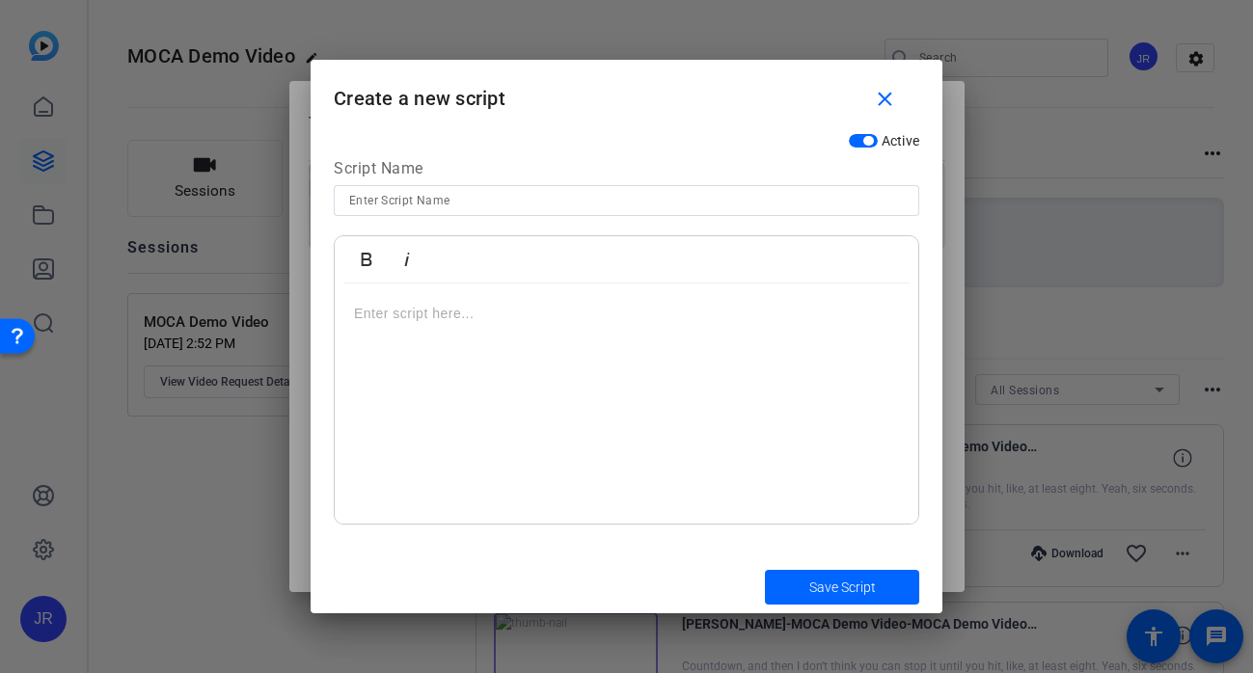
click at [439, 198] on input at bounding box center [626, 200] width 555 height 23
type input "Test"
click at [454, 301] on div at bounding box center [627, 404] width 584 height 241
click at [425, 306] on p at bounding box center [626, 313] width 545 height 21
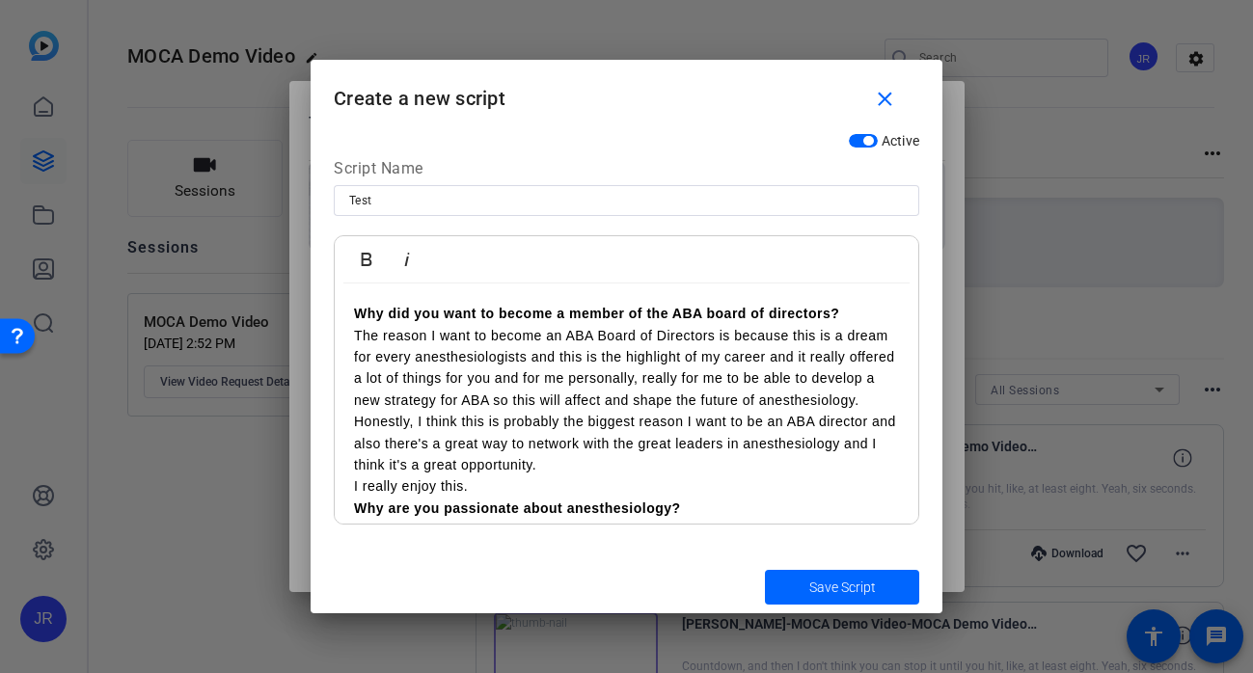
scroll to position [599, 0]
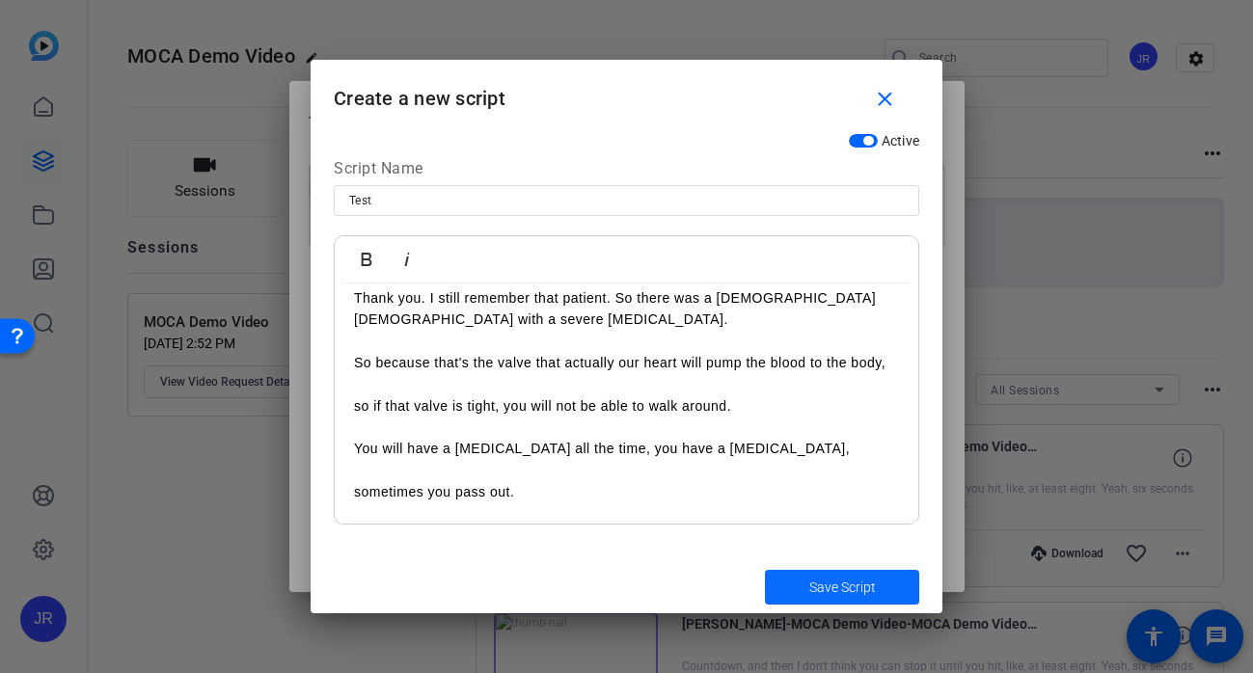
click at [831, 596] on span "Save Script" at bounding box center [842, 588] width 67 height 20
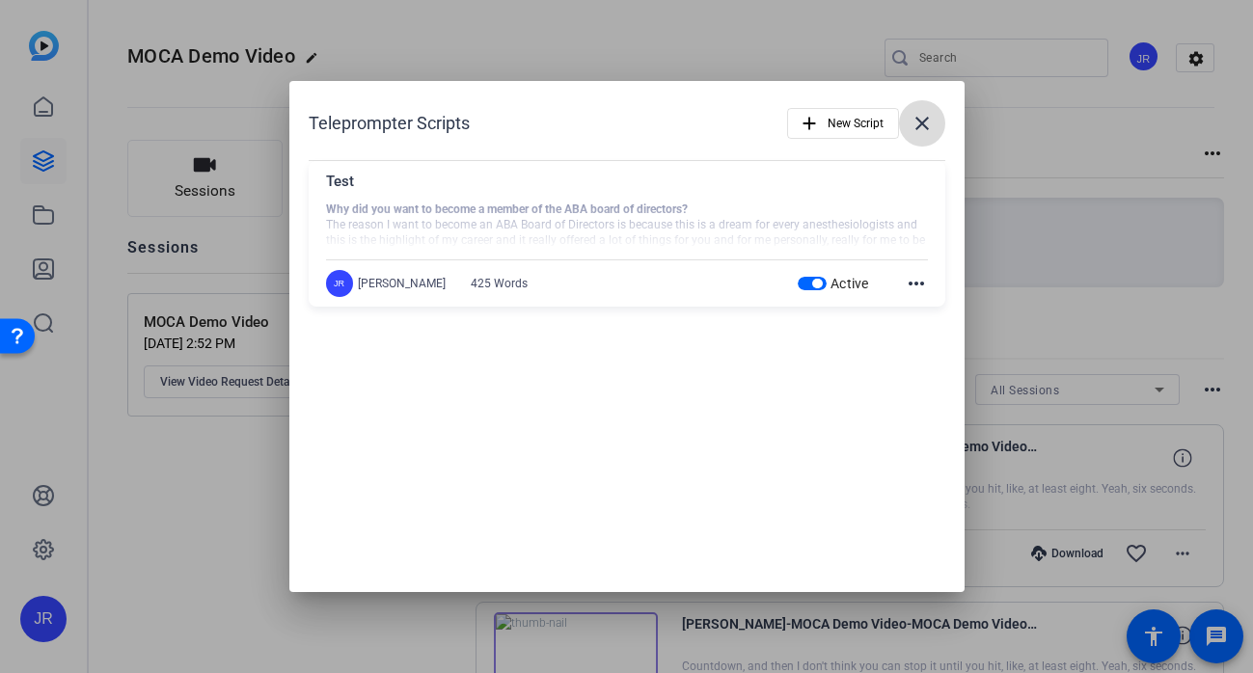
click at [934, 127] on span at bounding box center [922, 123] width 46 height 46
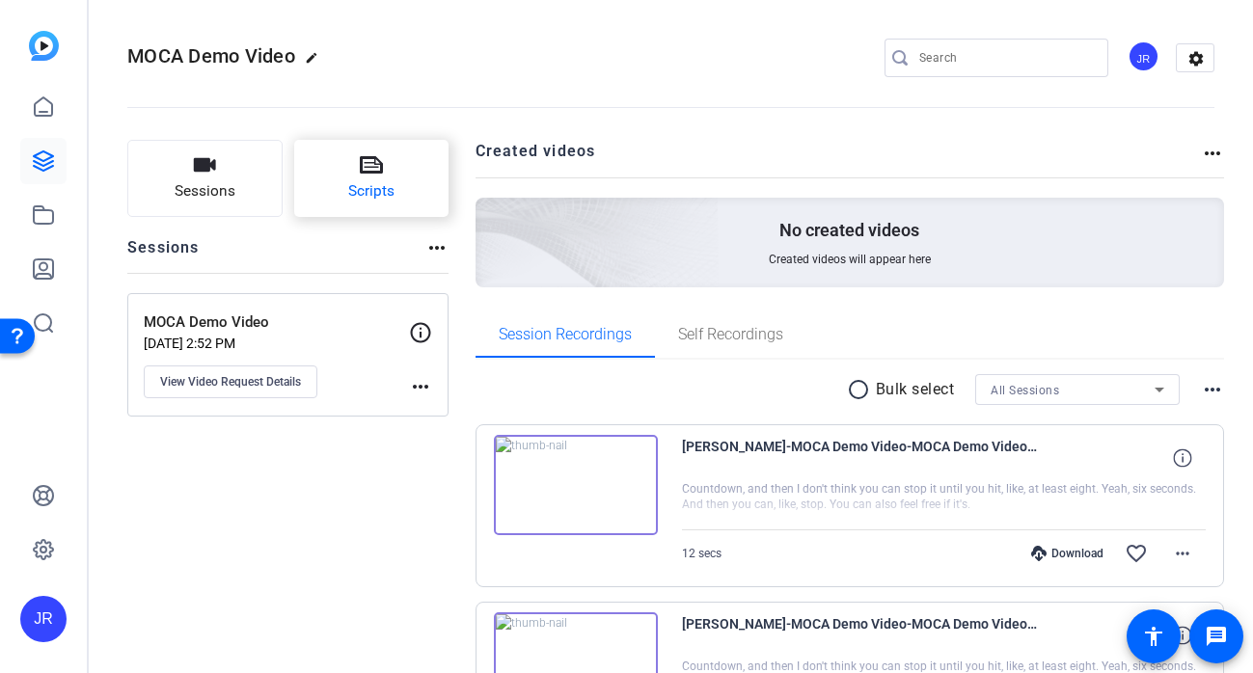
click at [416, 162] on button "Scripts" at bounding box center [371, 178] width 155 height 77
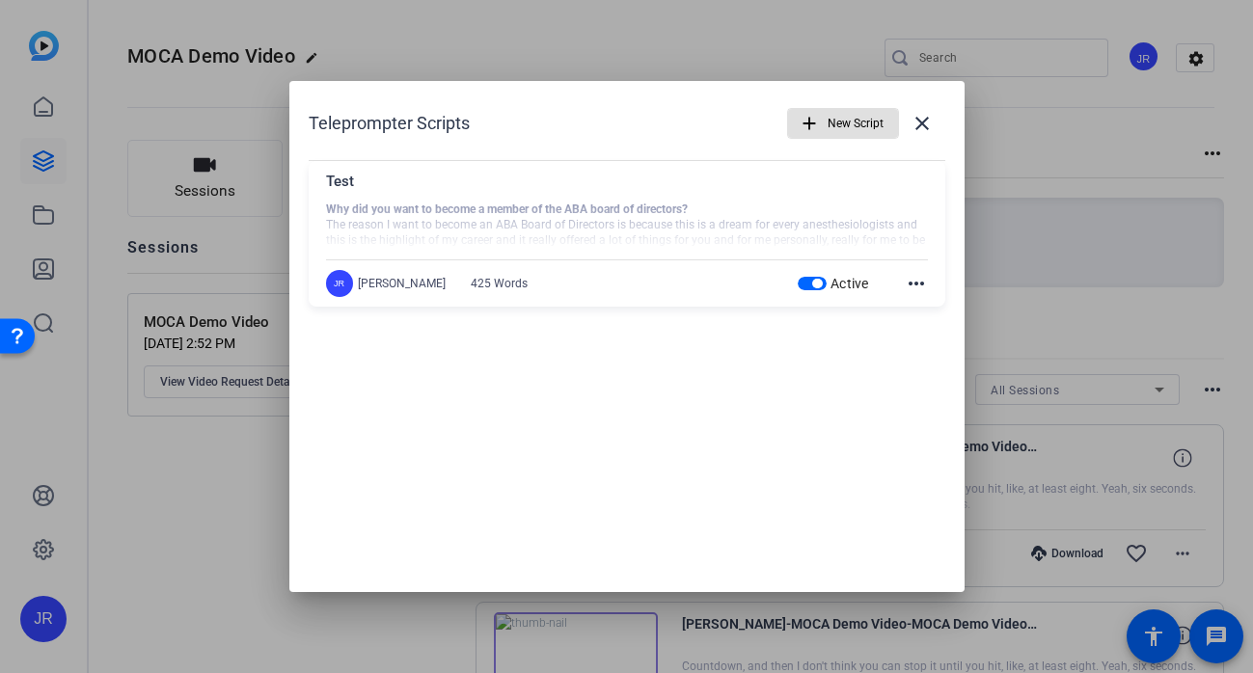
click at [924, 286] on mat-icon "more_horiz" at bounding box center [916, 283] width 23 height 23
click at [924, 286] on div at bounding box center [626, 336] width 1253 height 673
click at [933, 127] on mat-icon "close" at bounding box center [922, 123] width 23 height 23
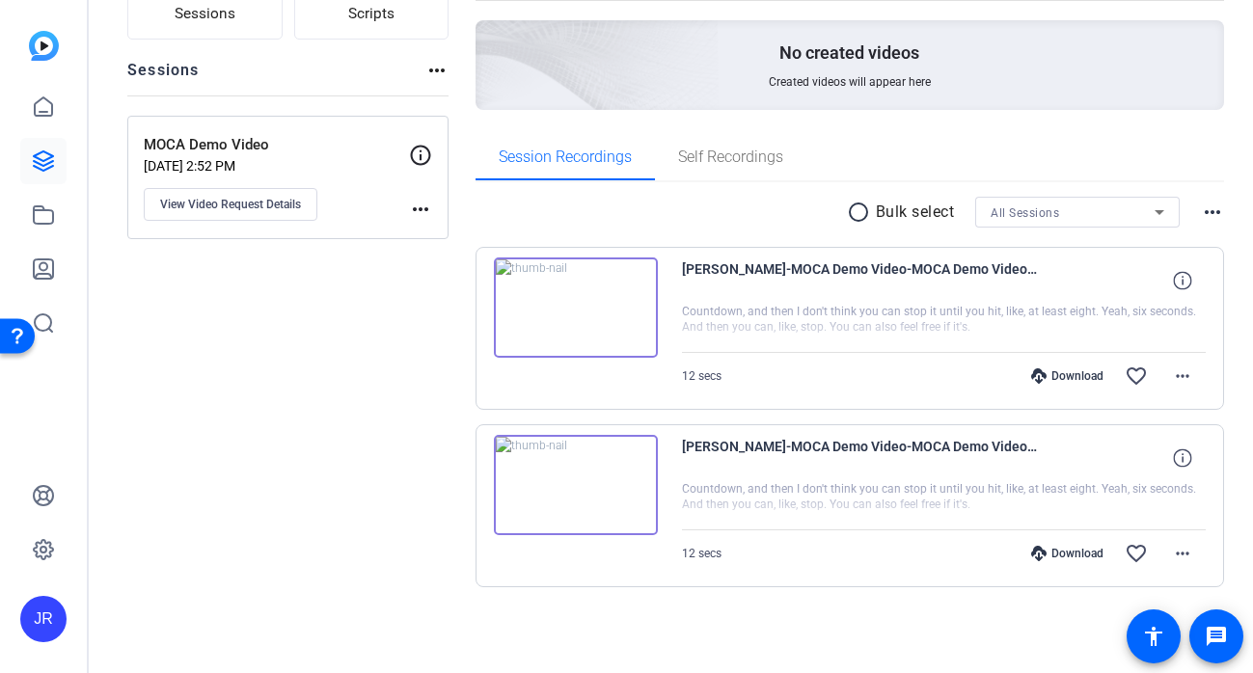
scroll to position [0, 0]
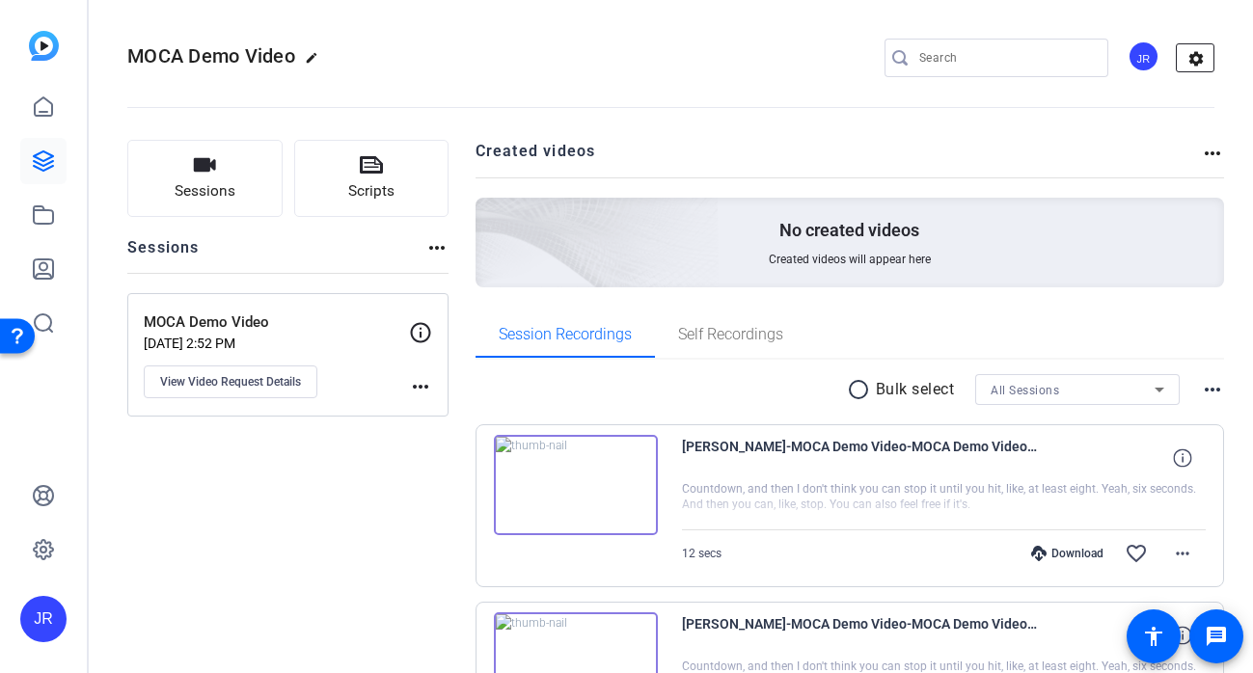
click at [1201, 55] on mat-icon "settings" at bounding box center [1196, 58] width 39 height 29
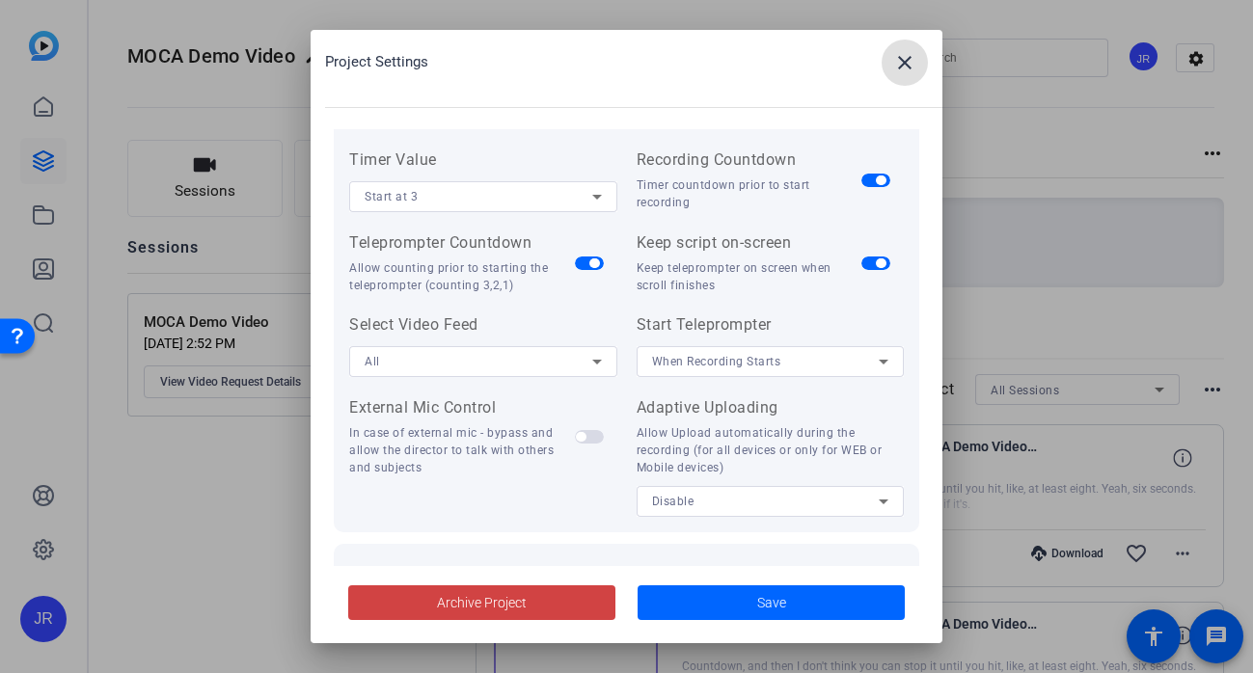
scroll to position [249, 0]
click at [772, 361] on span "When Recording Starts" at bounding box center [716, 360] width 129 height 14
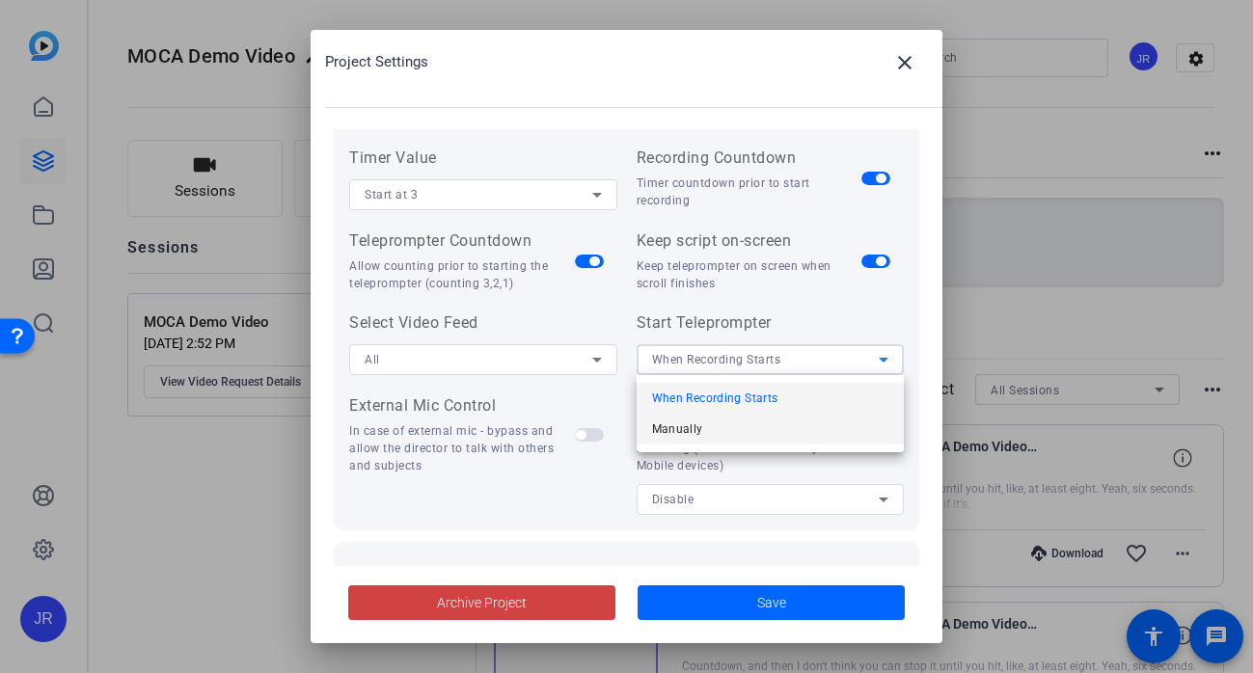
click at [730, 427] on mat-option "Manually" at bounding box center [771, 429] width 268 height 31
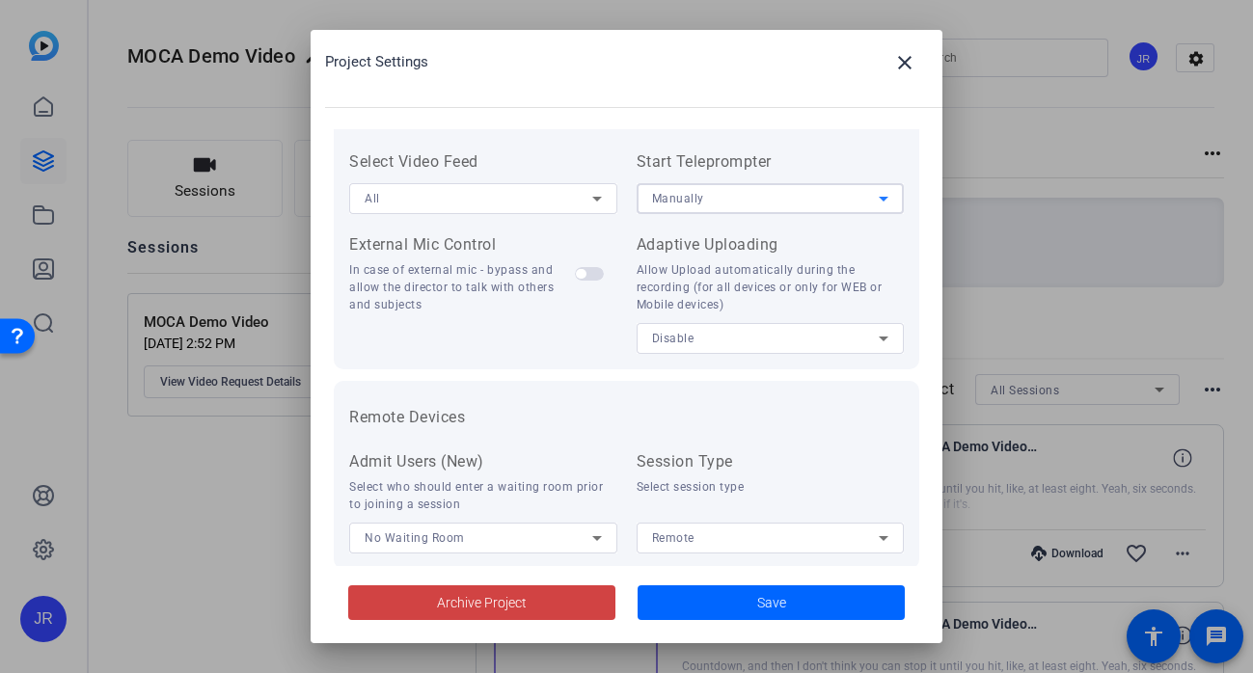
scroll to position [443, 0]
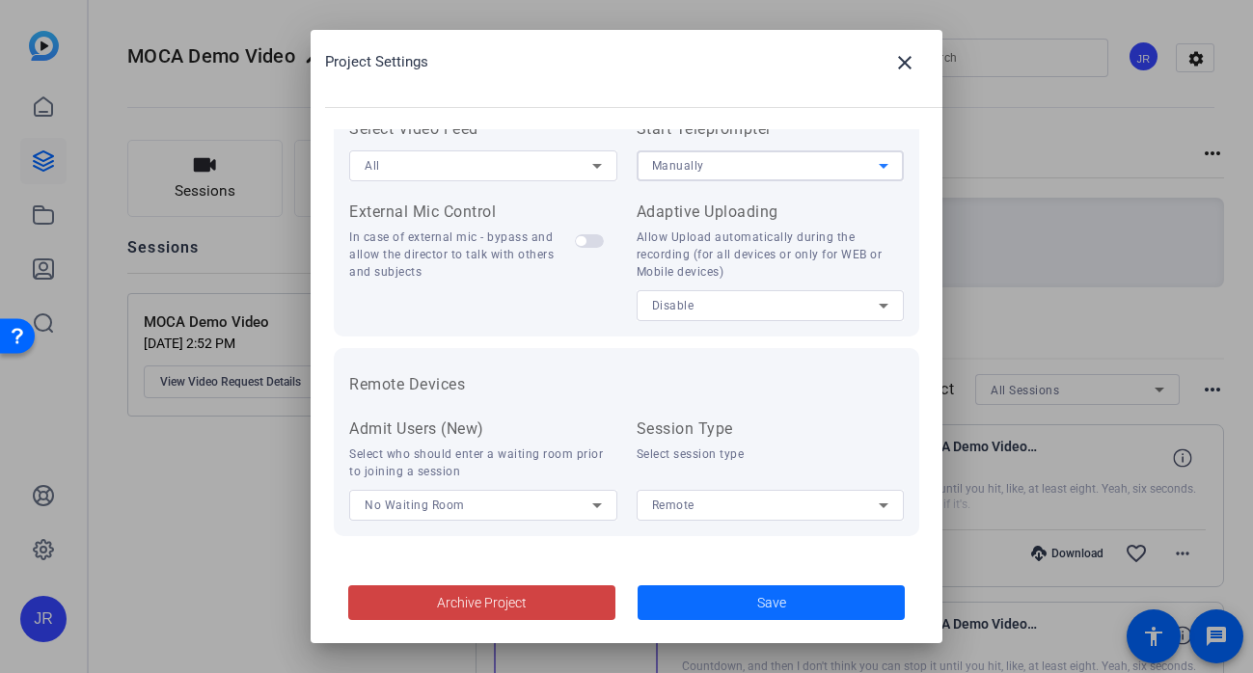
click at [729, 610] on span at bounding box center [771, 603] width 267 height 46
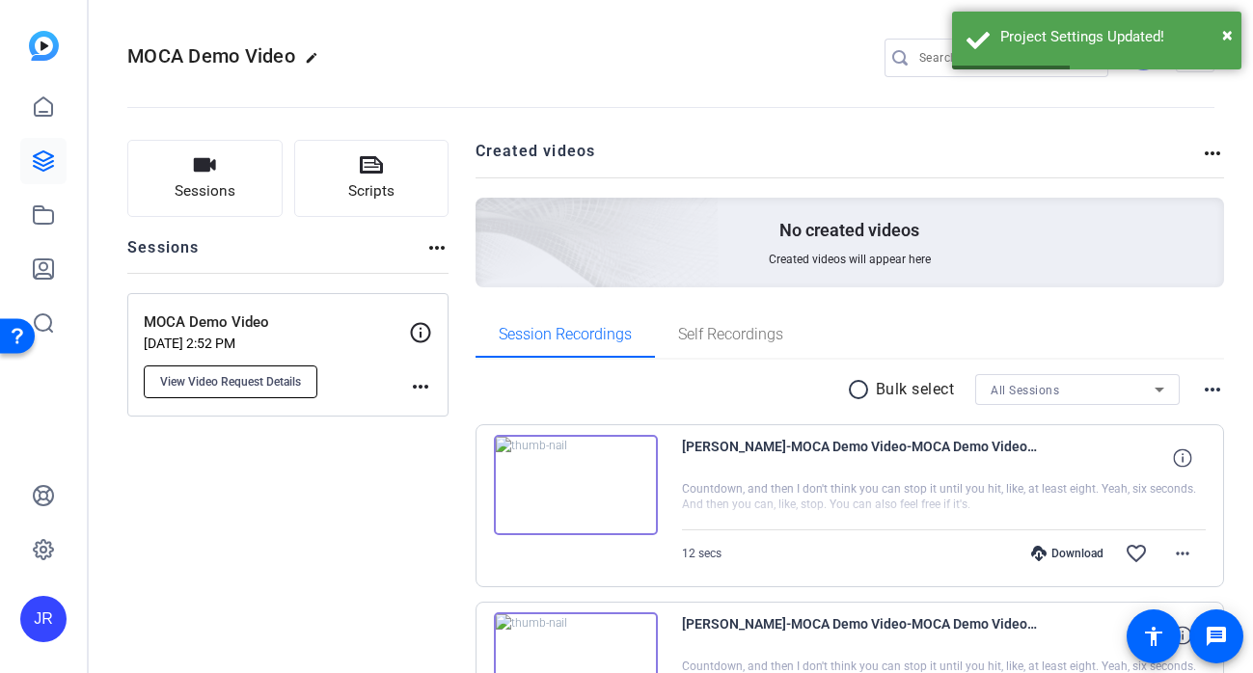
click at [218, 382] on span "View Video Request Details" at bounding box center [230, 381] width 141 height 15
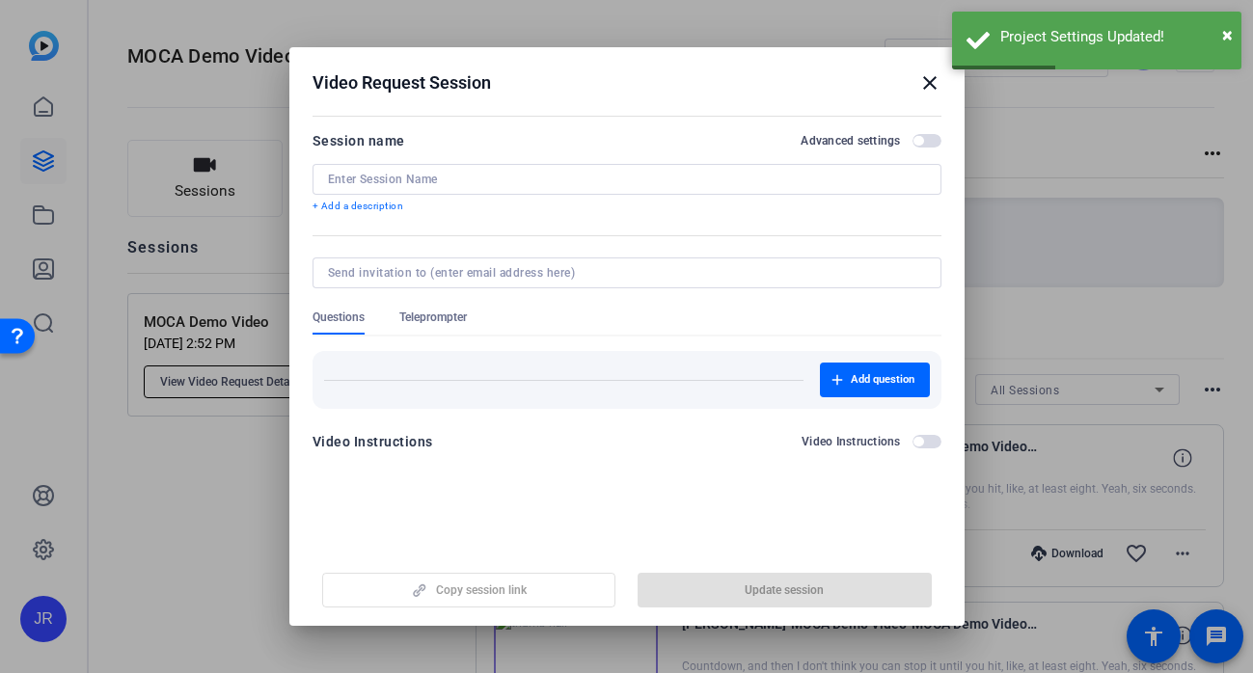
type input "MOCA Demo Video"
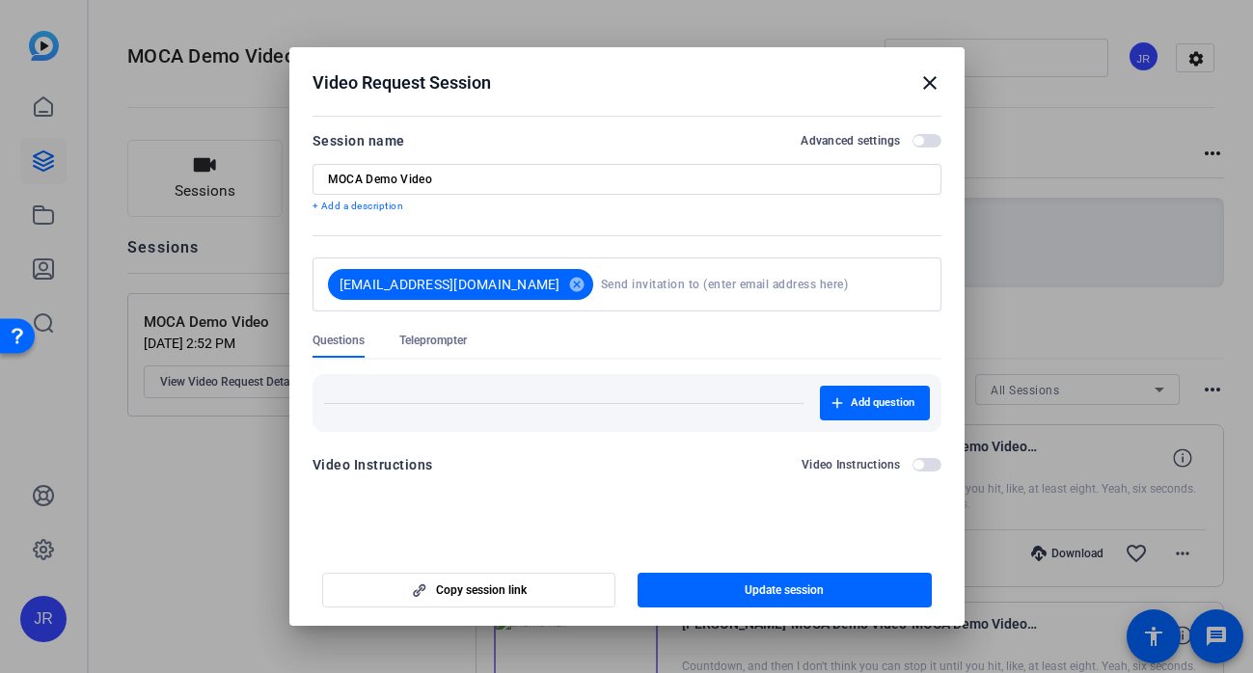
click at [924, 147] on span "button" at bounding box center [926, 141] width 29 height 14
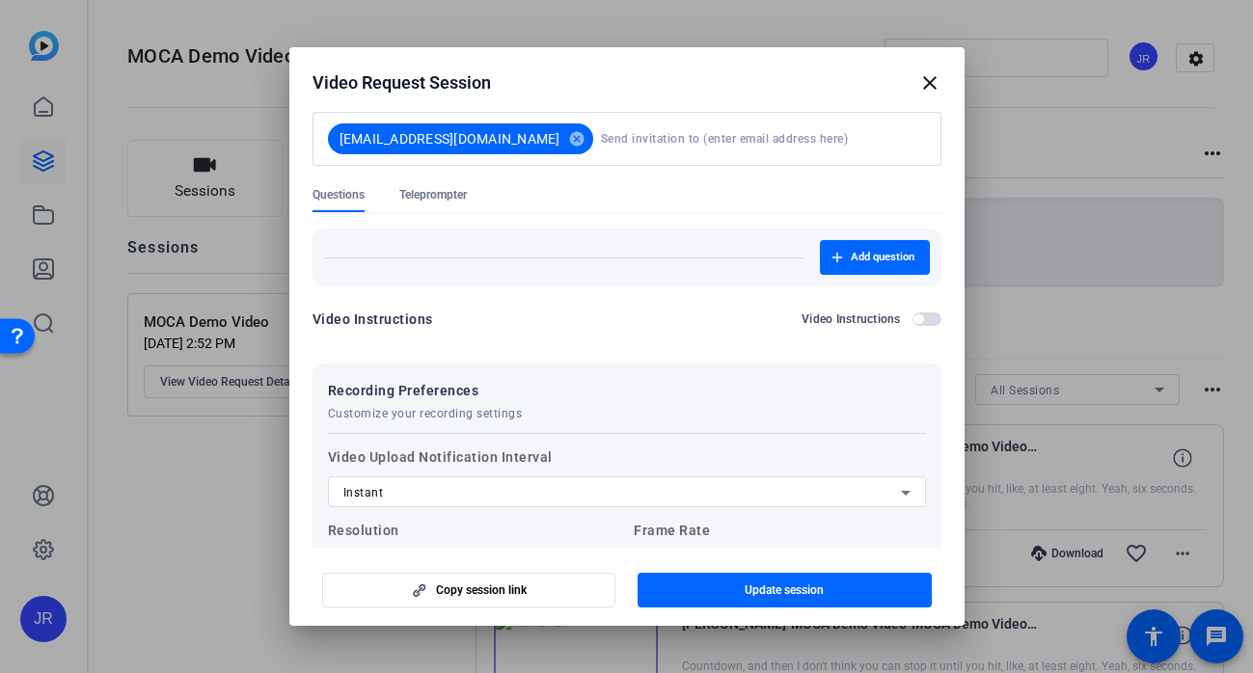
scroll to position [0, 0]
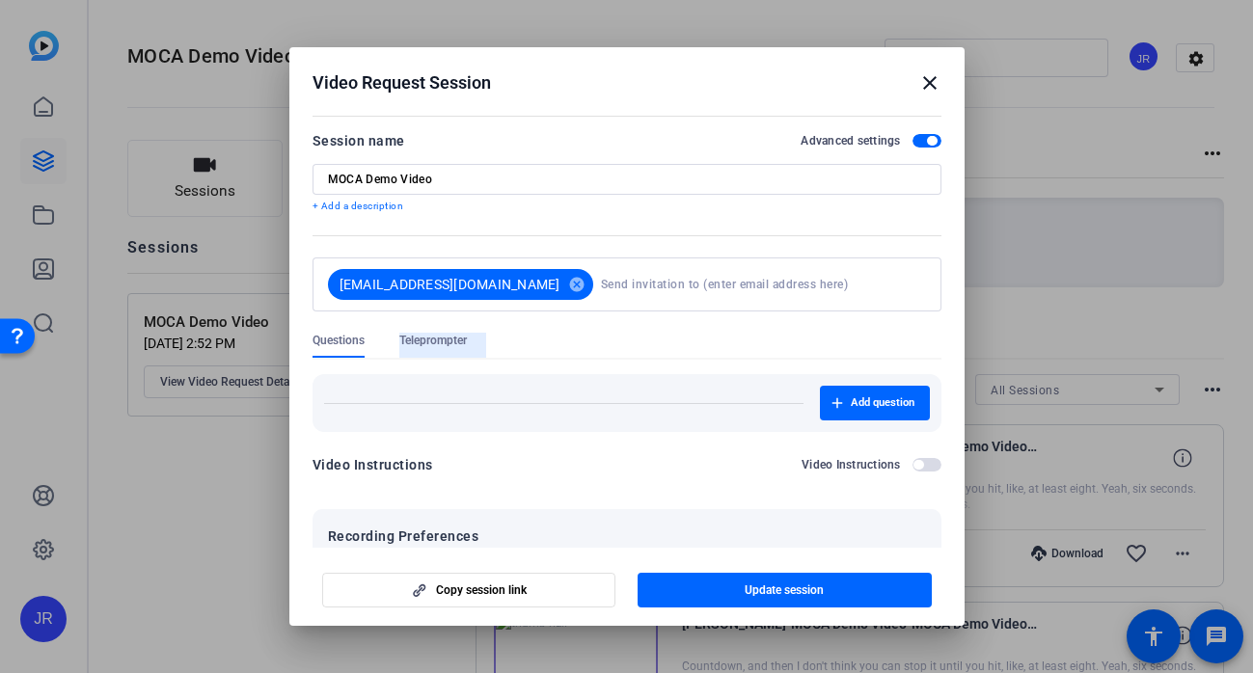
click at [453, 338] on span "Teleprompter" at bounding box center [433, 340] width 68 height 15
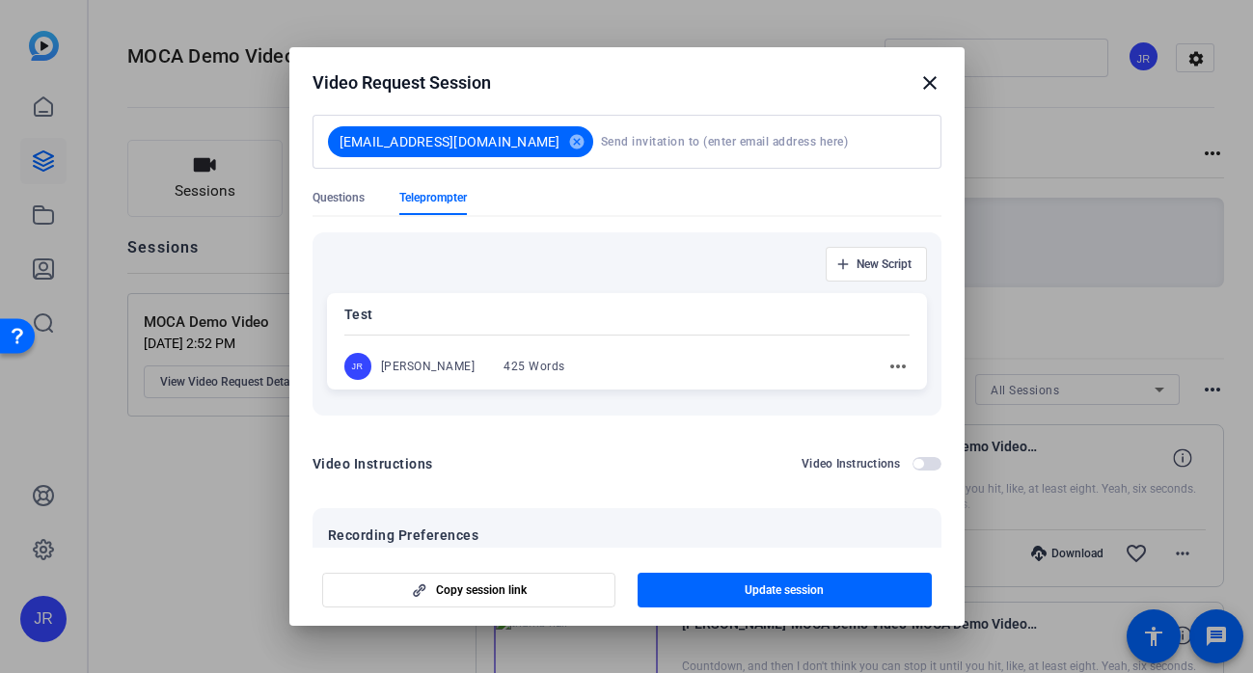
scroll to position [144, 0]
click at [420, 309] on p "Test" at bounding box center [626, 313] width 565 height 23
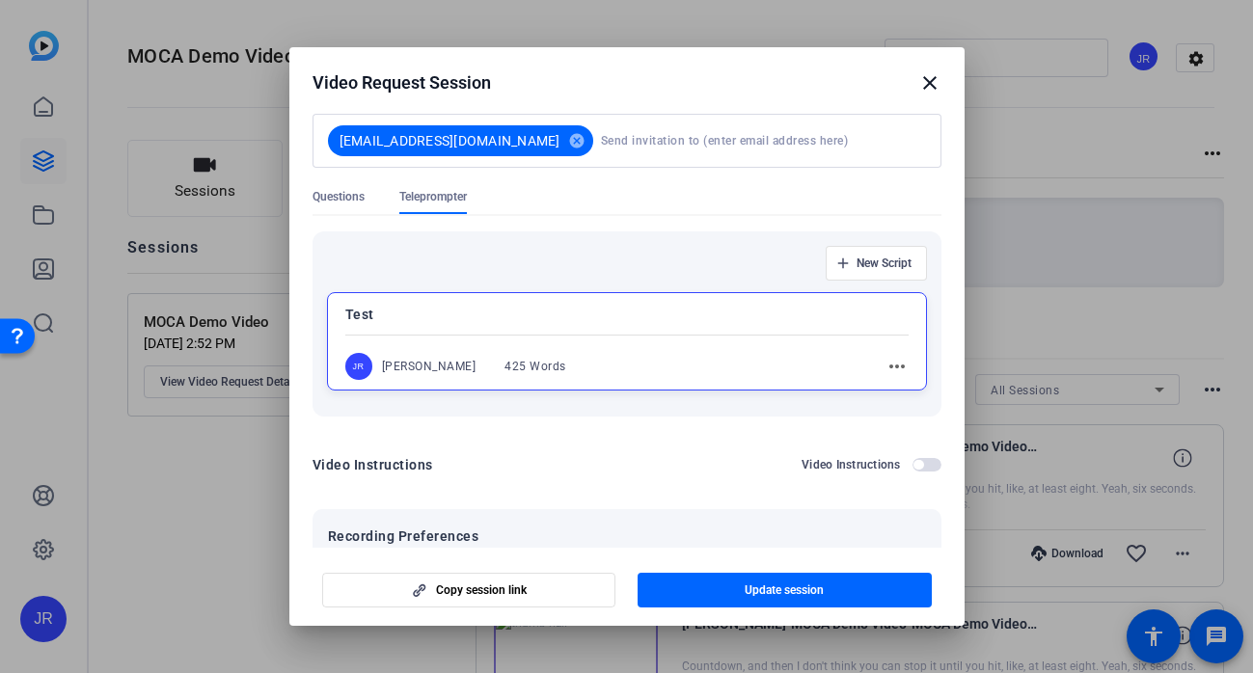
click at [892, 365] on mat-icon "more_horiz" at bounding box center [896, 366] width 23 height 23
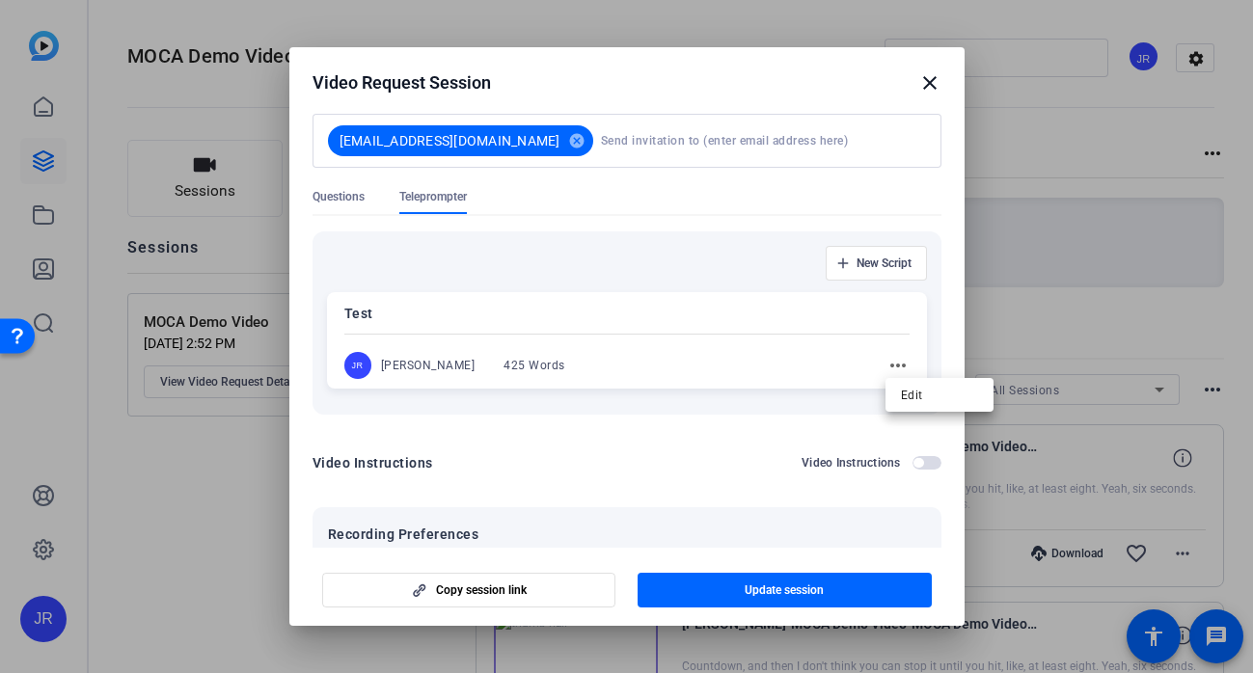
click at [892, 365] on div at bounding box center [626, 336] width 1253 height 673
click at [739, 586] on span "button" at bounding box center [785, 590] width 294 height 46
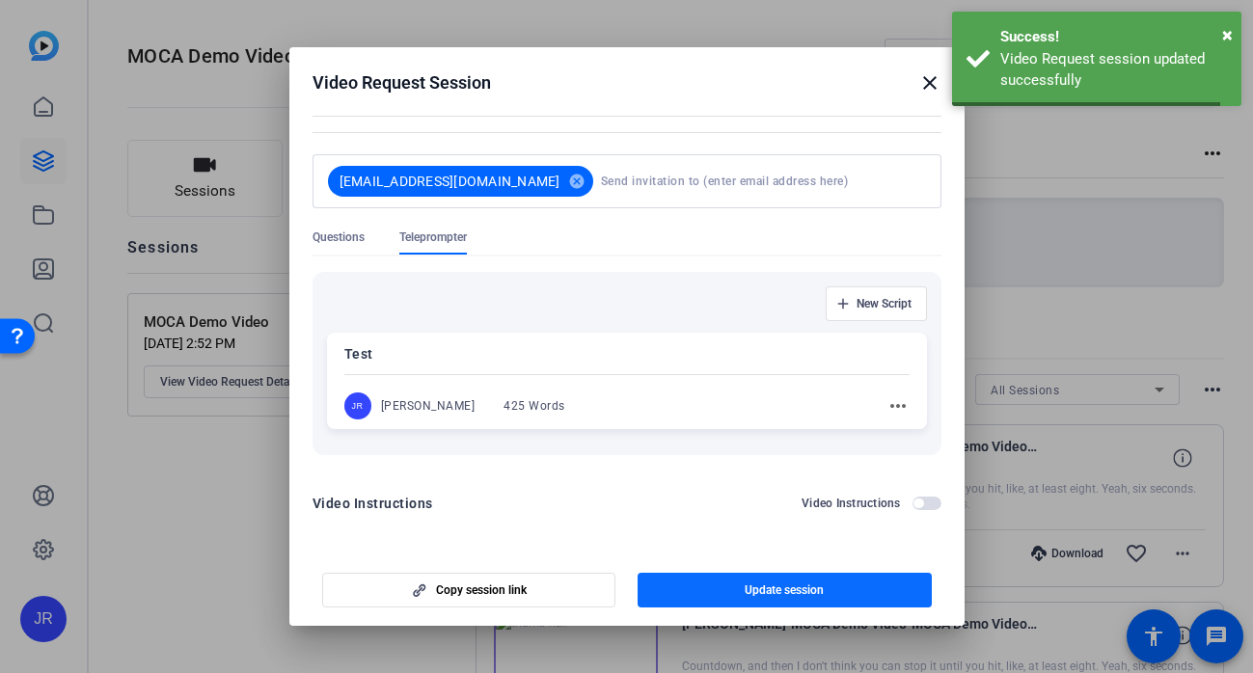
scroll to position [103, 0]
click at [930, 85] on mat-icon "close" at bounding box center [929, 82] width 23 height 23
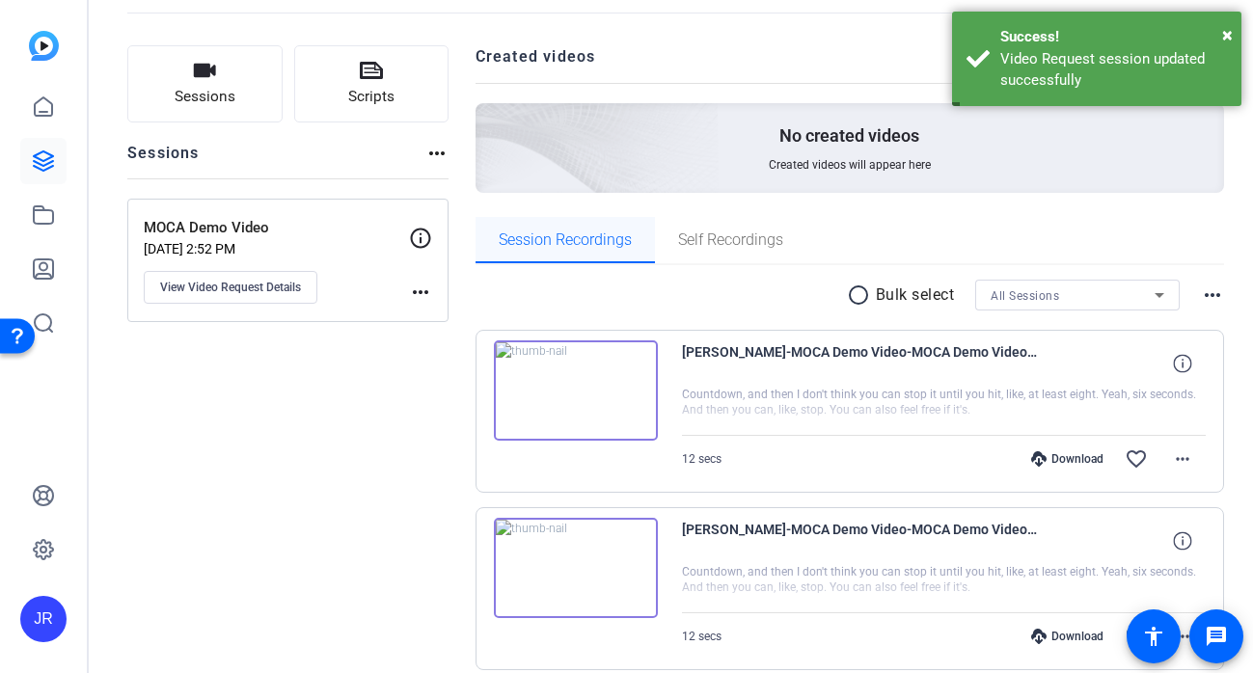
scroll to position [94, 0]
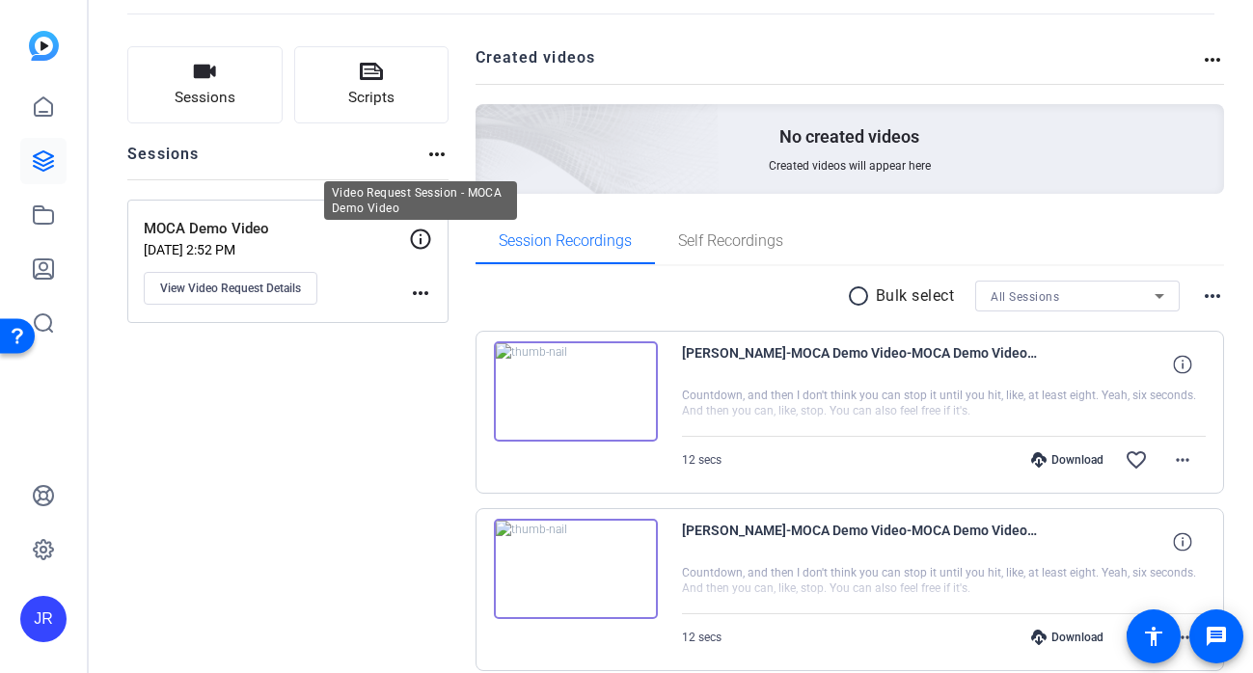
click at [419, 242] on icon at bounding box center [420, 239] width 23 height 23
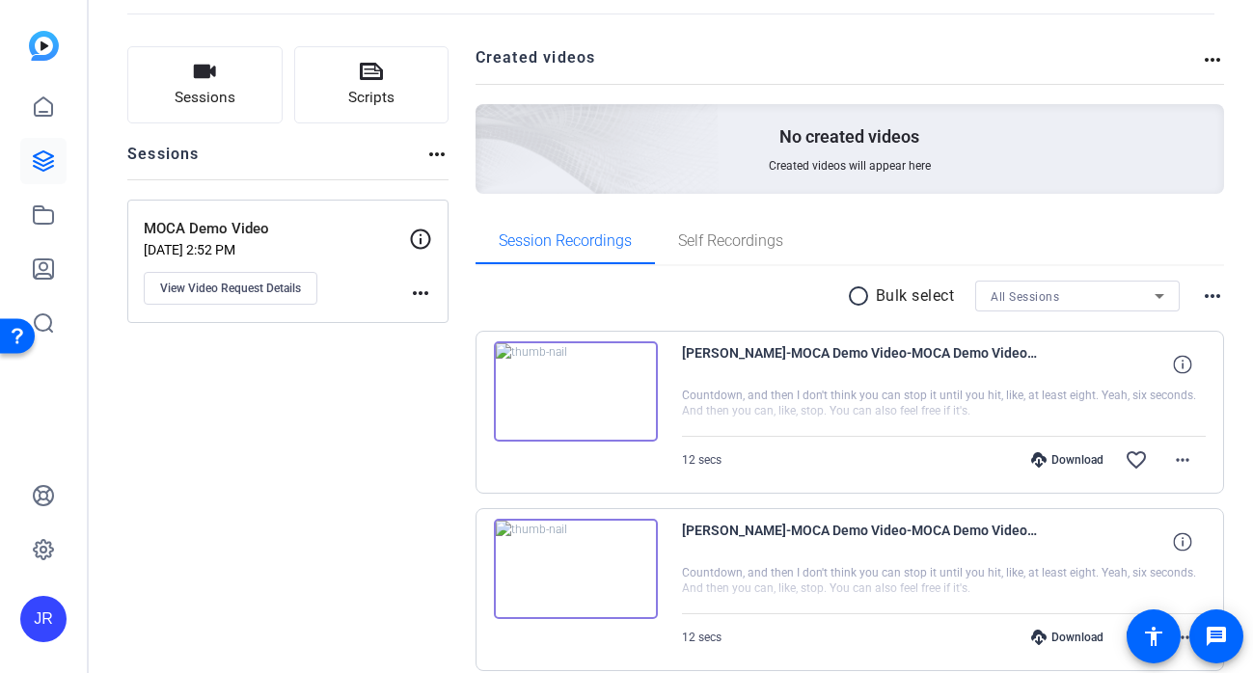
click at [417, 296] on mat-icon "more_horiz" at bounding box center [420, 293] width 23 height 23
click at [263, 261] on div at bounding box center [626, 336] width 1253 height 673
click at [220, 225] on p "MOCA Demo Video" at bounding box center [276, 229] width 265 height 22
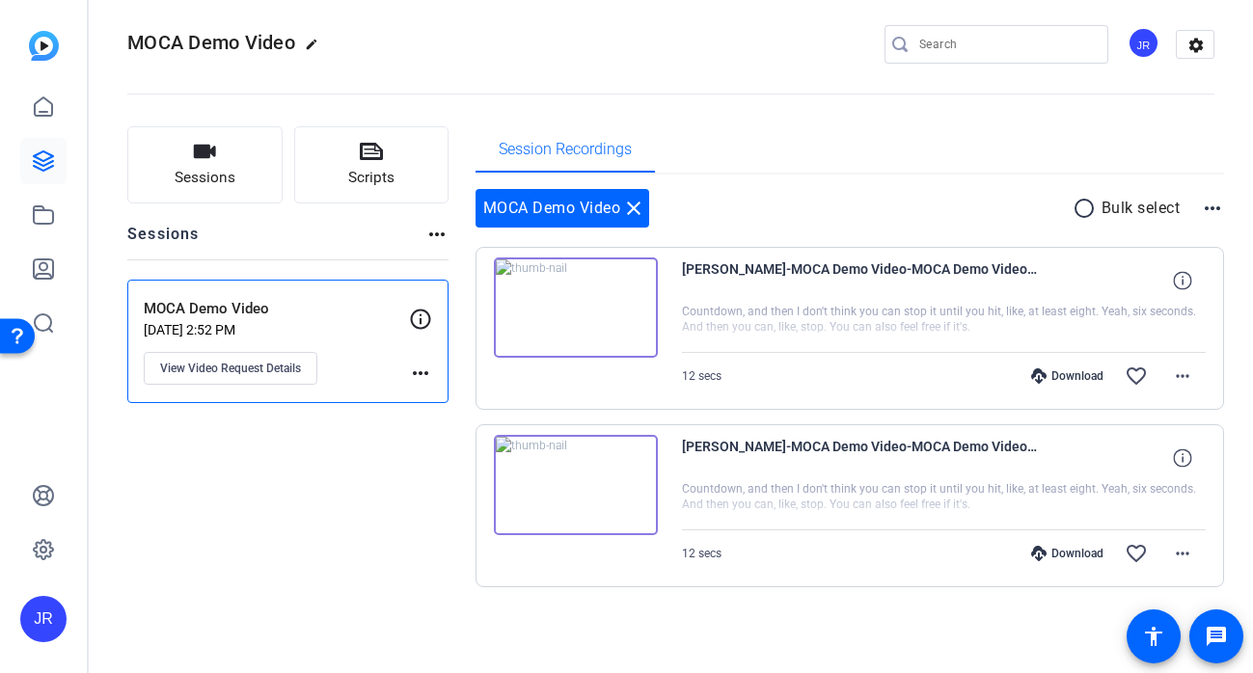
scroll to position [14, 0]
click at [637, 208] on mat-icon "close" at bounding box center [633, 208] width 23 height 23
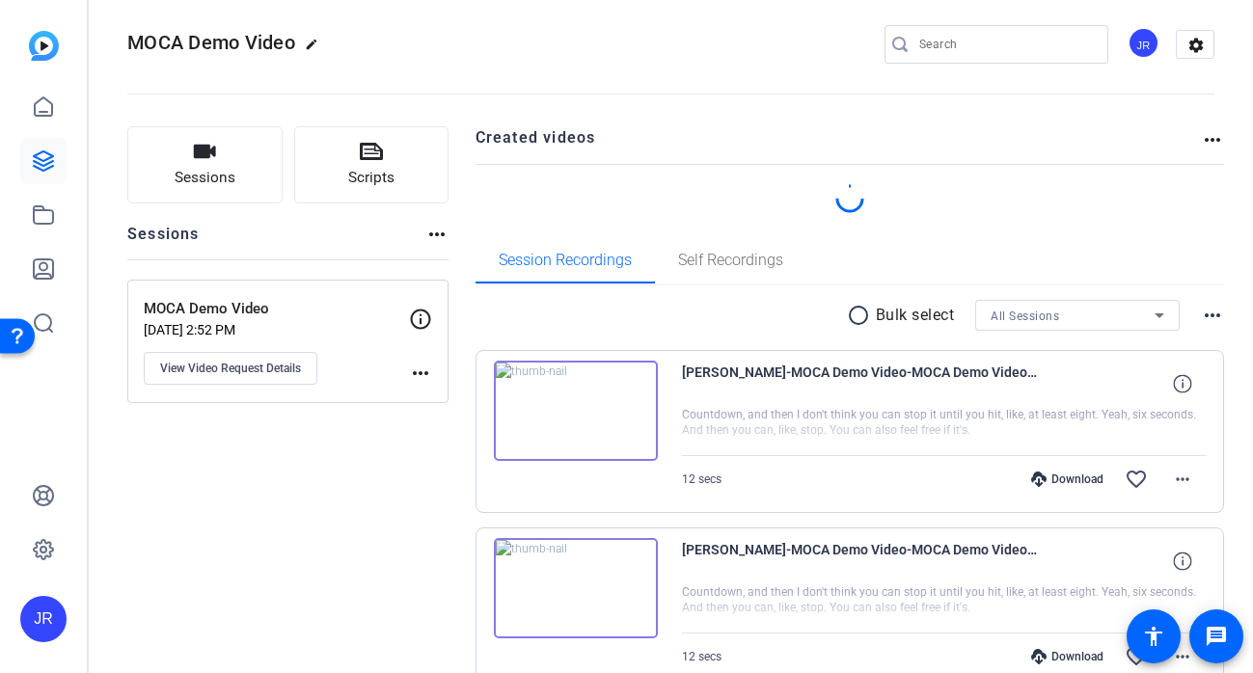
scroll to position [94, 0]
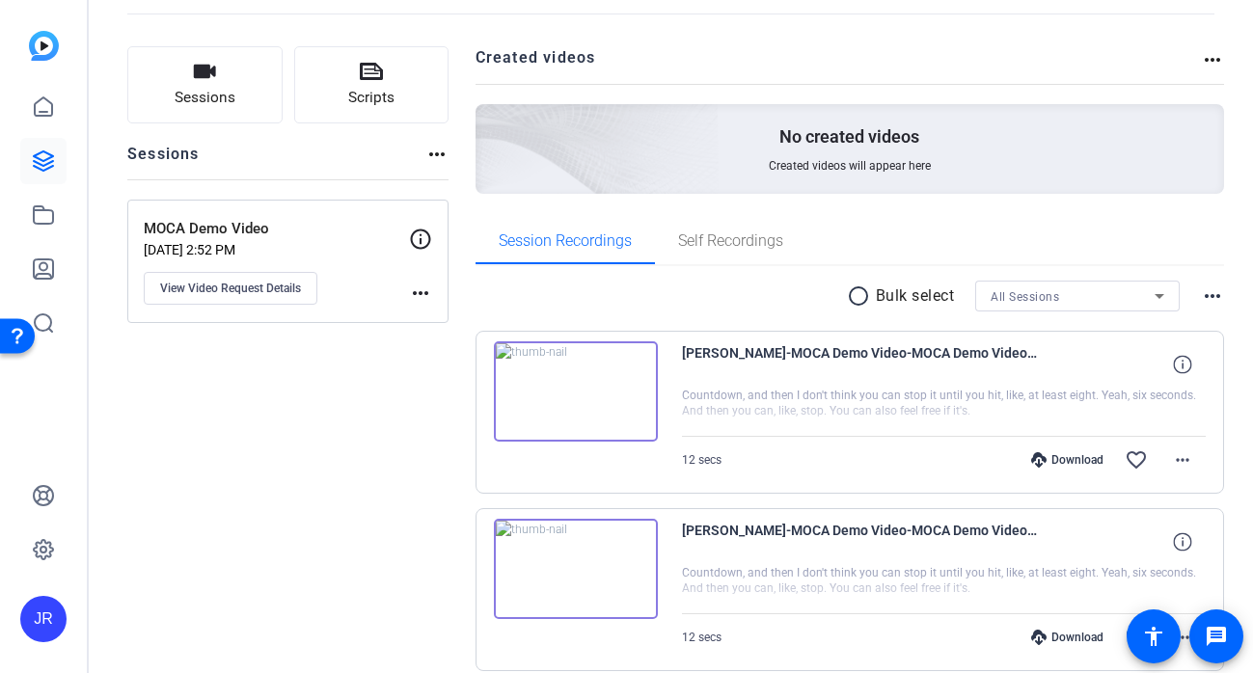
click at [311, 240] on div "MOCA Demo Video Oct 07, 2025 @ 2:52 PM View Video Request Details" at bounding box center [276, 261] width 265 height 87
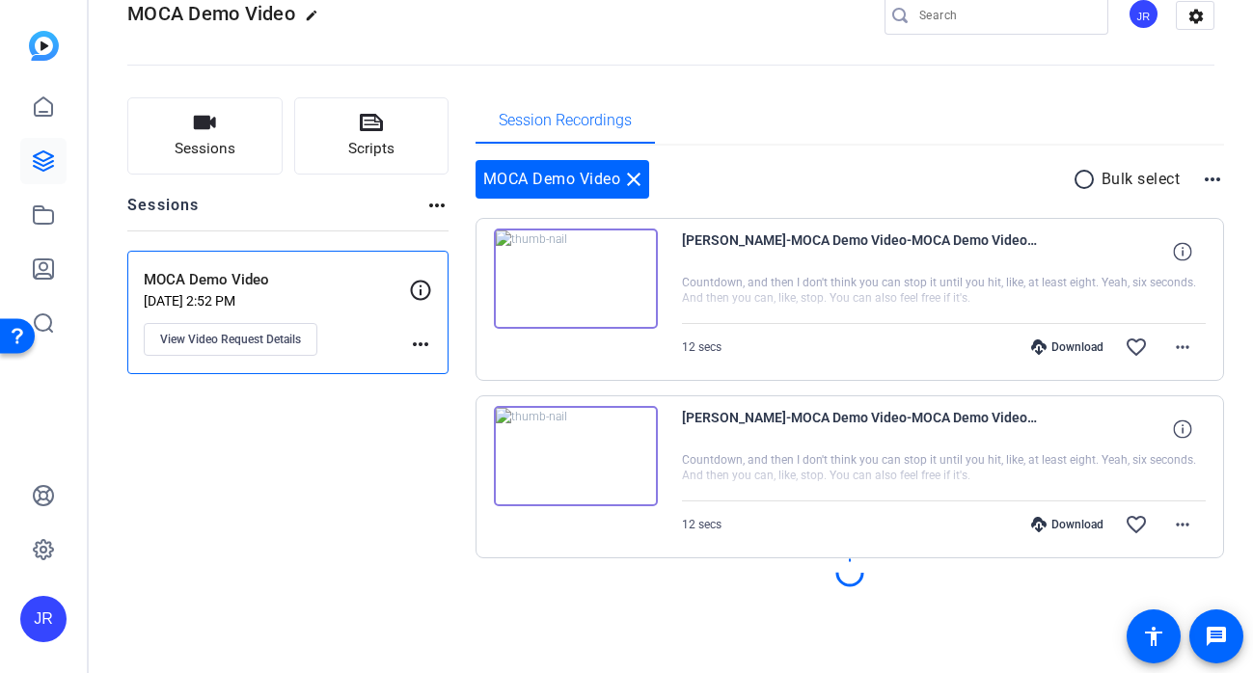
scroll to position [14, 0]
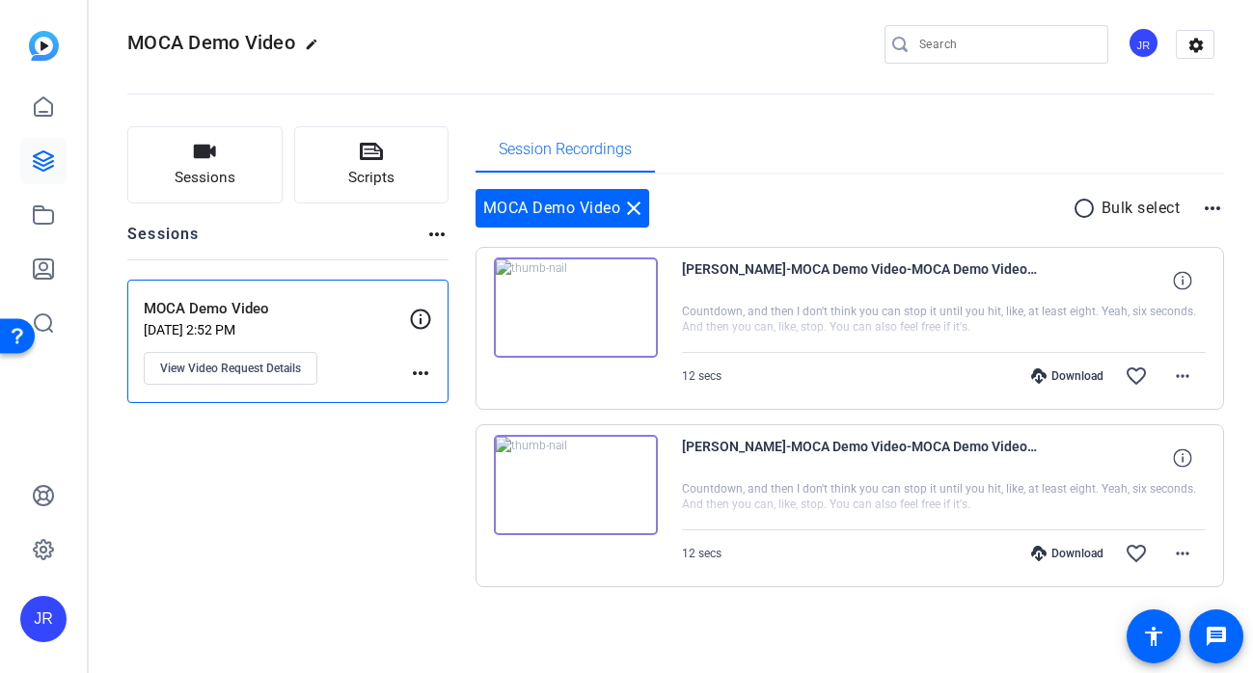
click at [431, 379] on mat-icon "more_horiz" at bounding box center [420, 373] width 23 height 23
click at [235, 309] on div at bounding box center [626, 336] width 1253 height 673
click at [280, 365] on span "View Video Request Details" at bounding box center [230, 368] width 141 height 15
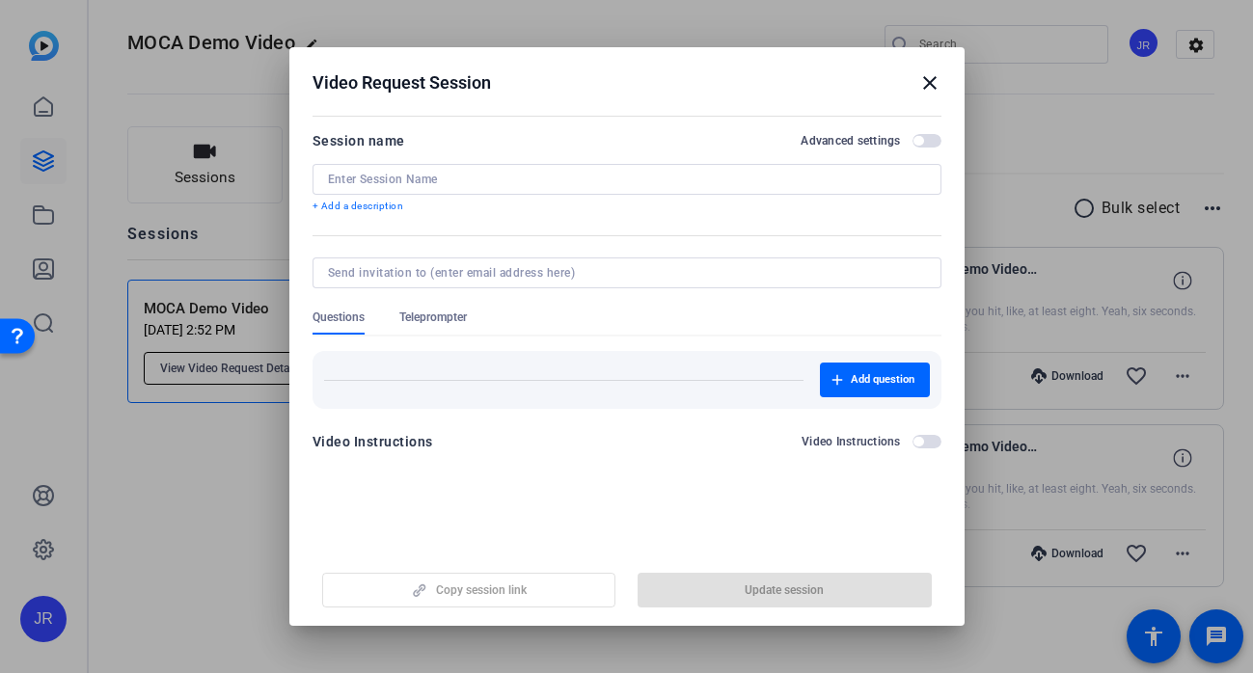
type input "MOCA Demo Video"
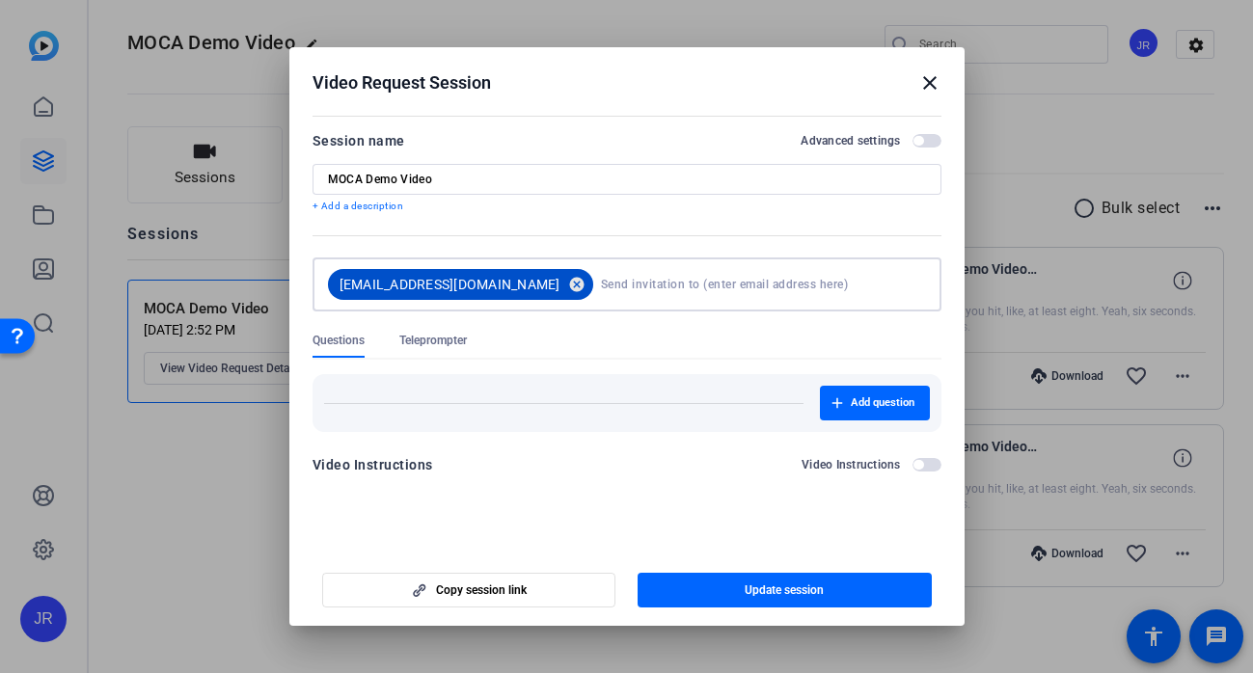
click at [560, 288] on mat-icon "cancel" at bounding box center [576, 284] width 33 height 17
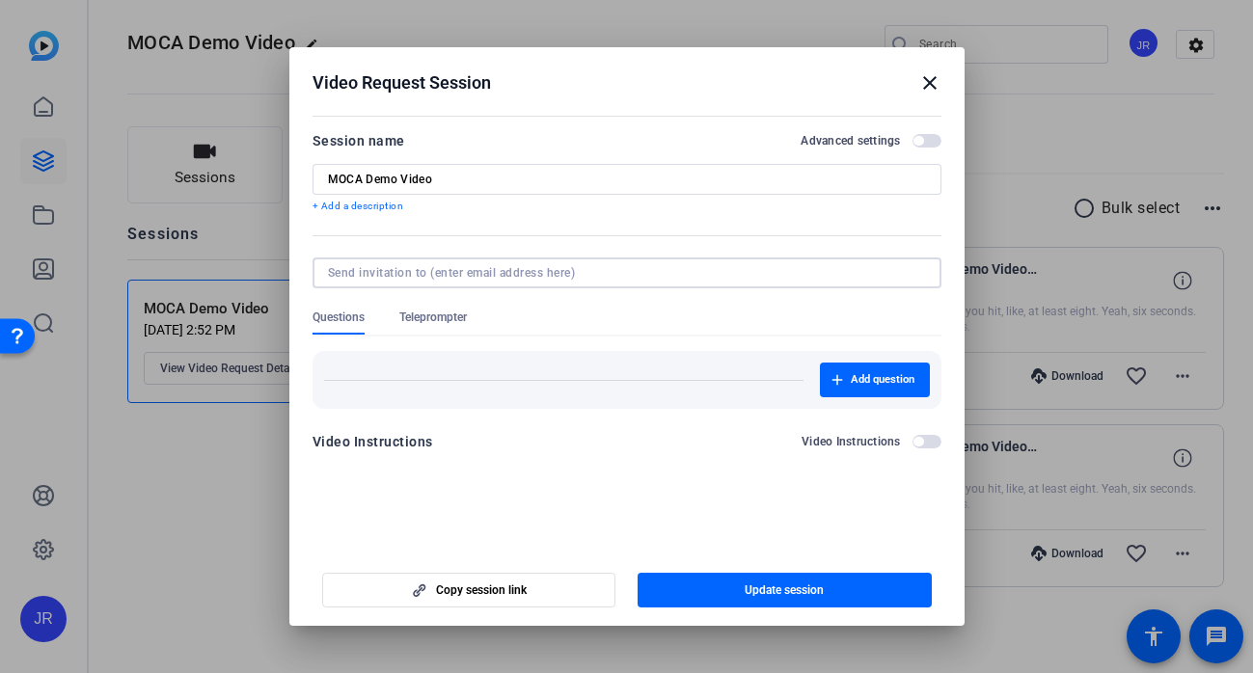
click at [480, 274] on input at bounding box center [623, 272] width 590 height 15
type input "jennarenaudpr@gmail.com"
click at [580, 226] on form "Session name Advanced settings MOCA Demo Video + Add a description Questions Te…" at bounding box center [627, 297] width 629 height 336
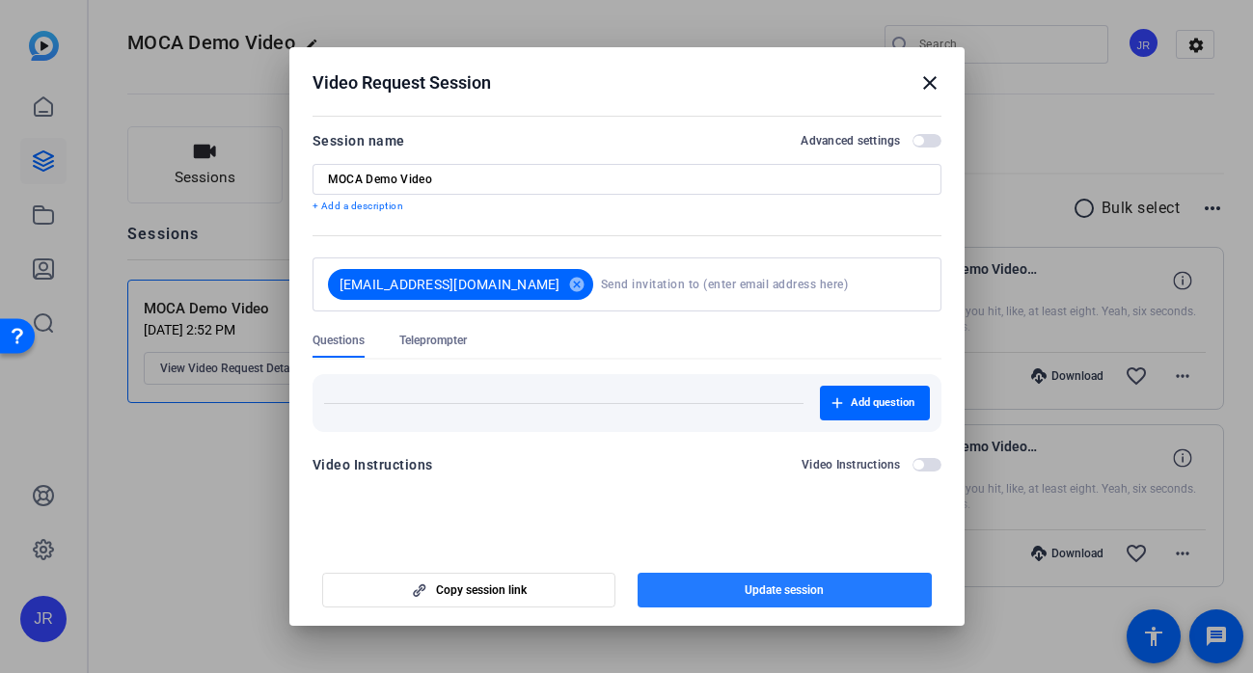
click at [751, 597] on span "Update session" at bounding box center [784, 590] width 79 height 15
click at [930, 78] on mat-icon "close" at bounding box center [929, 82] width 23 height 23
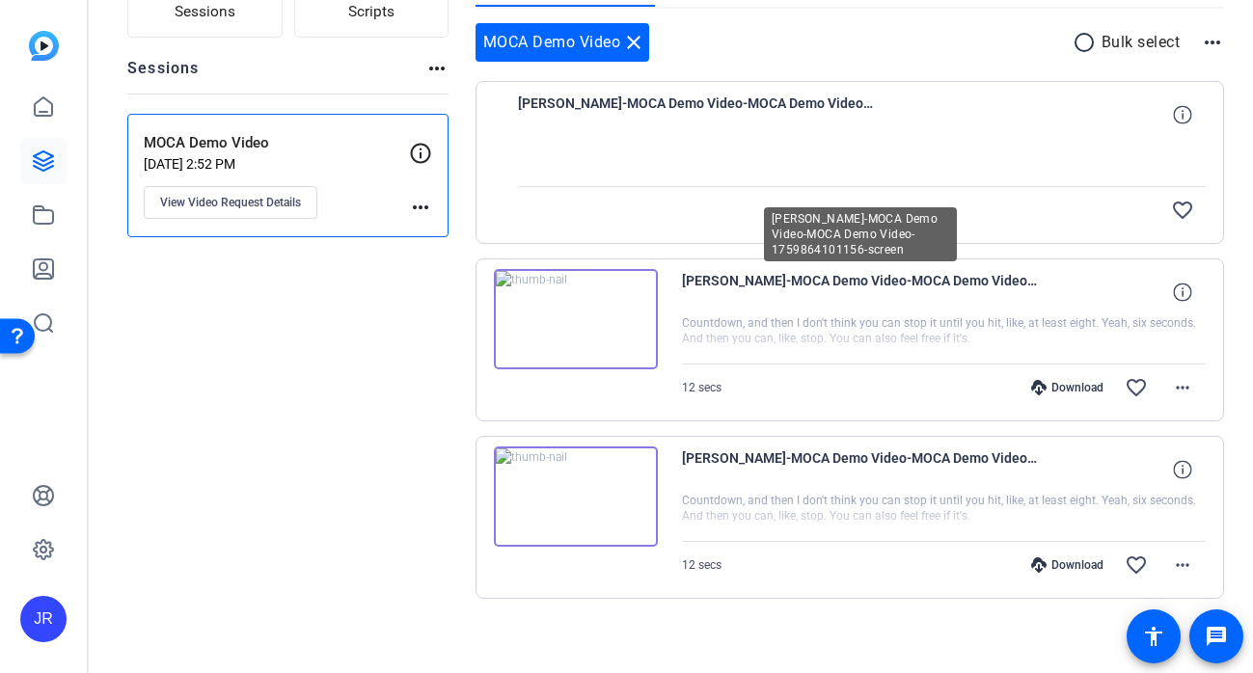
scroll to position [79, 0]
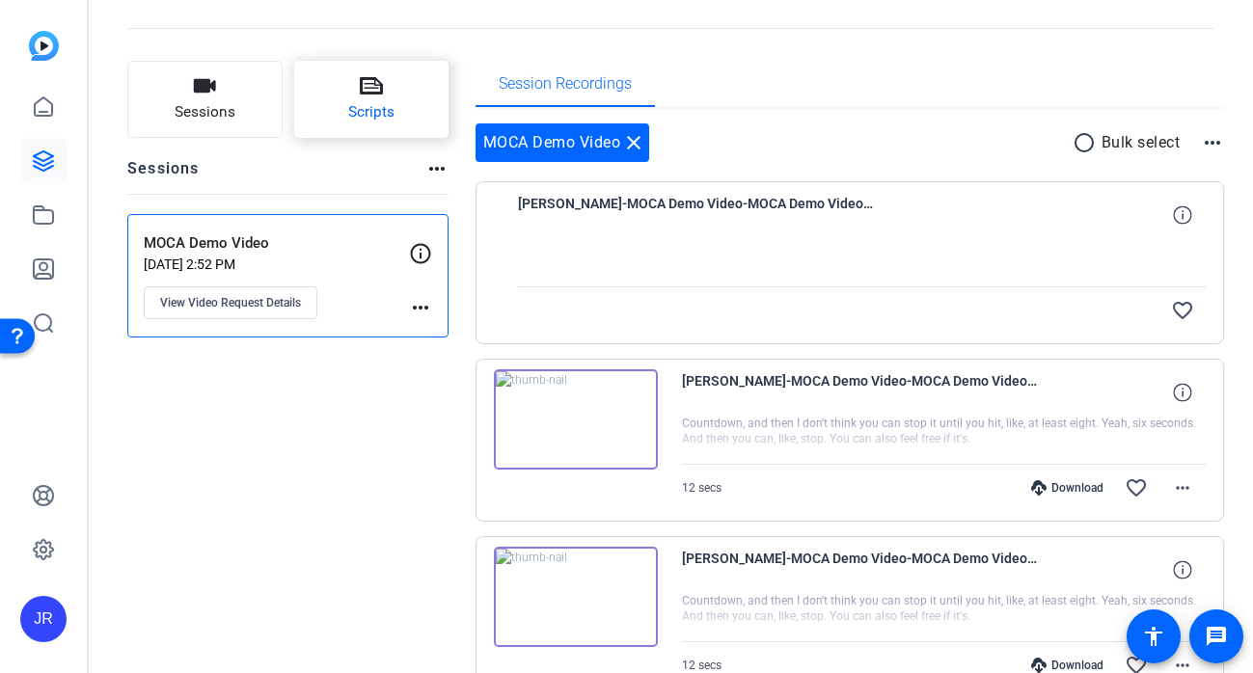
click at [382, 112] on span "Scripts" at bounding box center [371, 112] width 46 height 22
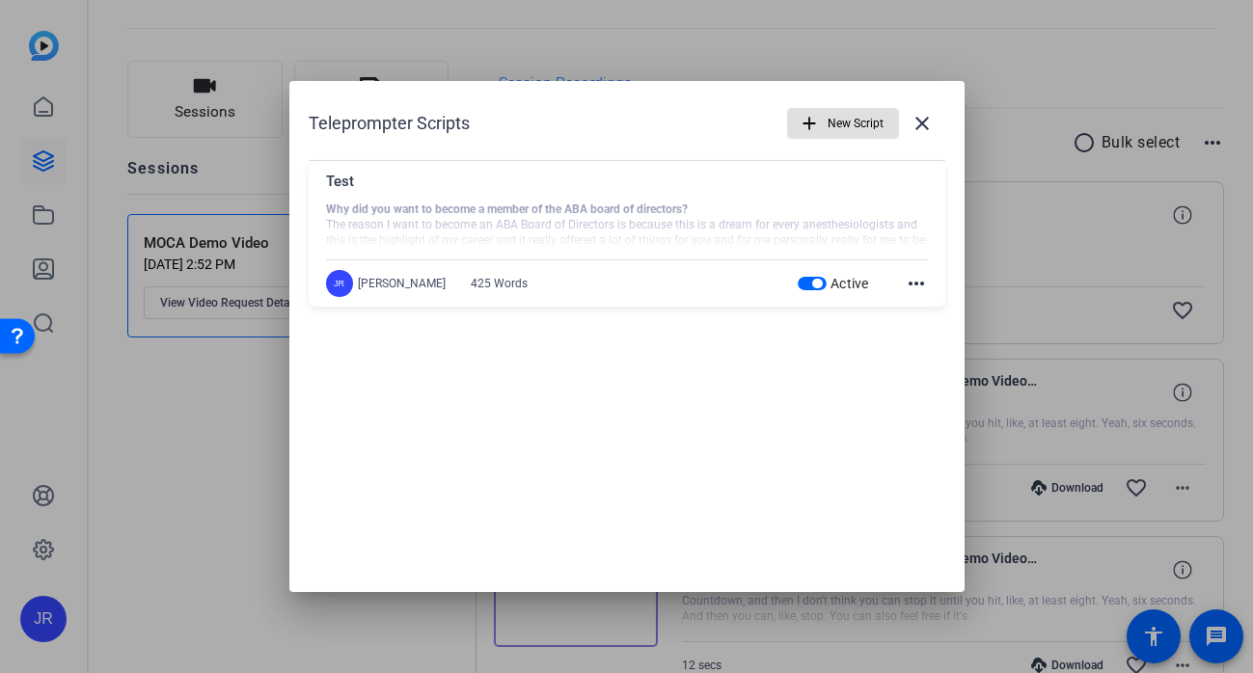
click at [869, 130] on span "New Script" at bounding box center [856, 123] width 56 height 37
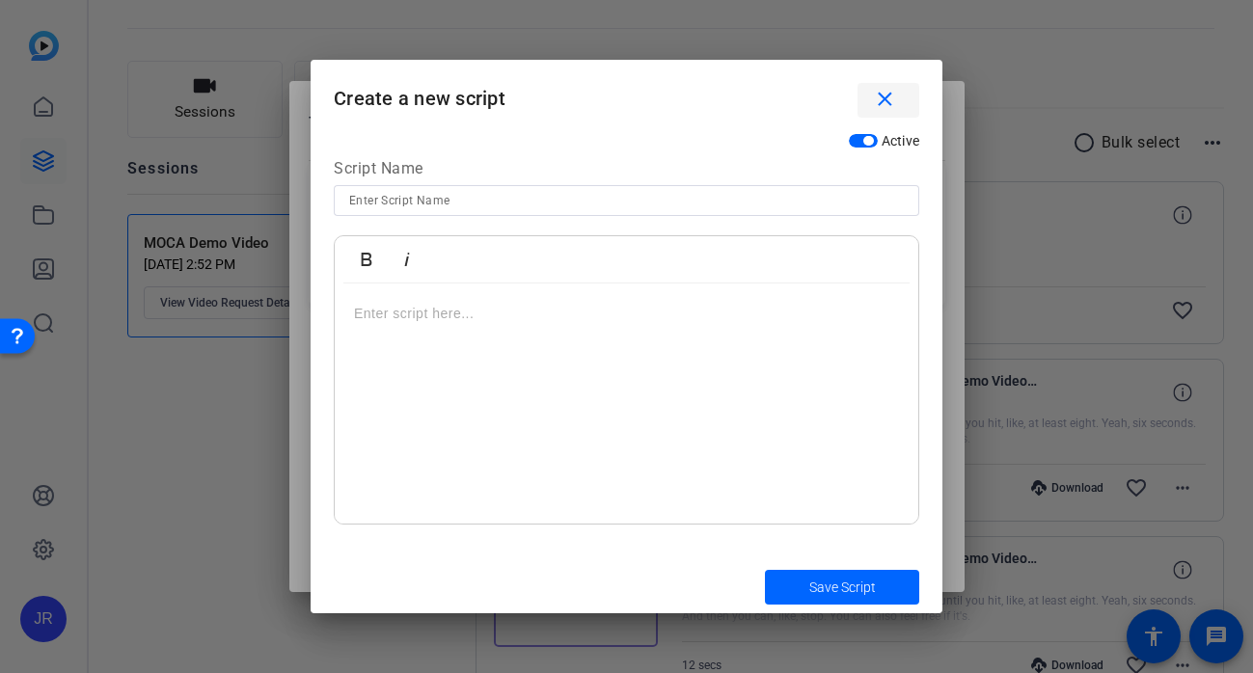
click at [894, 106] on mat-icon "close" at bounding box center [885, 100] width 24 height 24
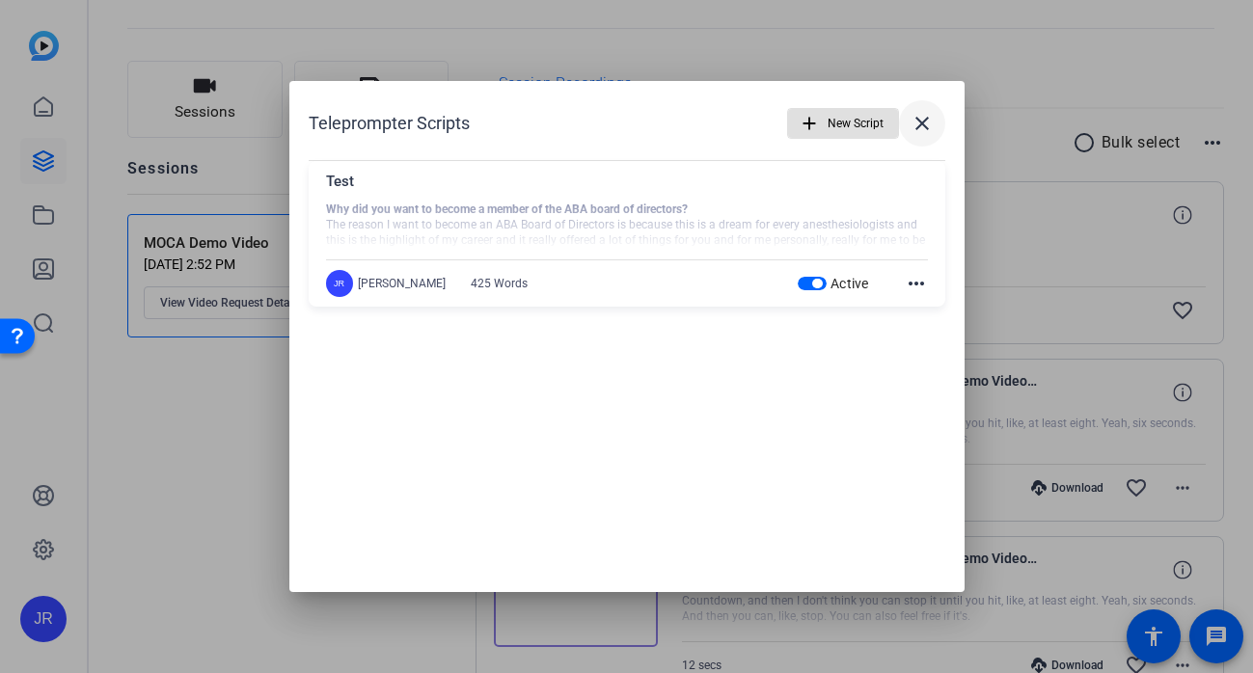
click at [920, 113] on mat-icon "close" at bounding box center [922, 123] width 23 height 23
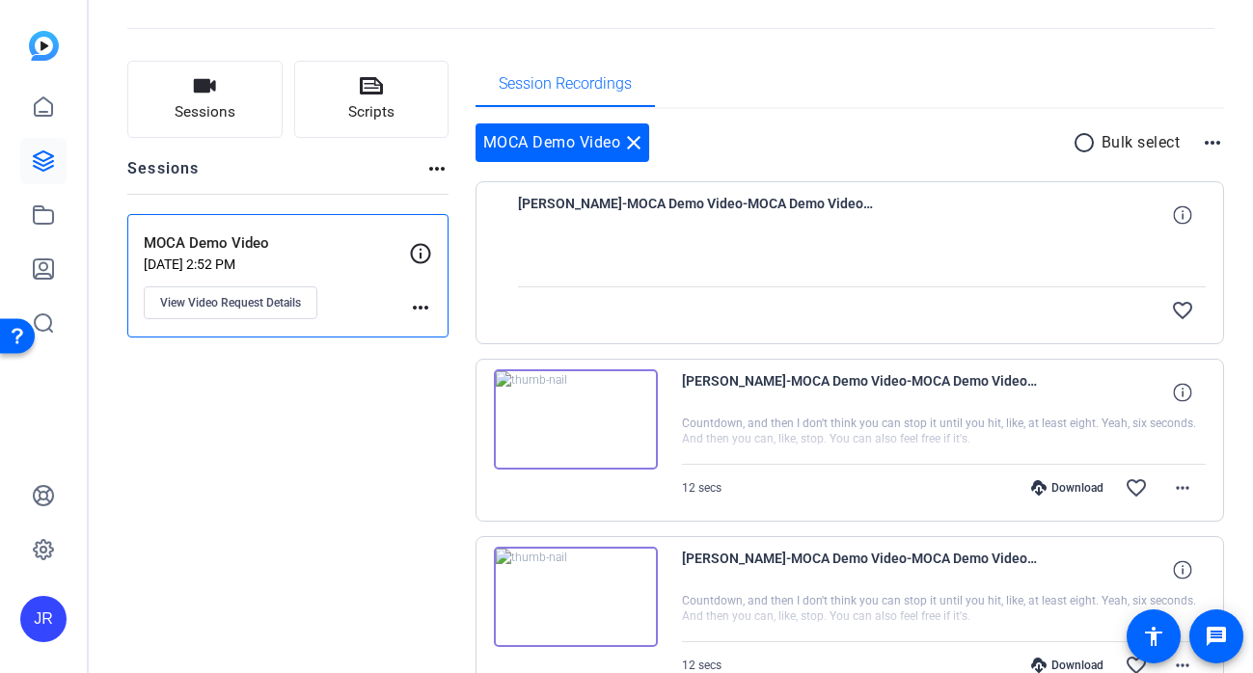
click at [419, 305] on mat-icon "more_horiz" at bounding box center [420, 307] width 23 height 23
click at [248, 296] on div at bounding box center [626, 336] width 1253 height 673
click at [226, 313] on button "View Video Request Details" at bounding box center [231, 302] width 174 height 33
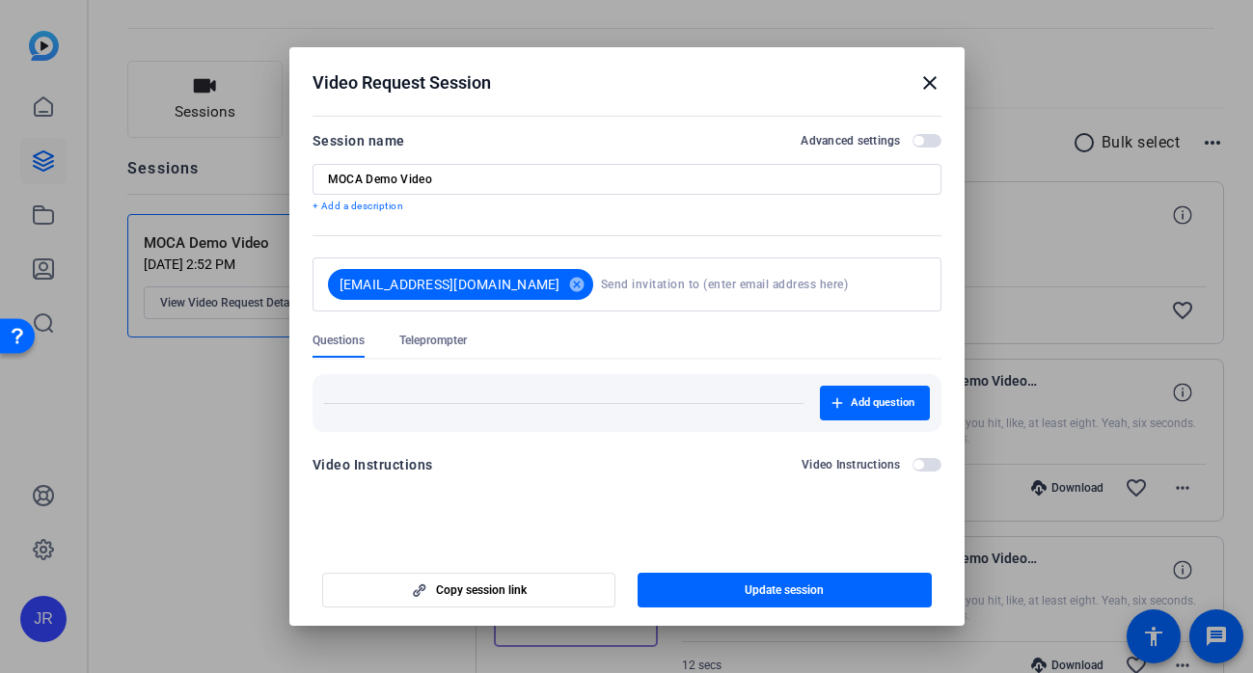
click at [456, 352] on span "Teleprompter" at bounding box center [433, 345] width 68 height 25
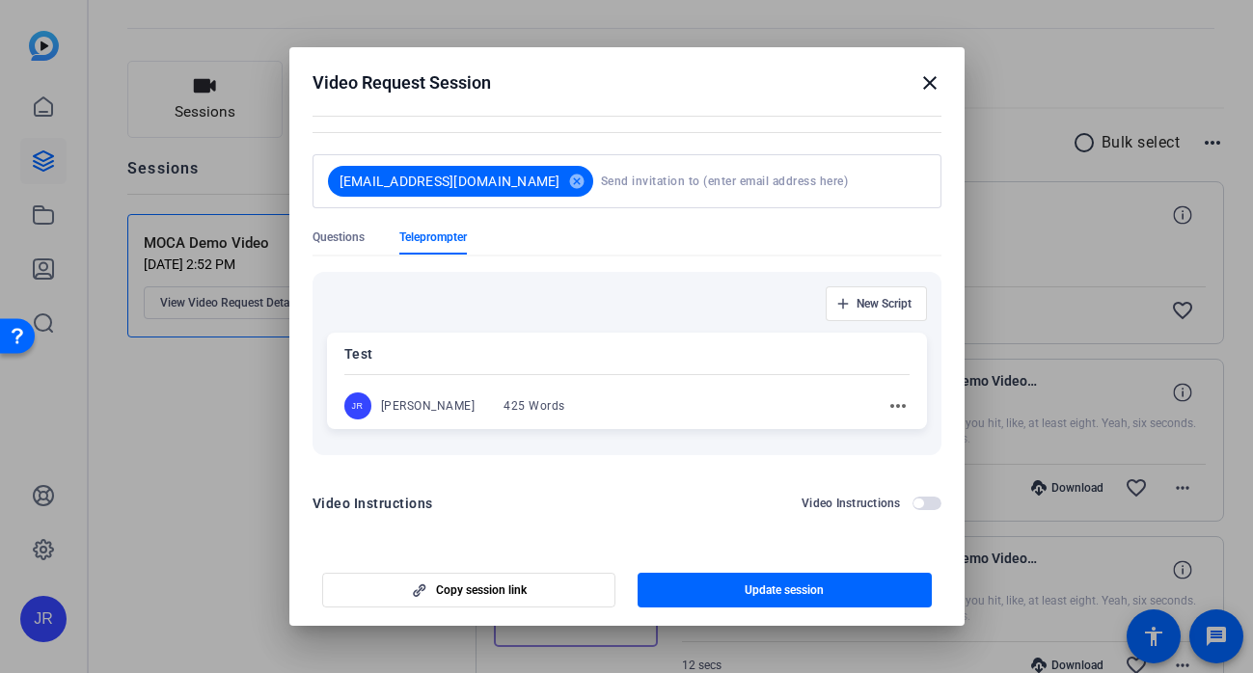
scroll to position [103, 0]
click at [899, 405] on mat-icon "more_horiz" at bounding box center [897, 405] width 23 height 23
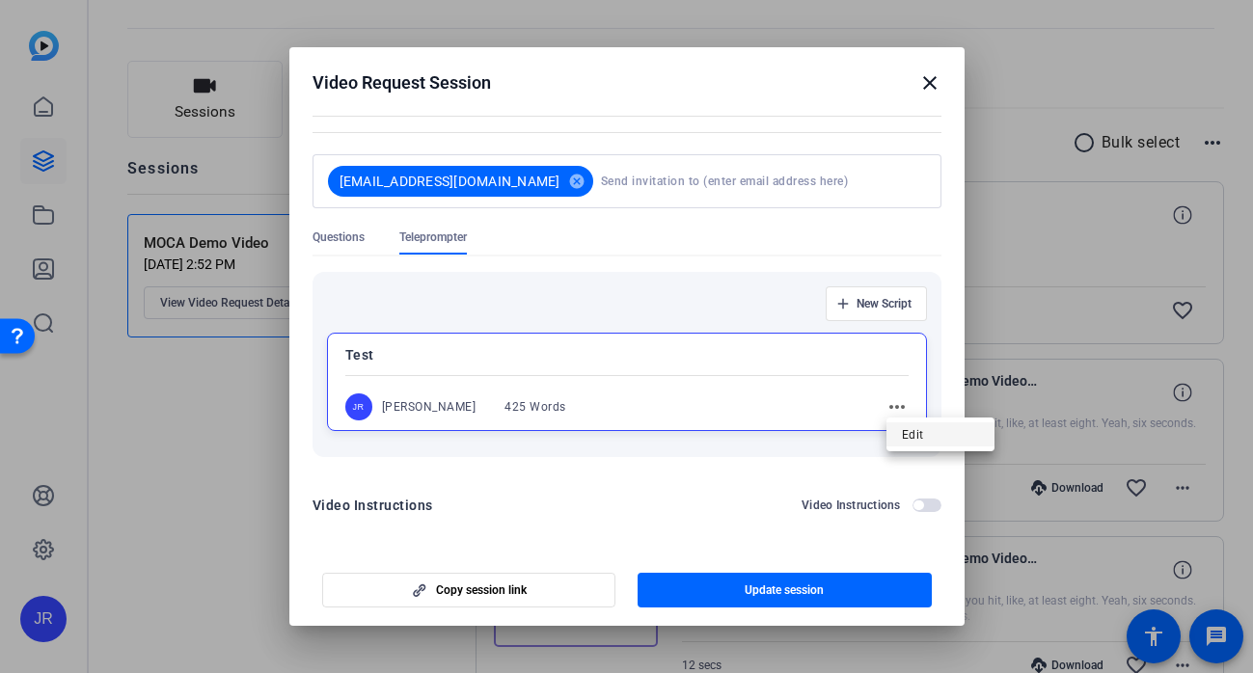
click at [907, 432] on span "Edit" at bounding box center [940, 433] width 77 height 23
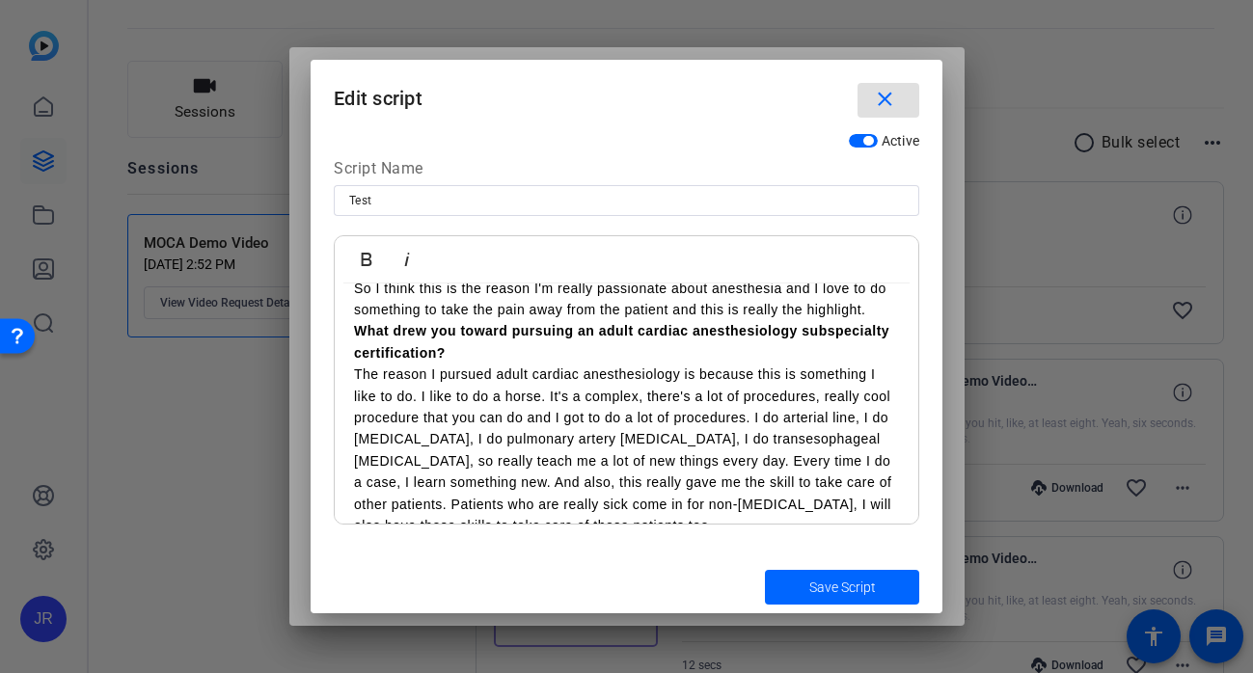
scroll to position [618, 0]
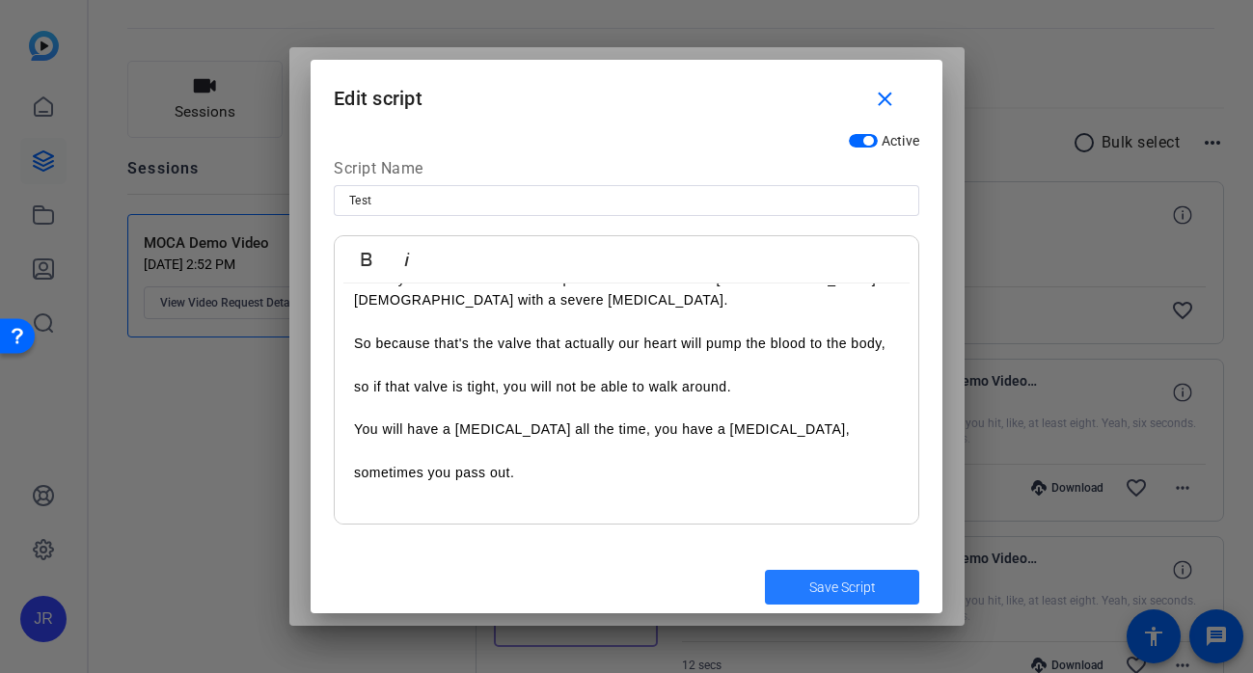
click at [830, 584] on span "Save Script" at bounding box center [842, 588] width 67 height 20
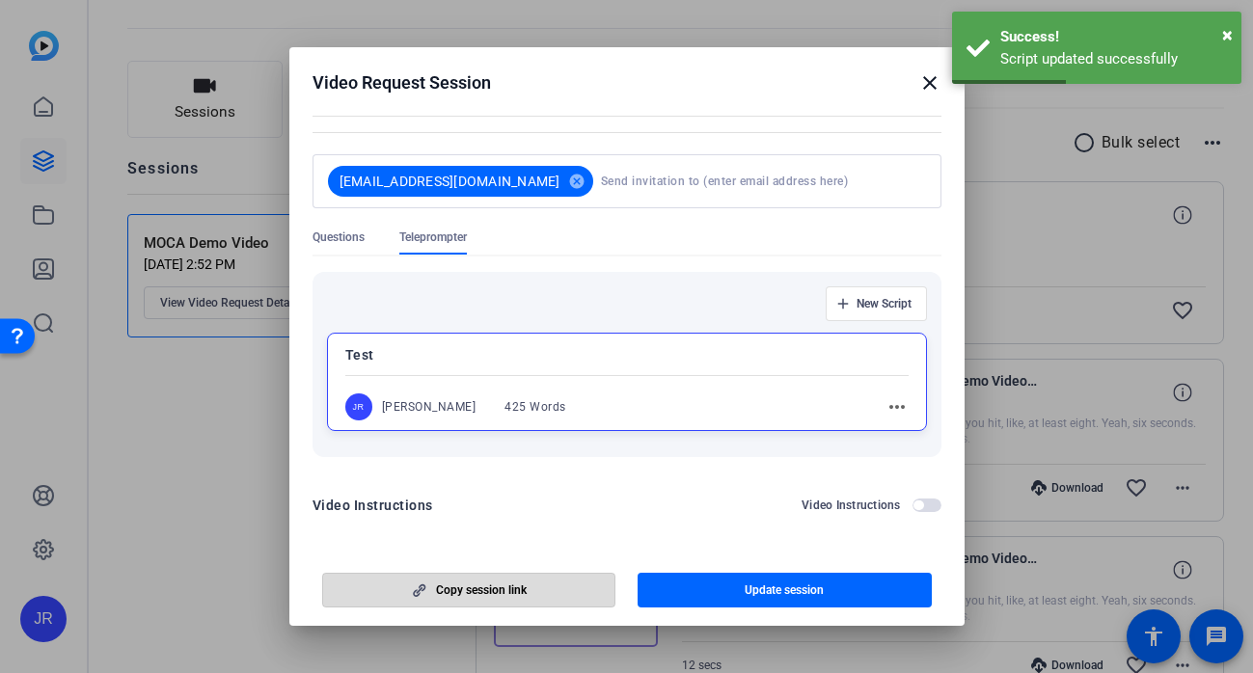
click at [539, 590] on span "button" at bounding box center [469, 590] width 292 height 46
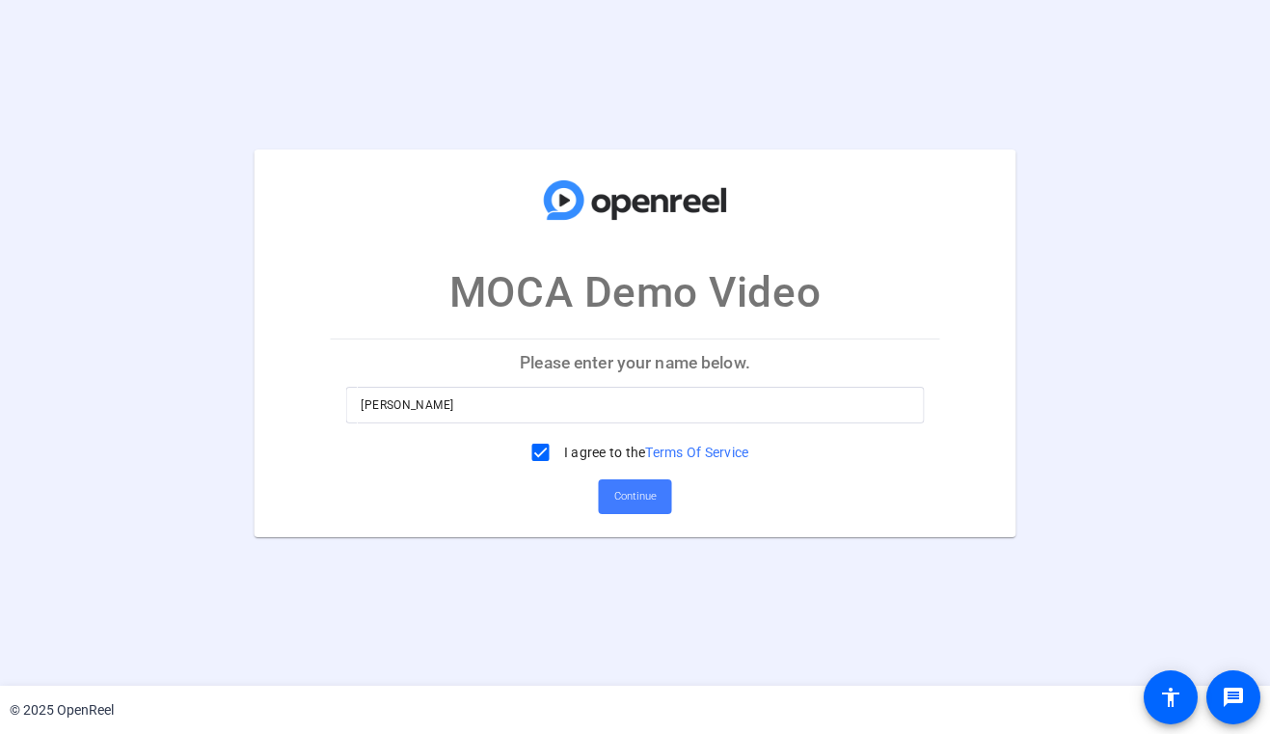
click at [632, 498] on span "Continue" at bounding box center [635, 496] width 42 height 29
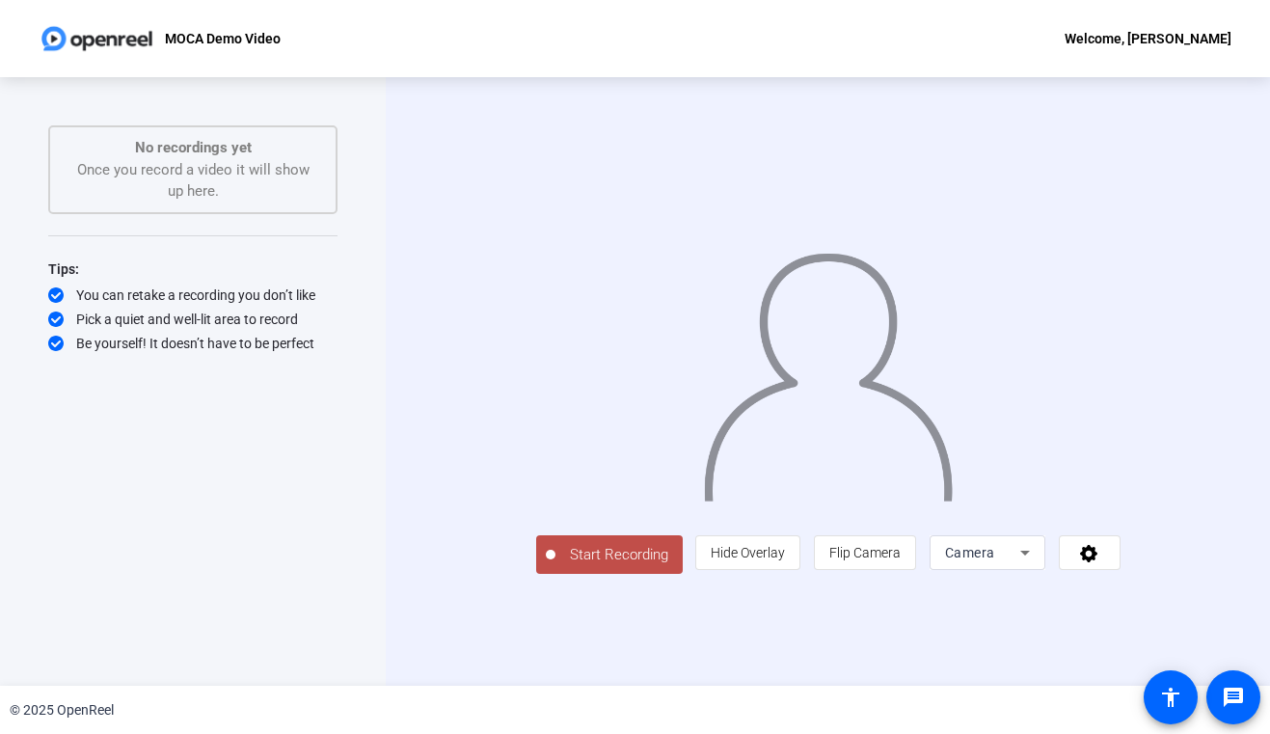
click at [578, 566] on span "Start Recording" at bounding box center [619, 555] width 127 height 22
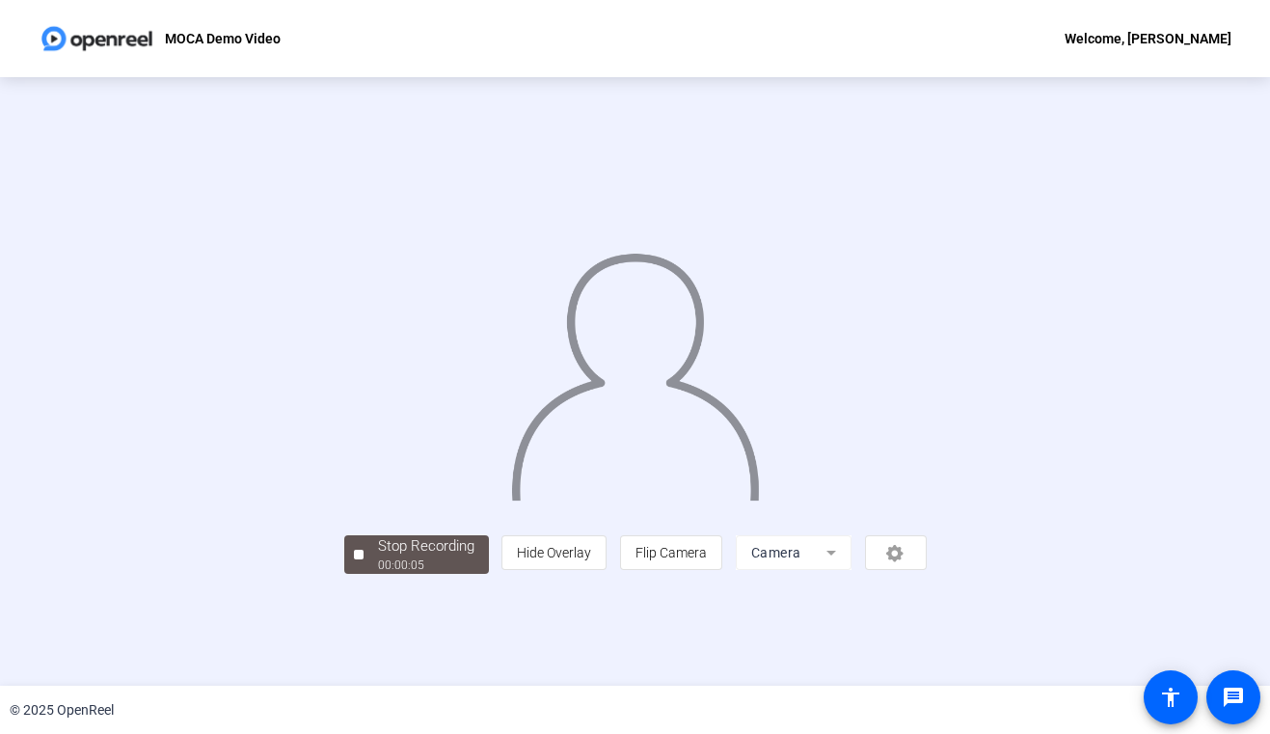
scroll to position [43, 0]
click at [676, 501] on img at bounding box center [635, 369] width 252 height 262
click at [364, 575] on span "Stop Recording 00:00:07" at bounding box center [426, 555] width 125 height 40
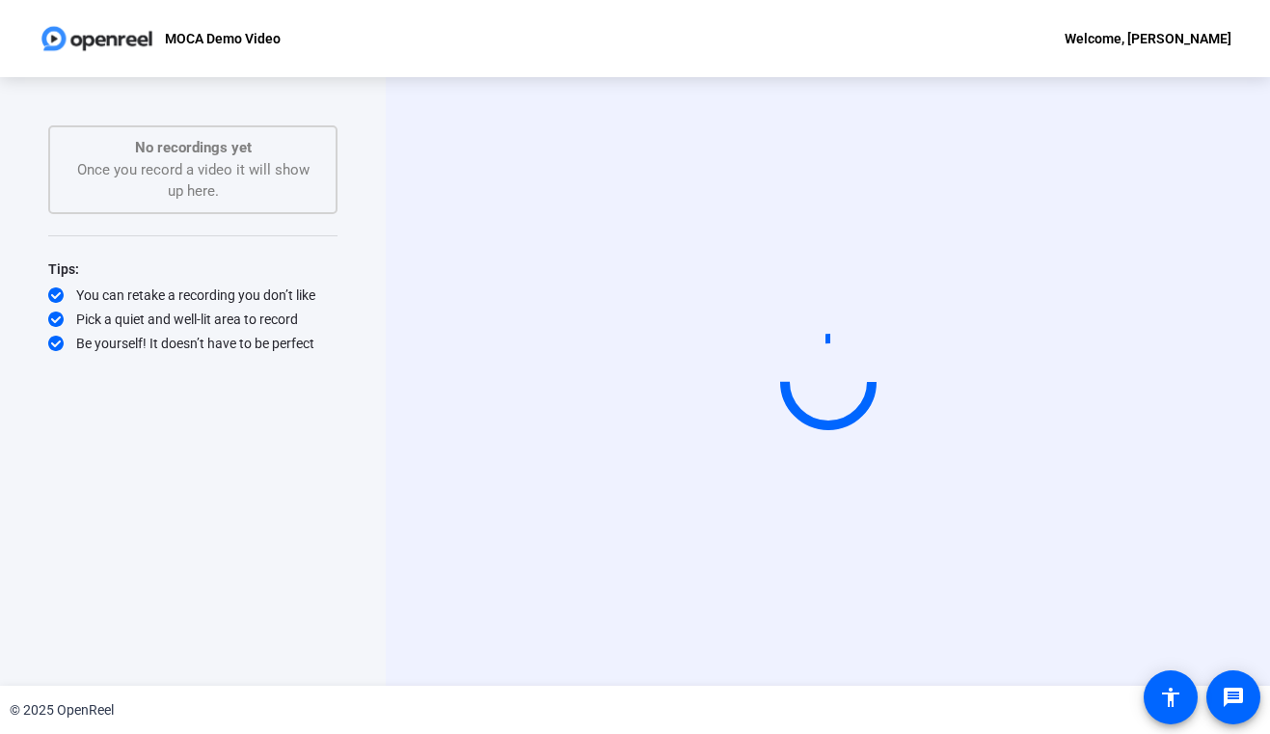
scroll to position [0, 0]
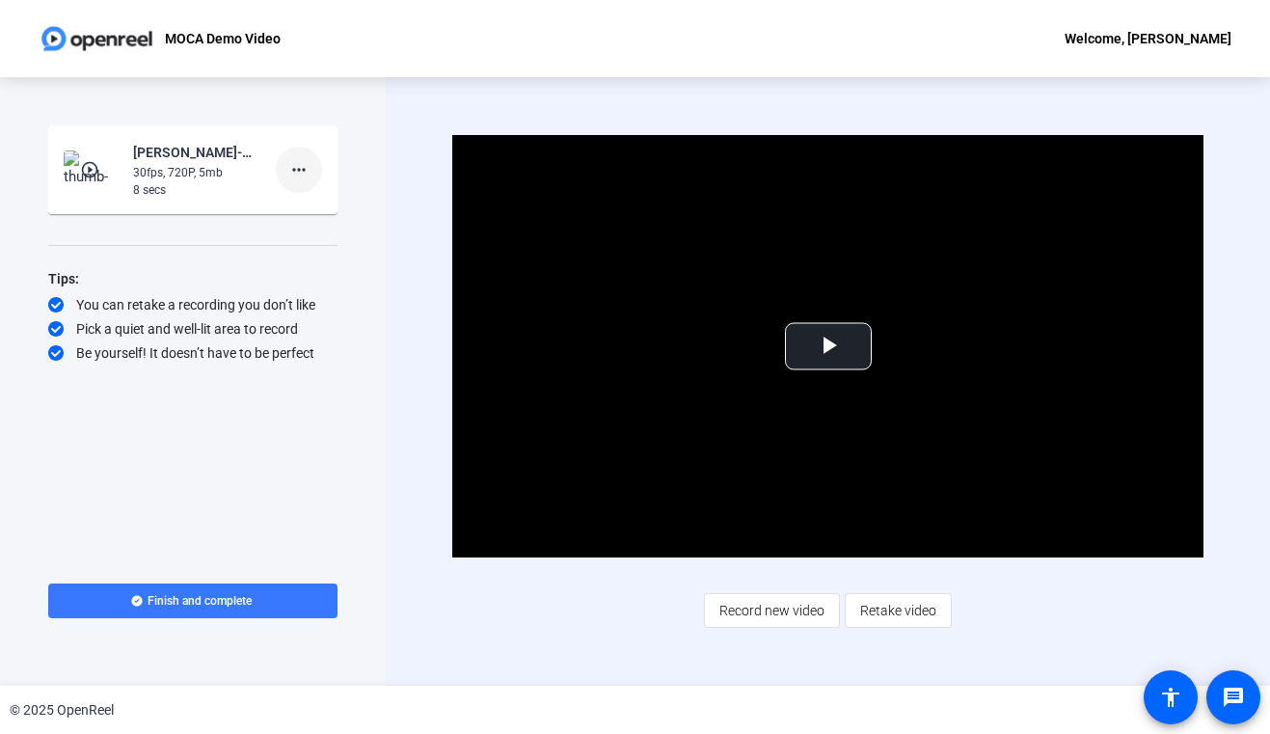
click at [303, 177] on mat-icon "more_horiz" at bounding box center [298, 169] width 23 height 23
click at [343, 213] on span "Delete clip" at bounding box center [329, 210] width 77 height 23
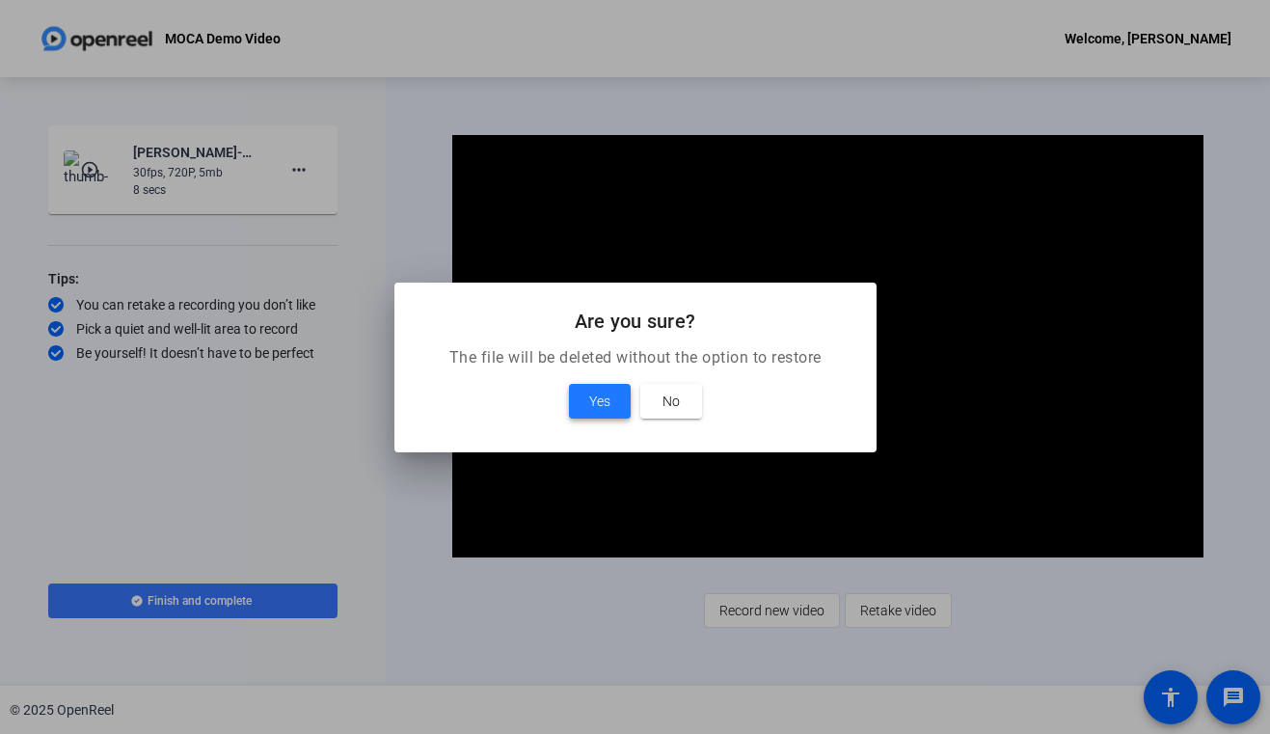
click at [622, 404] on span at bounding box center [600, 401] width 62 height 46
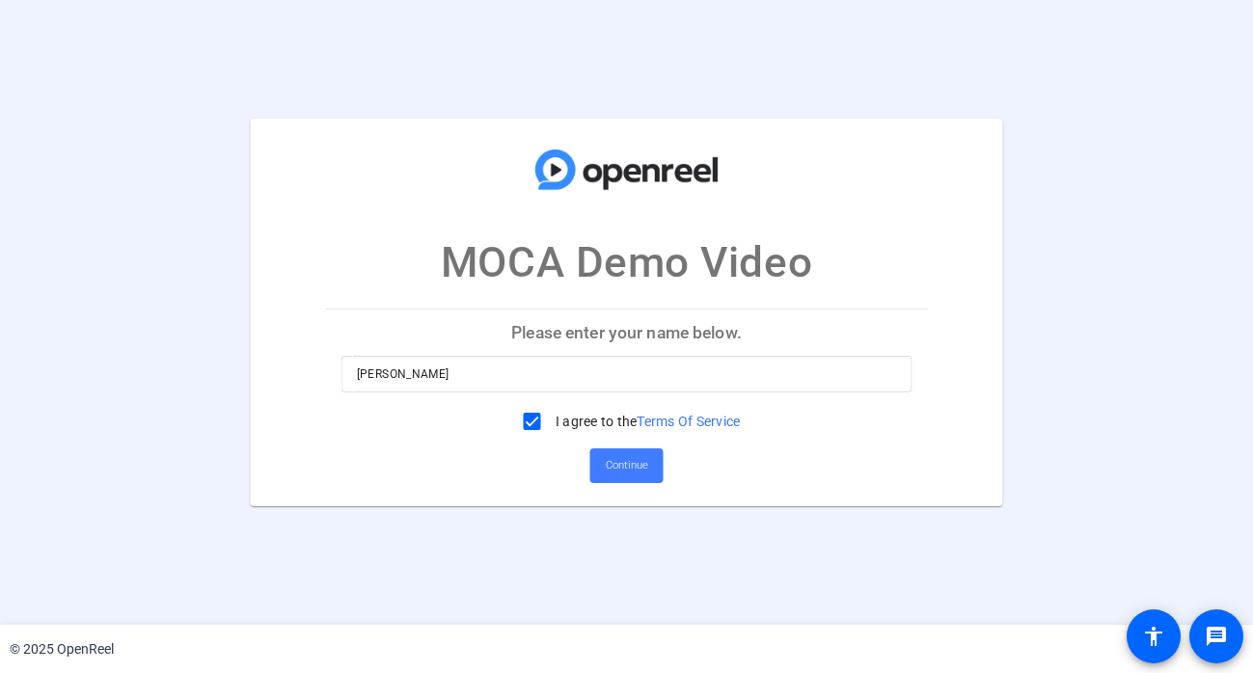
click at [633, 469] on span "Continue" at bounding box center [627, 465] width 42 height 29
click at [642, 476] on span "Continue" at bounding box center [627, 465] width 42 height 29
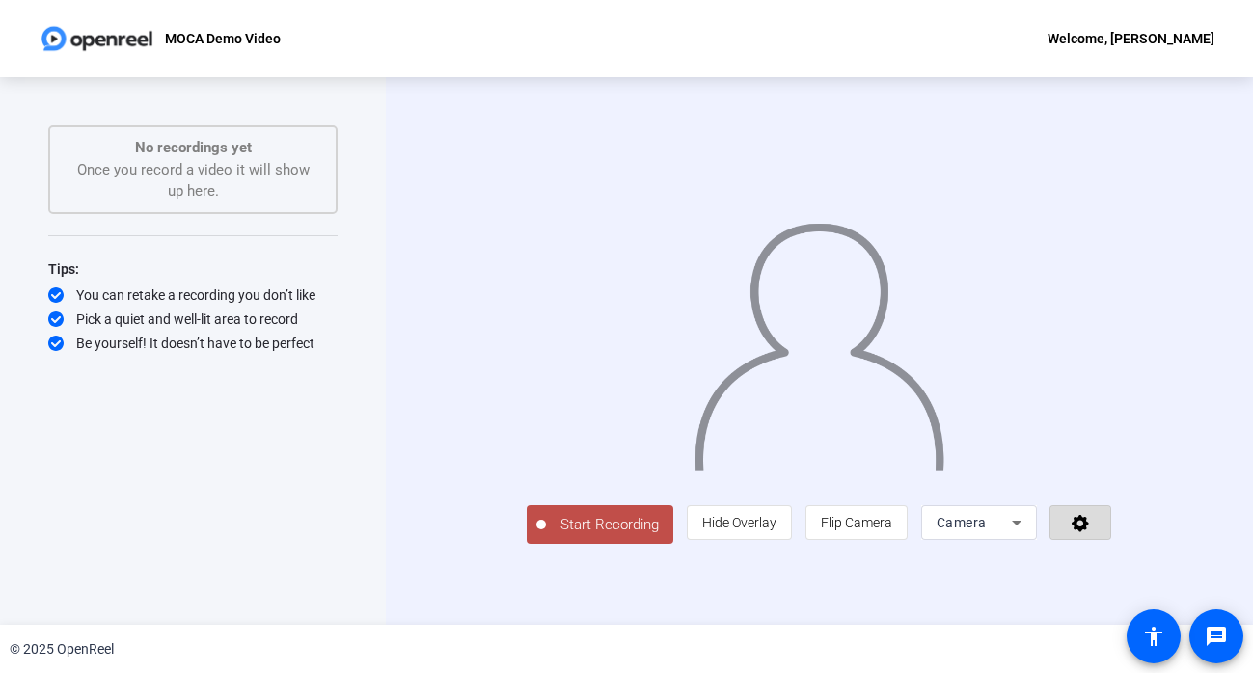
click at [1092, 532] on icon at bounding box center [1081, 522] width 22 height 19
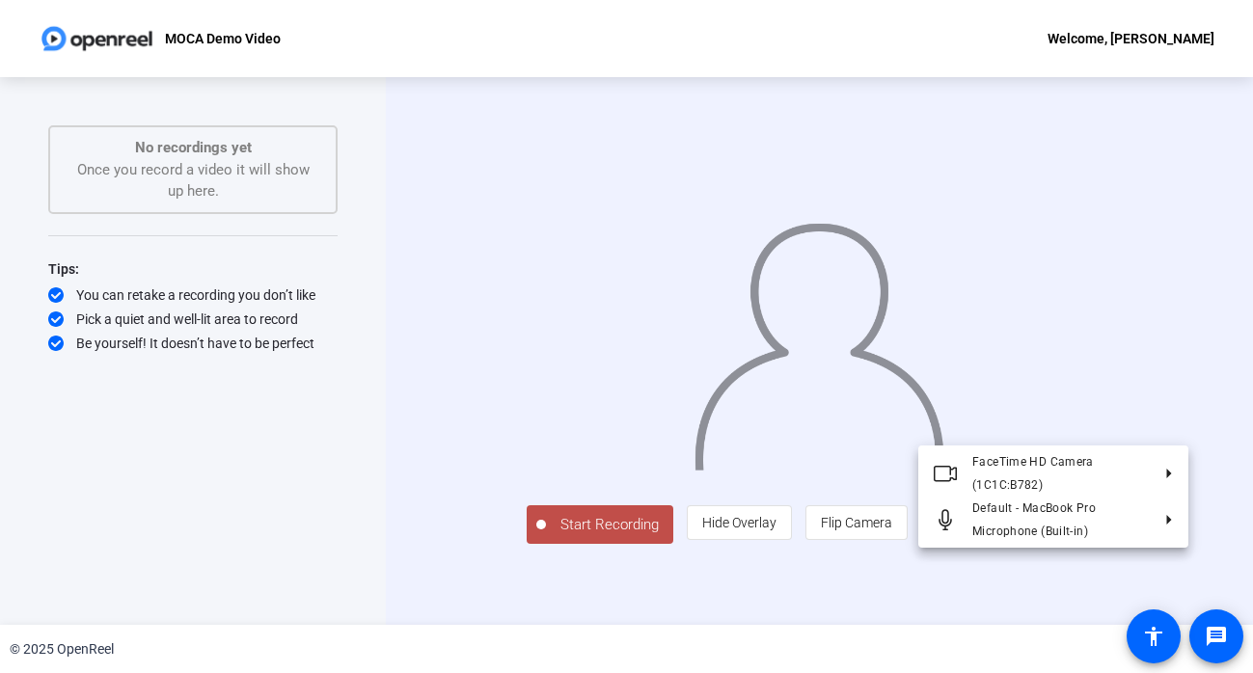
click at [1146, 561] on div at bounding box center [626, 336] width 1253 height 673
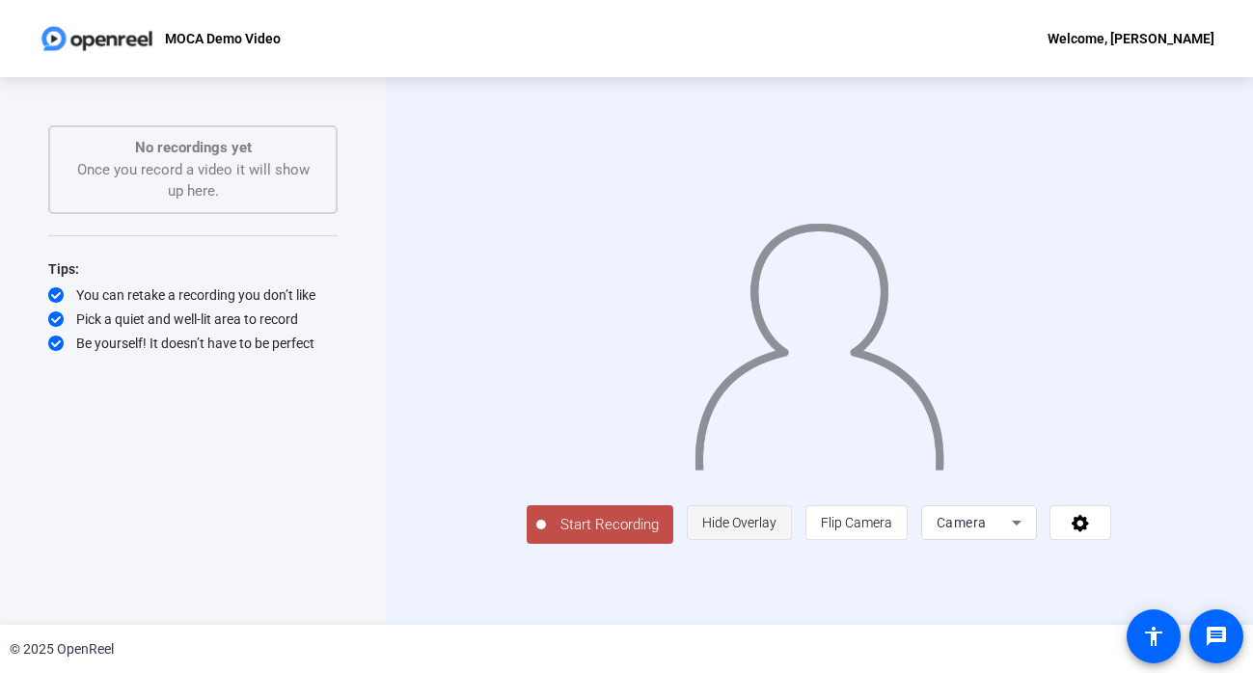
click at [776, 530] on span "Hide Overlay" at bounding box center [739, 522] width 74 height 15
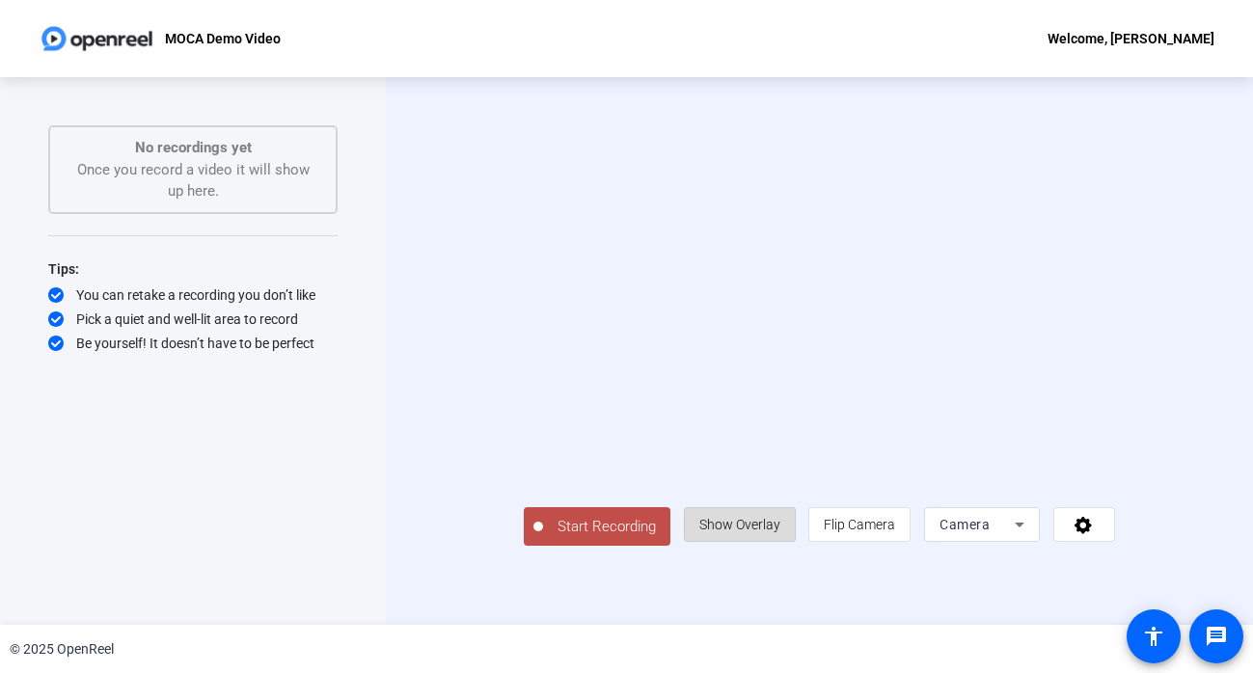
click at [780, 532] on span "Show Overlay" at bounding box center [739, 524] width 81 height 15
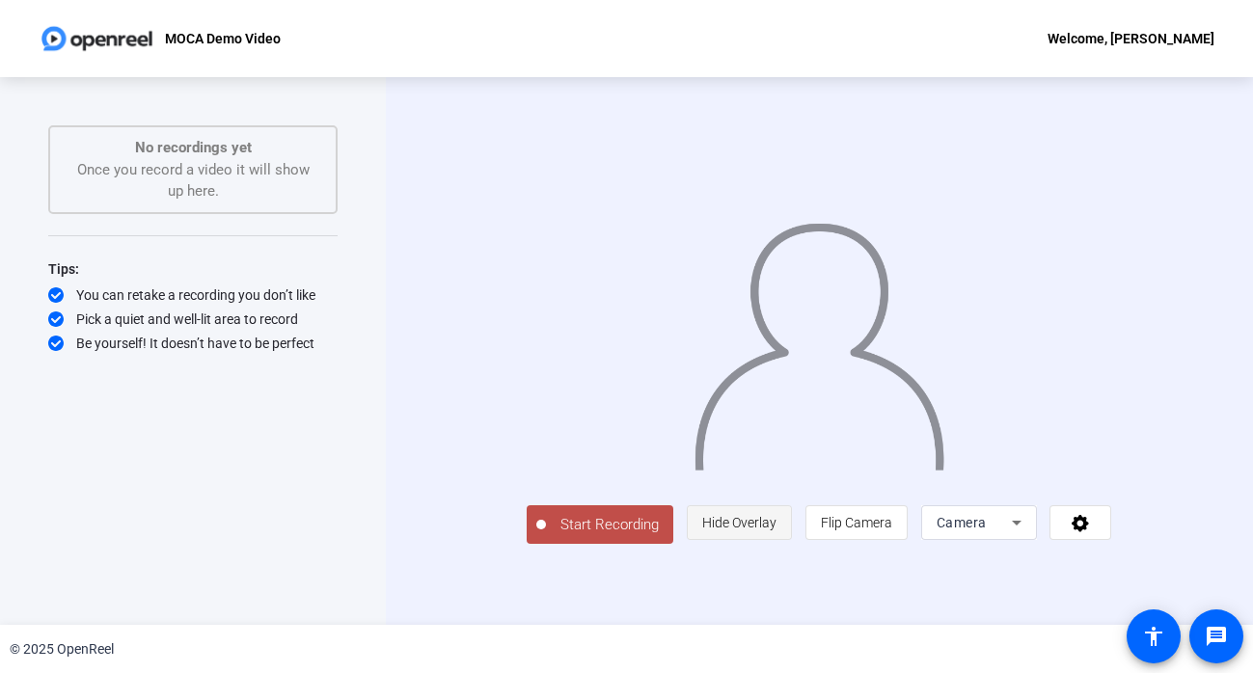
click at [776, 530] on span "Hide Overlay" at bounding box center [739, 522] width 74 height 15
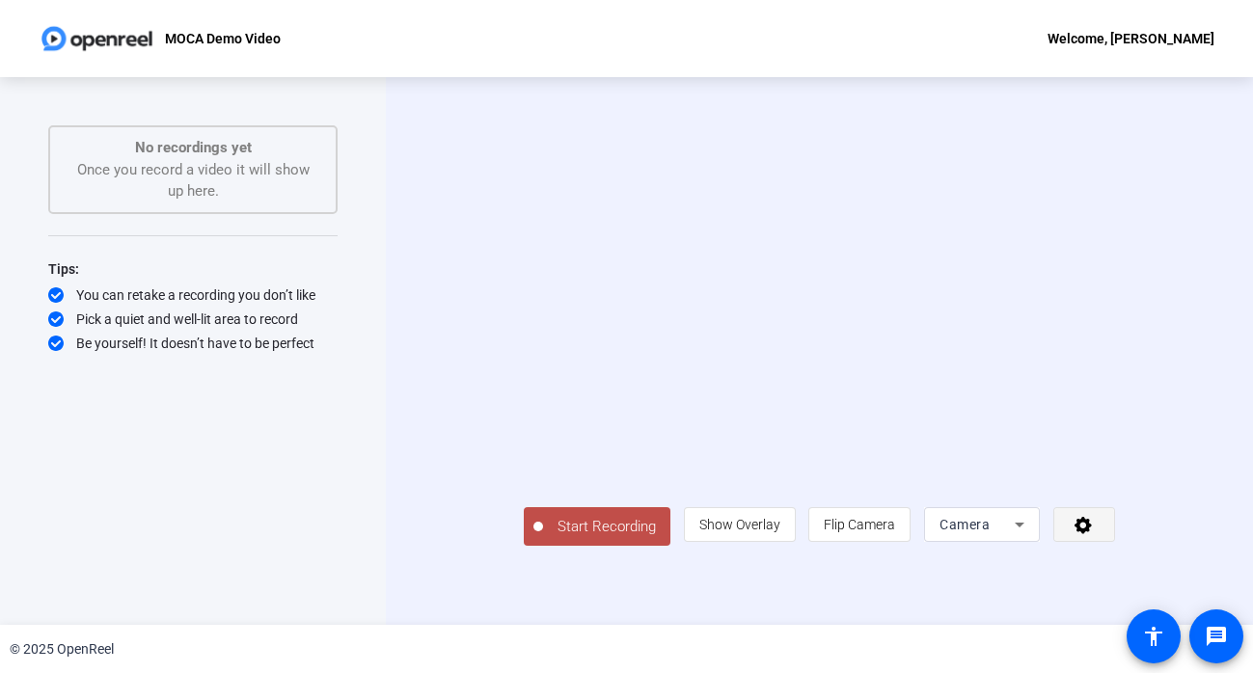
click at [1092, 534] on icon at bounding box center [1082, 525] width 17 height 17
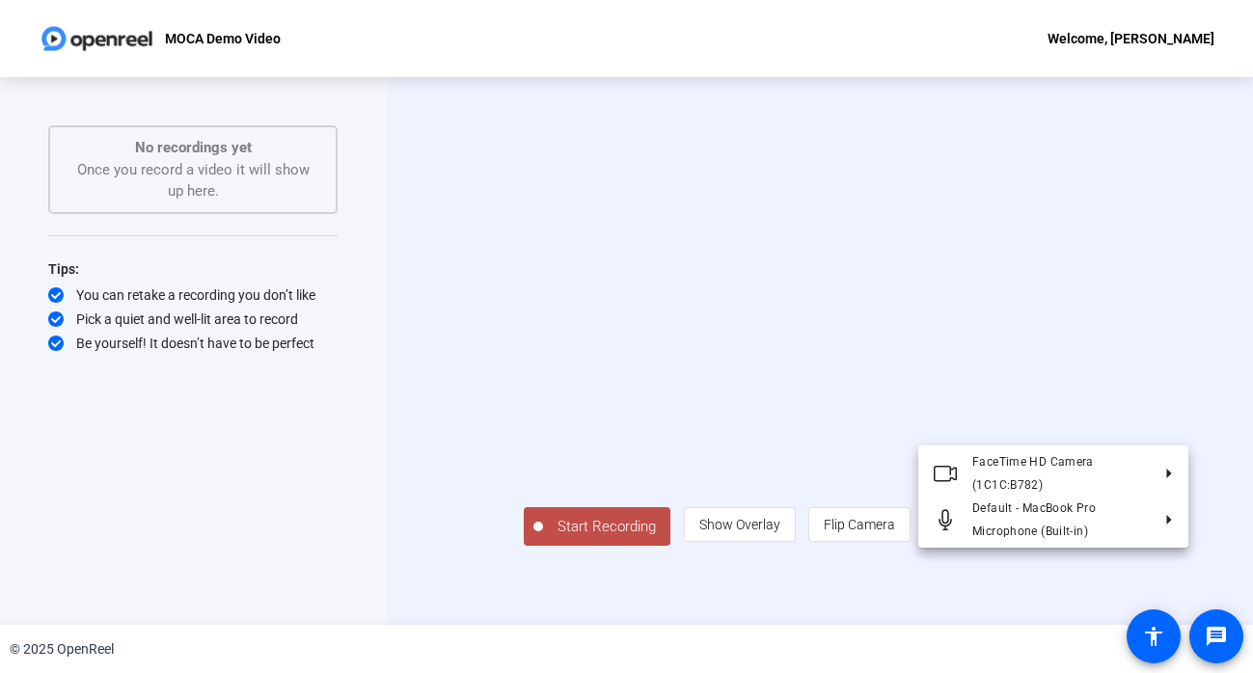
click at [1155, 570] on div at bounding box center [626, 336] width 1253 height 673
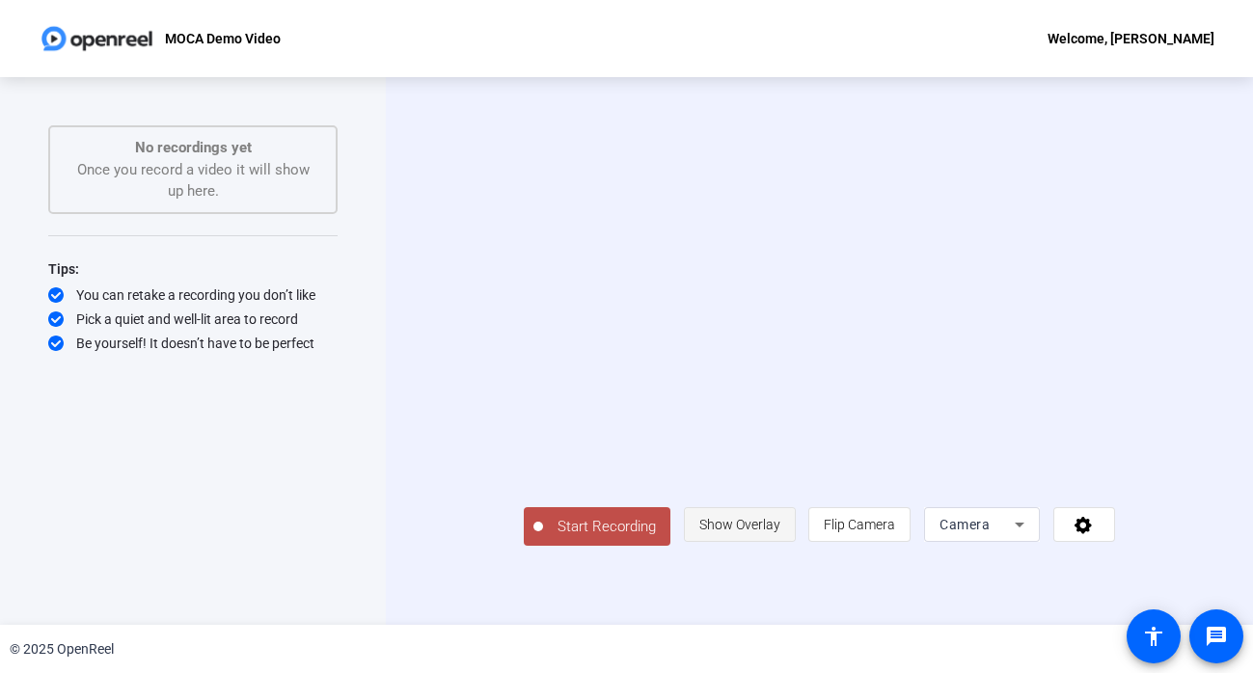
click at [780, 532] on span "Show Overlay" at bounding box center [739, 524] width 81 height 15
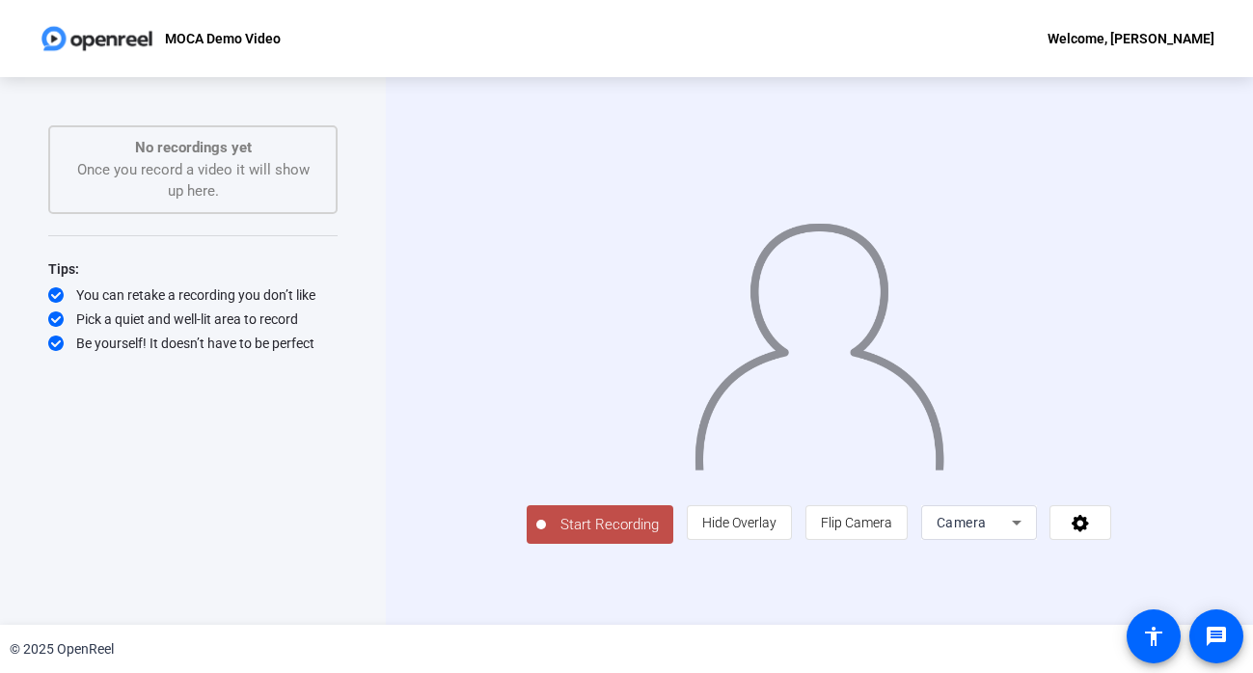
click at [389, 191] on div "Start Recording person Hide Overlay flip Flip Camera Camera" at bounding box center [819, 351] width 867 height 548
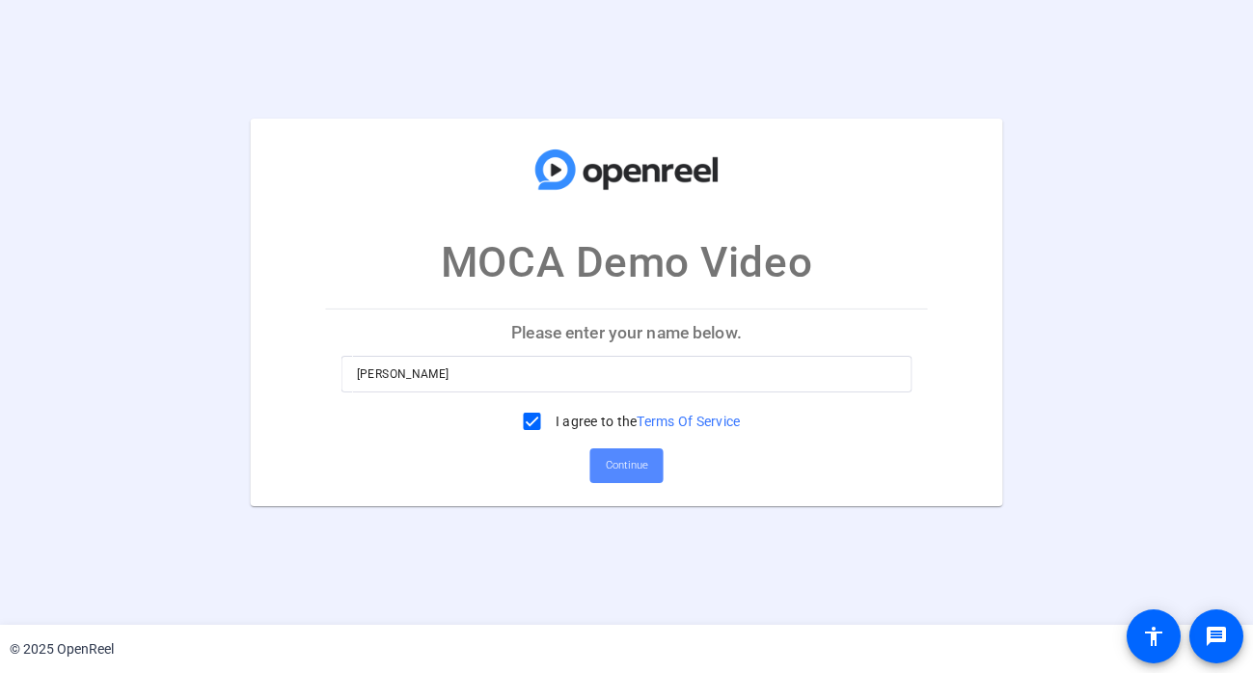
click at [640, 467] on span "Continue" at bounding box center [627, 465] width 42 height 29
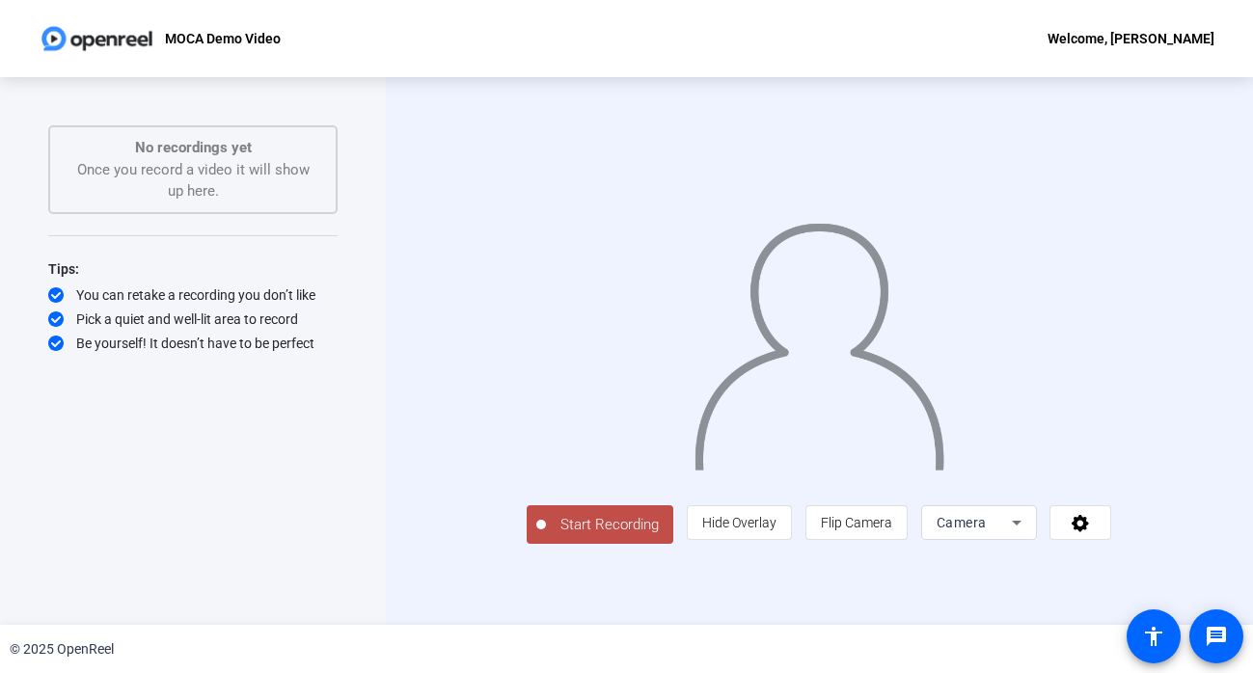
click at [546, 536] on span "Start Recording" at bounding box center [609, 525] width 127 height 22
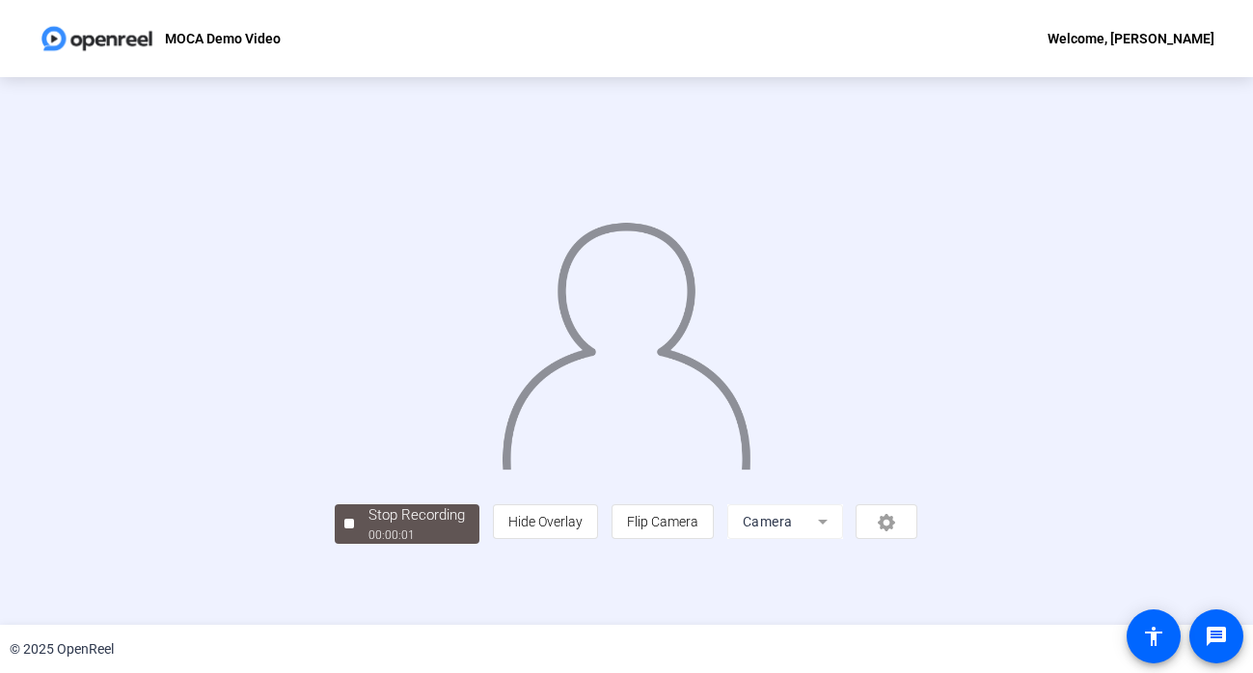
scroll to position [71, 0]
click at [917, 539] on div "person Hide Overlay flip Flip Camera Camera" at bounding box center [705, 521] width 424 height 35
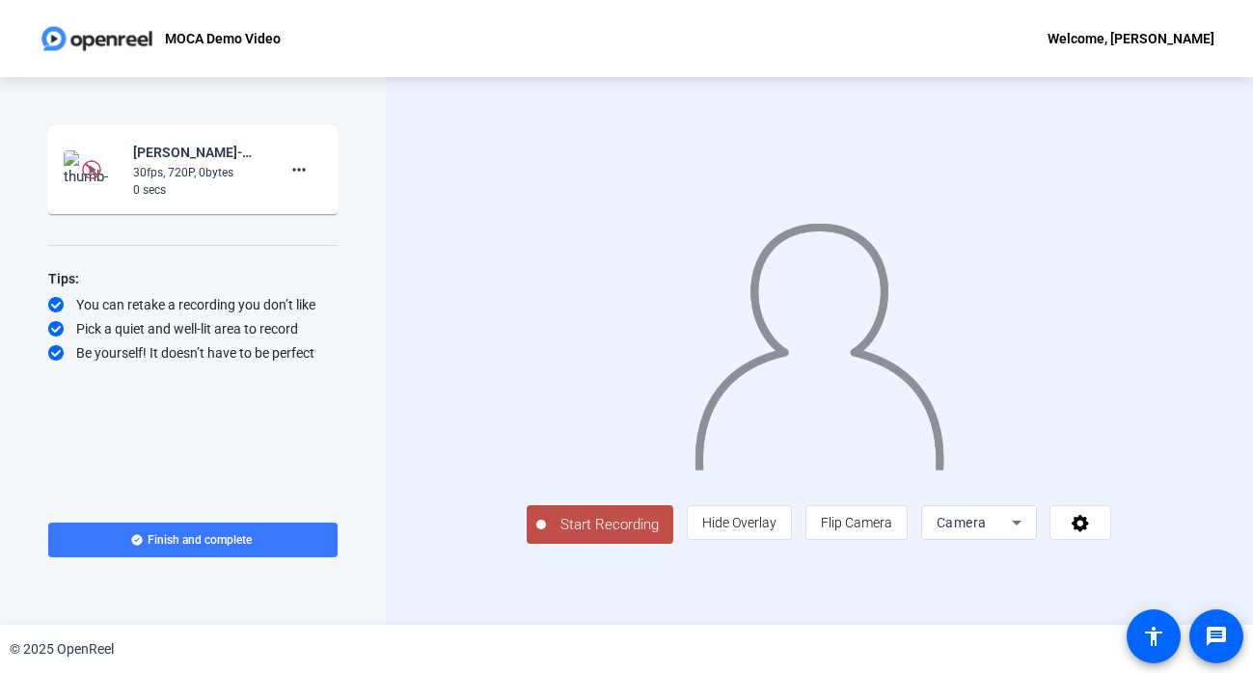
click at [204, 173] on div "30fps, 720P, 0bytes" at bounding box center [197, 172] width 129 height 17
click at [307, 160] on mat-icon "more_horiz" at bounding box center [298, 169] width 23 height 23
click at [306, 161] on div at bounding box center [626, 336] width 1253 height 673
click at [1089, 532] on icon at bounding box center [1080, 523] width 17 height 17
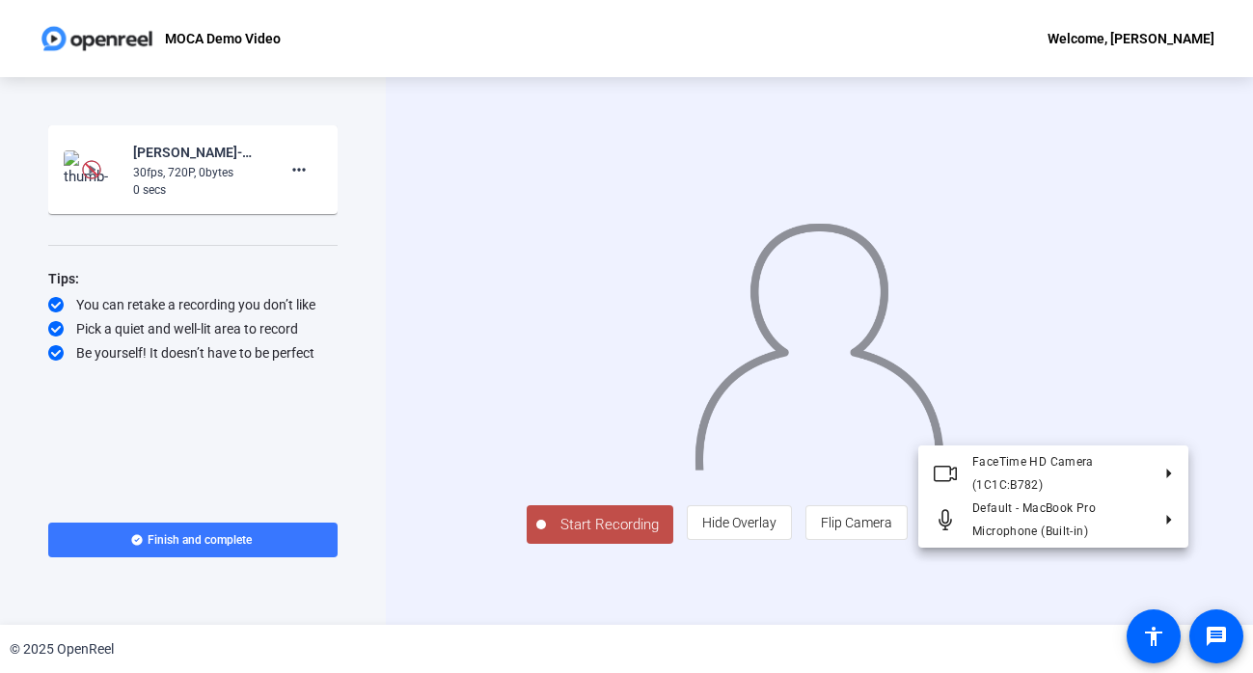
click at [1154, 561] on div at bounding box center [626, 336] width 1253 height 673
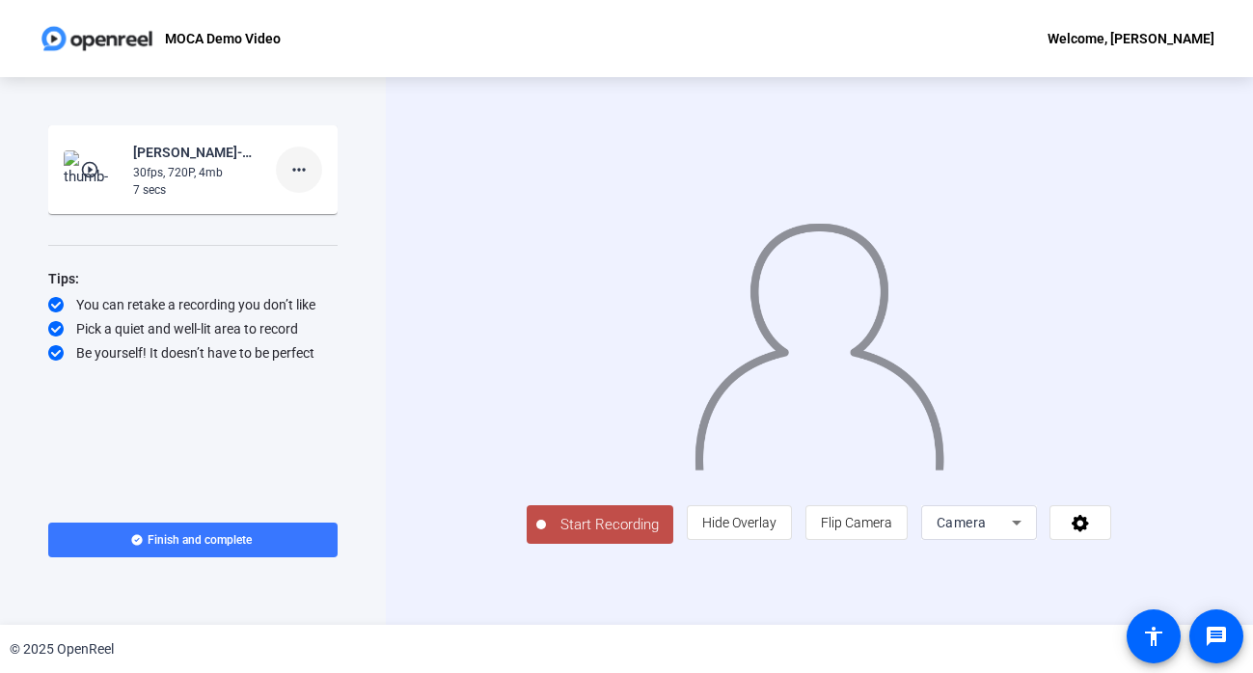
click at [297, 166] on mat-icon "more_horiz" at bounding box center [298, 169] width 23 height 23
click at [358, 140] on div at bounding box center [626, 336] width 1253 height 673
click at [1089, 532] on icon at bounding box center [1080, 523] width 17 height 17
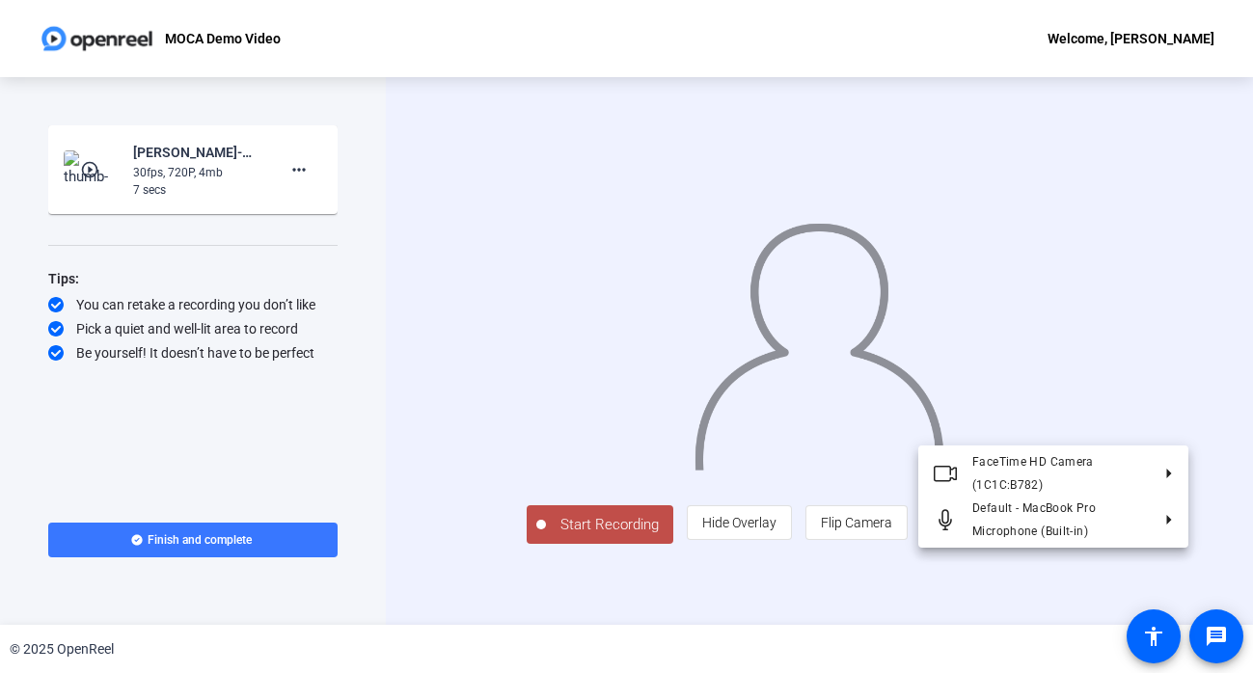
click at [1160, 561] on div at bounding box center [626, 336] width 1253 height 673
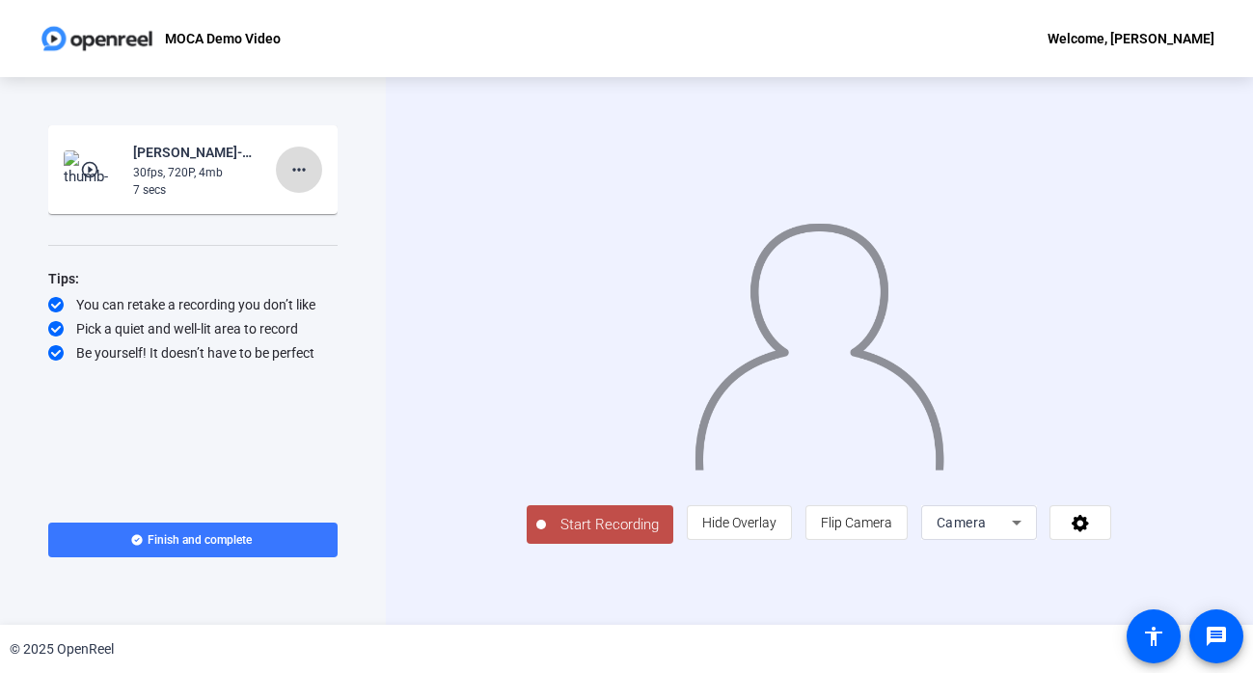
click at [293, 162] on mat-icon "more_horiz" at bounding box center [298, 169] width 23 height 23
